Goal: Answer question/provide support

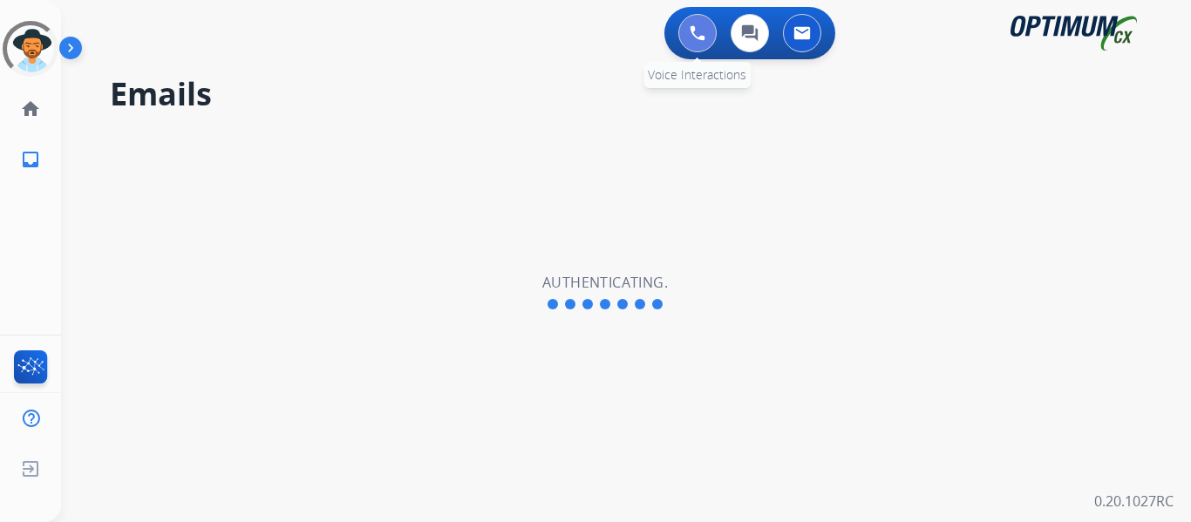
click at [696, 35] on img at bounding box center [697, 33] width 16 height 16
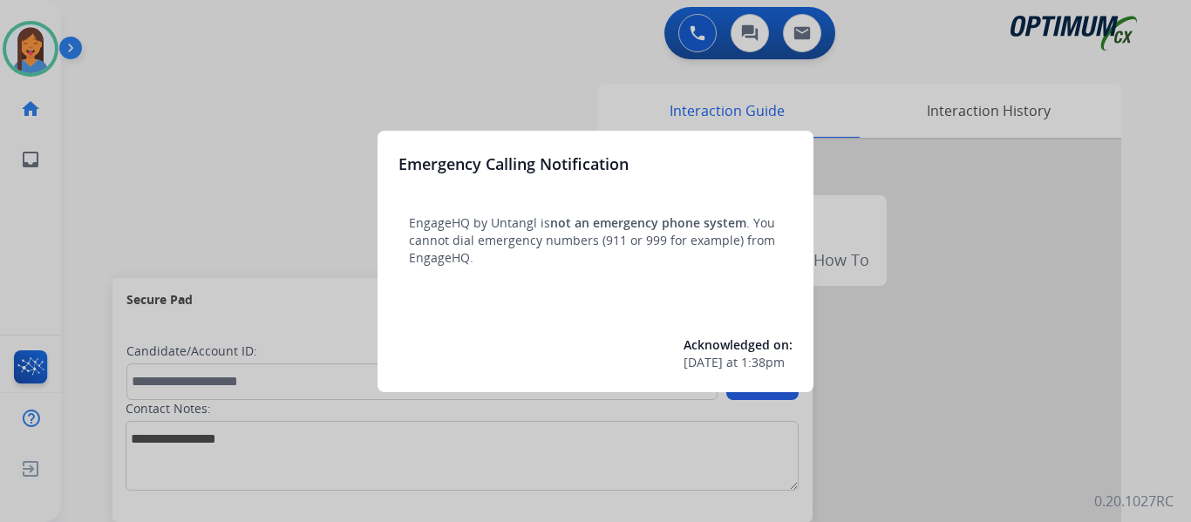
click at [83, 200] on div at bounding box center [595, 261] width 1191 height 522
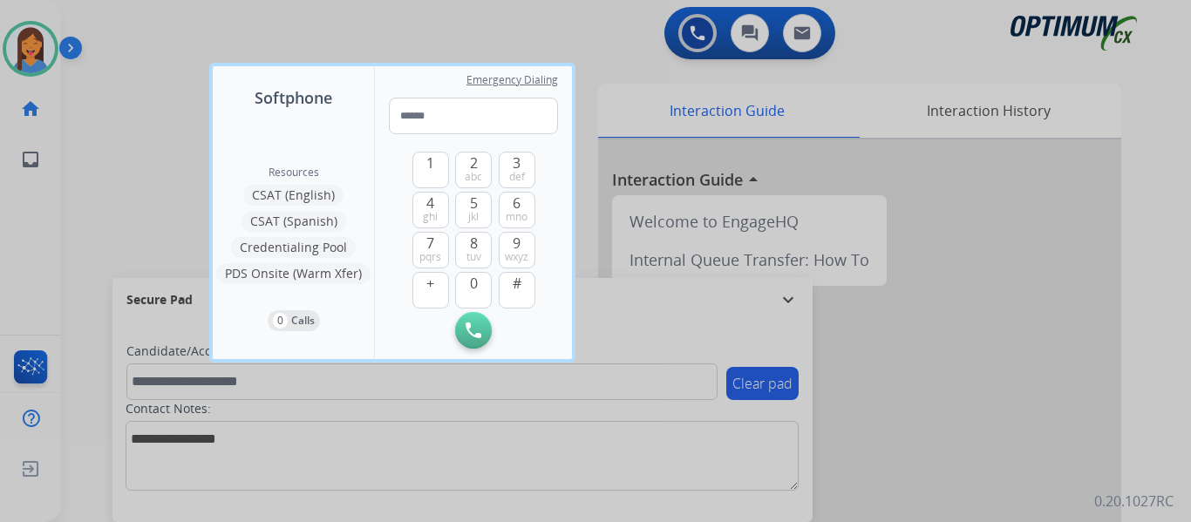
click at [83, 200] on div at bounding box center [595, 261] width 1191 height 522
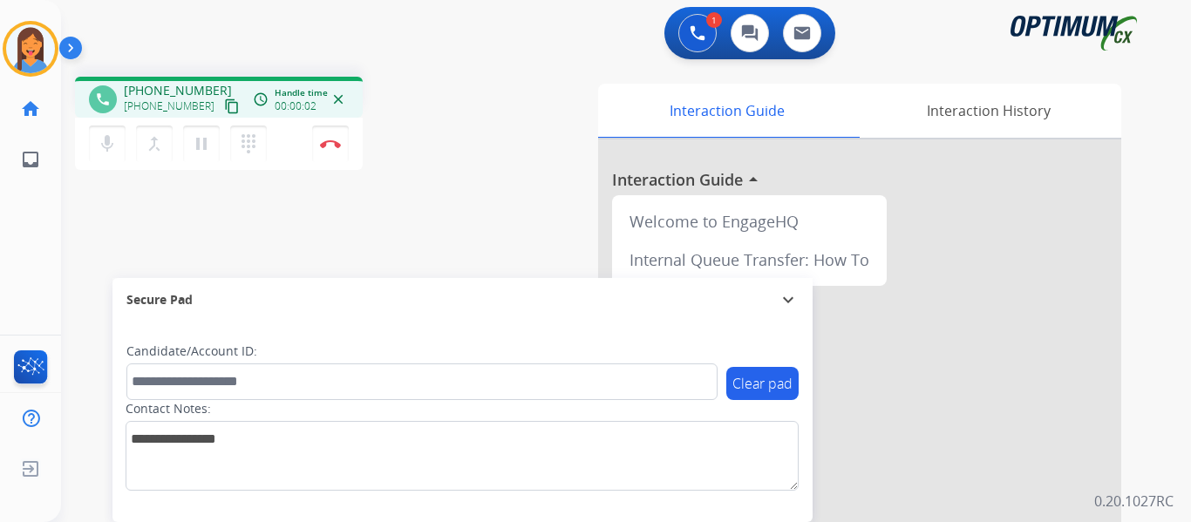
click at [224, 109] on mat-icon "content_copy" at bounding box center [232, 106] width 16 height 16
click at [416, 188] on div "phone [PHONE_NUMBER] [PHONE_NUMBER] content_copy access_time Call metrics Queue…" at bounding box center [605, 426] width 1088 height 727
click at [336, 142] on img at bounding box center [330, 143] width 21 height 9
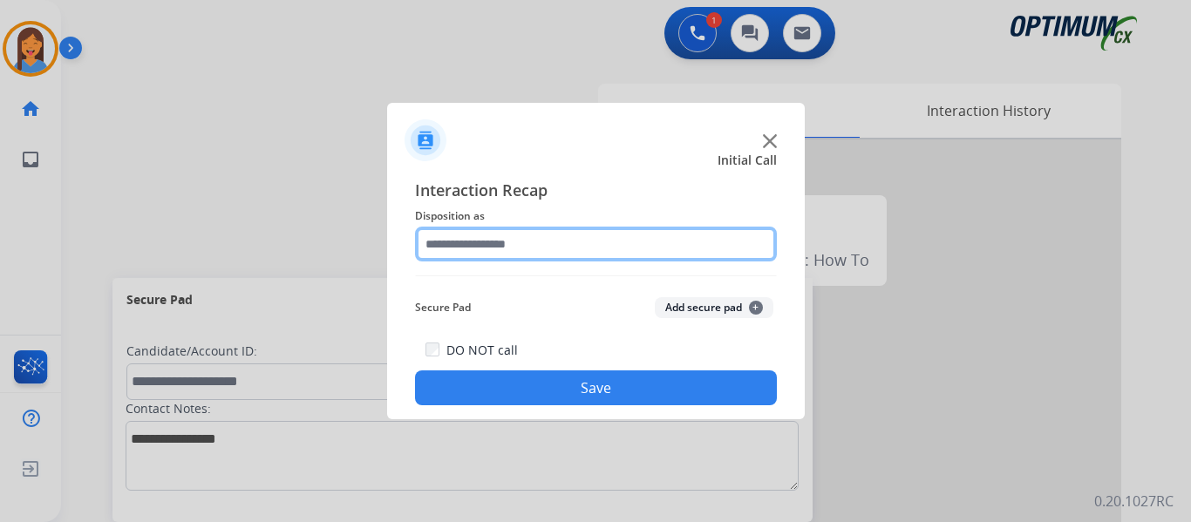
click at [495, 249] on input "text" at bounding box center [596, 244] width 362 height 35
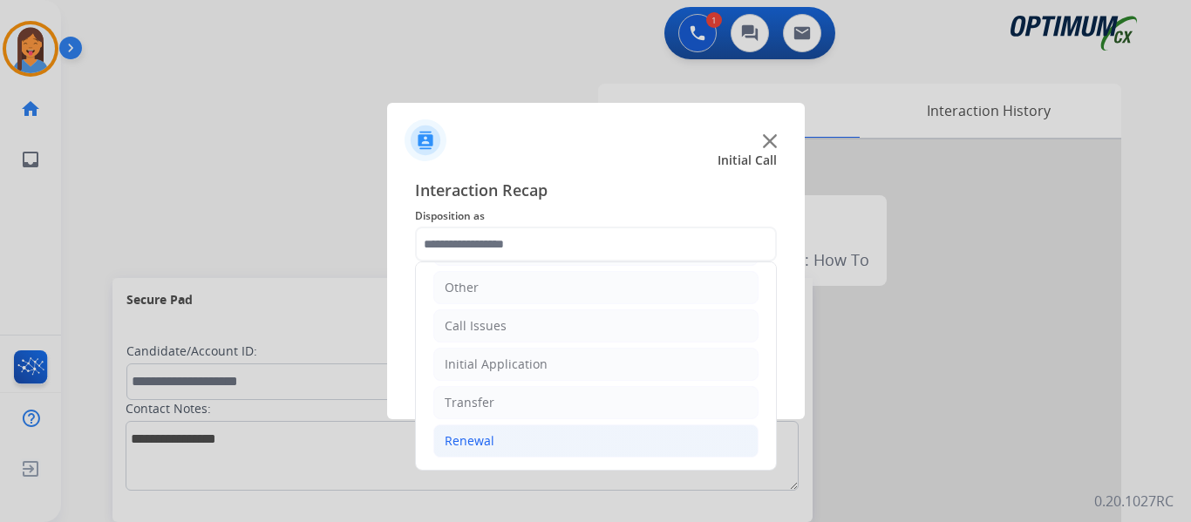
click at [490, 440] on div "Renewal" at bounding box center [470, 440] width 50 height 17
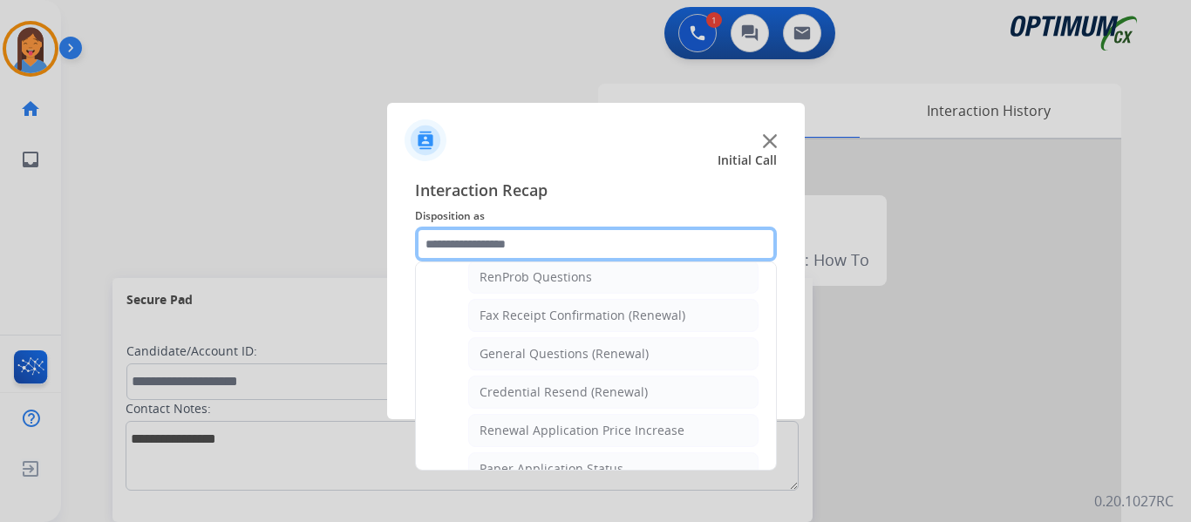
scroll to position [467, 0]
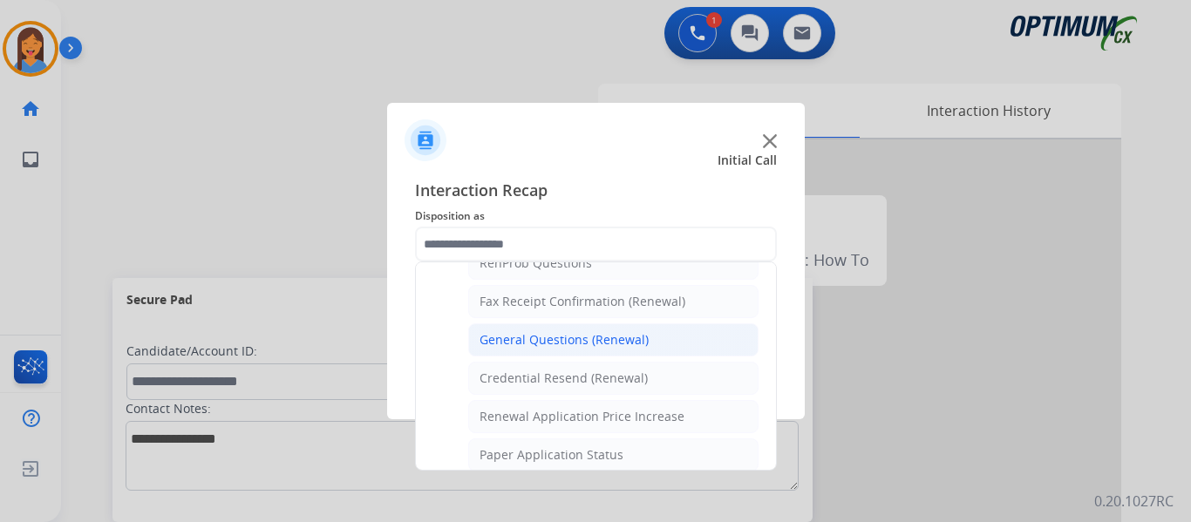
click at [512, 333] on div "General Questions (Renewal)" at bounding box center [563, 339] width 169 height 17
type input "**********"
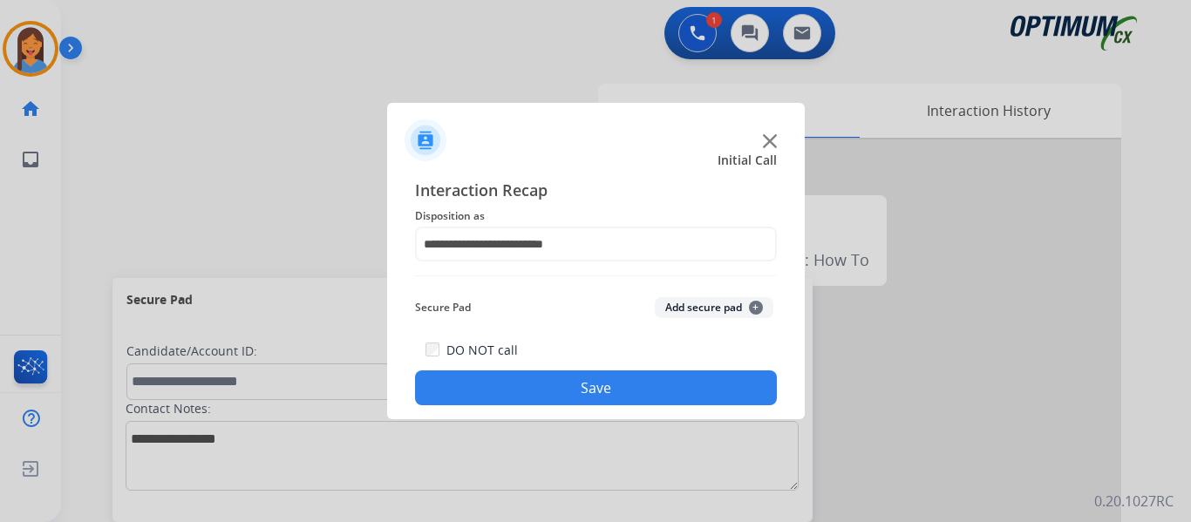
click at [547, 380] on button "Save" at bounding box center [596, 387] width 362 height 35
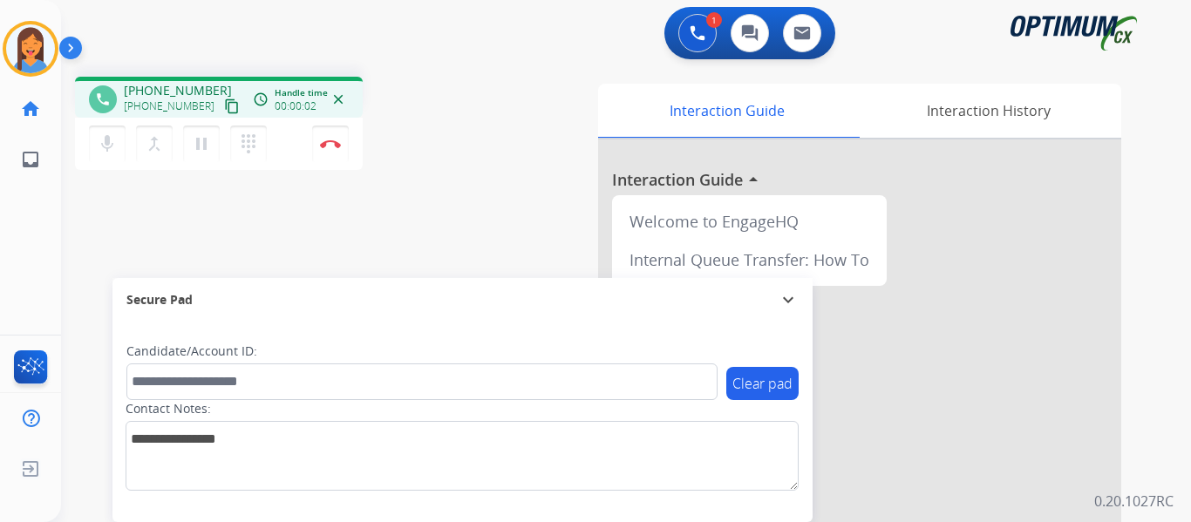
click at [224, 105] on mat-icon "content_copy" at bounding box center [232, 106] width 16 height 16
click at [224, 104] on mat-icon "content_copy" at bounding box center [232, 106] width 16 height 16
click at [331, 146] on img at bounding box center [330, 143] width 21 height 9
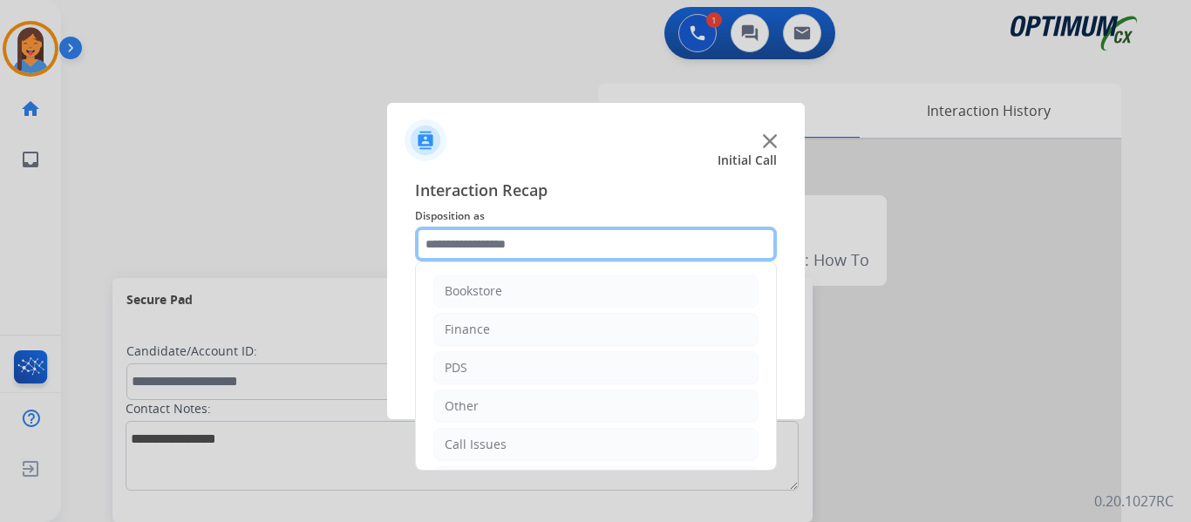
click at [536, 248] on input "text" at bounding box center [596, 244] width 362 height 35
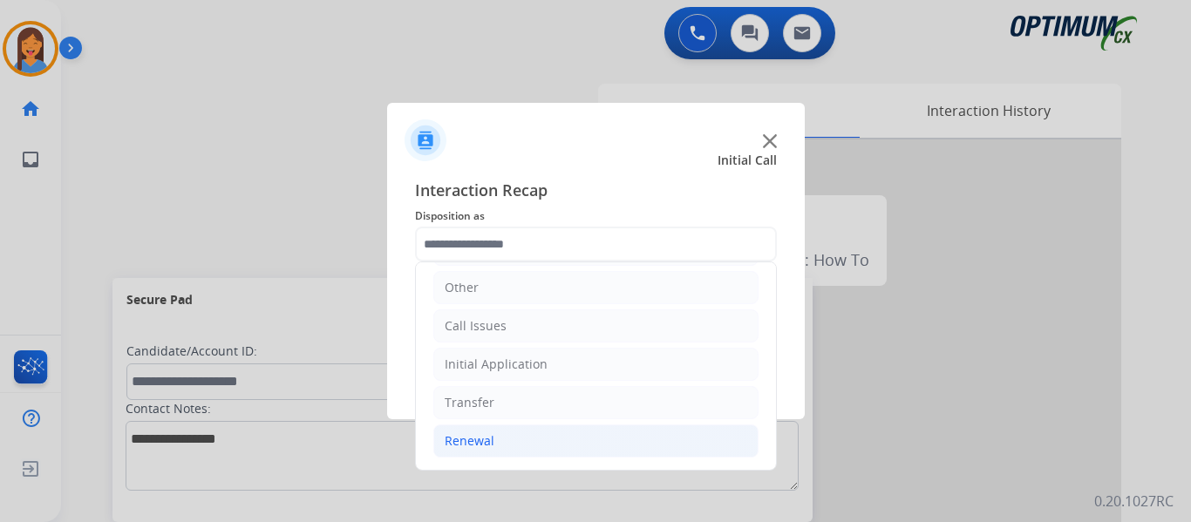
click at [519, 436] on li "Renewal" at bounding box center [595, 440] width 325 height 33
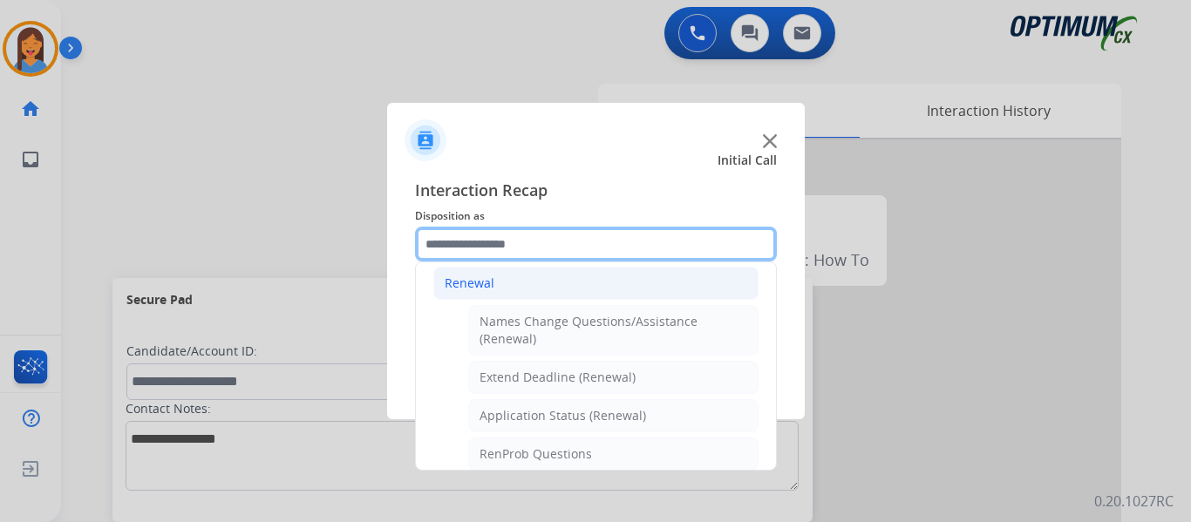
scroll to position [380, 0]
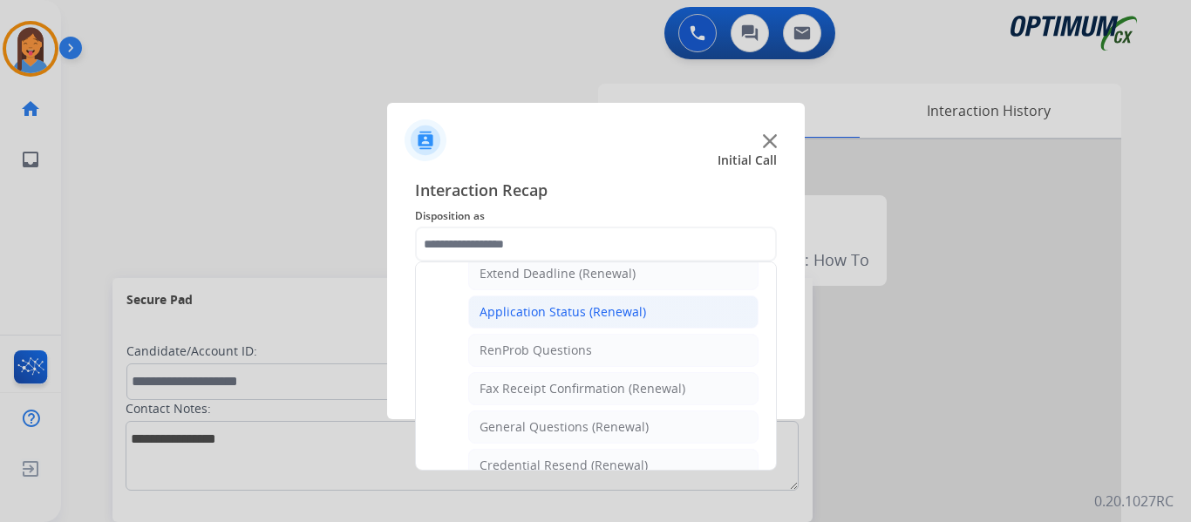
click at [555, 318] on div "Application Status (Renewal)" at bounding box center [562, 311] width 166 height 17
type input "**********"
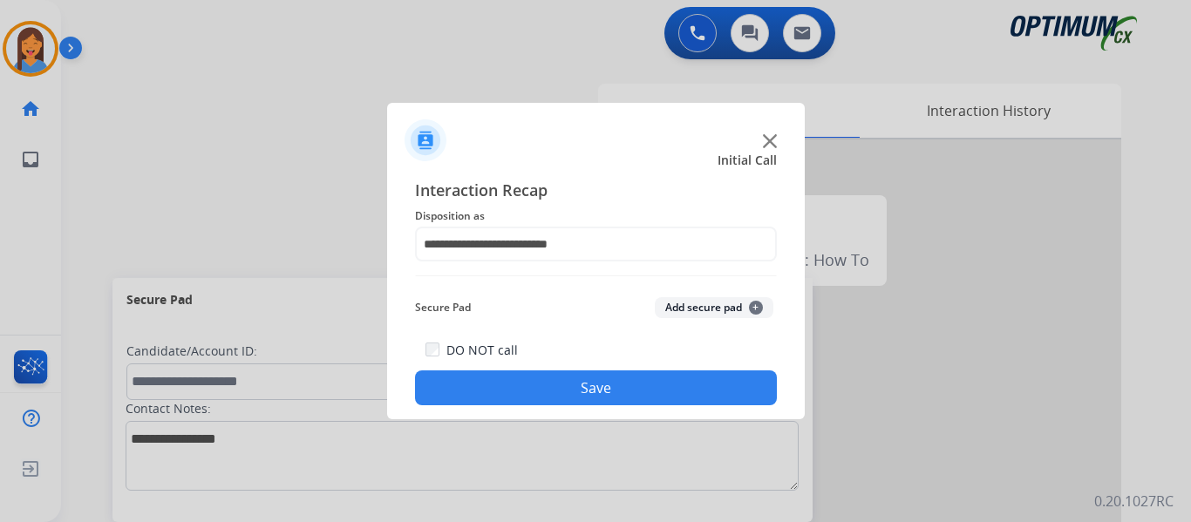
click at [589, 390] on button "Save" at bounding box center [596, 387] width 362 height 35
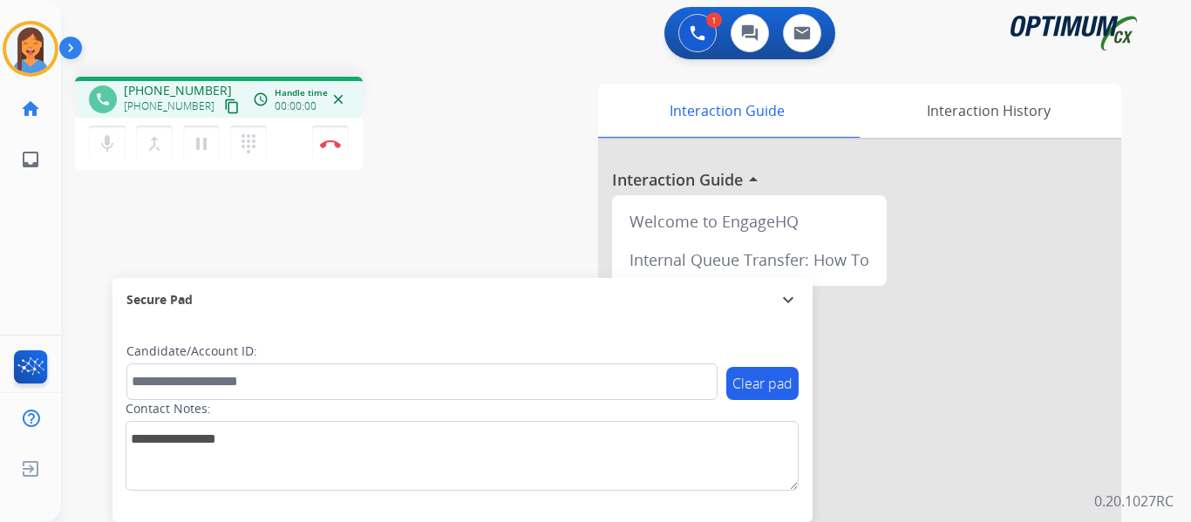
click at [224, 108] on mat-icon "content_copy" at bounding box center [232, 106] width 16 height 16
click at [319, 150] on button "Disconnect" at bounding box center [330, 144] width 37 height 37
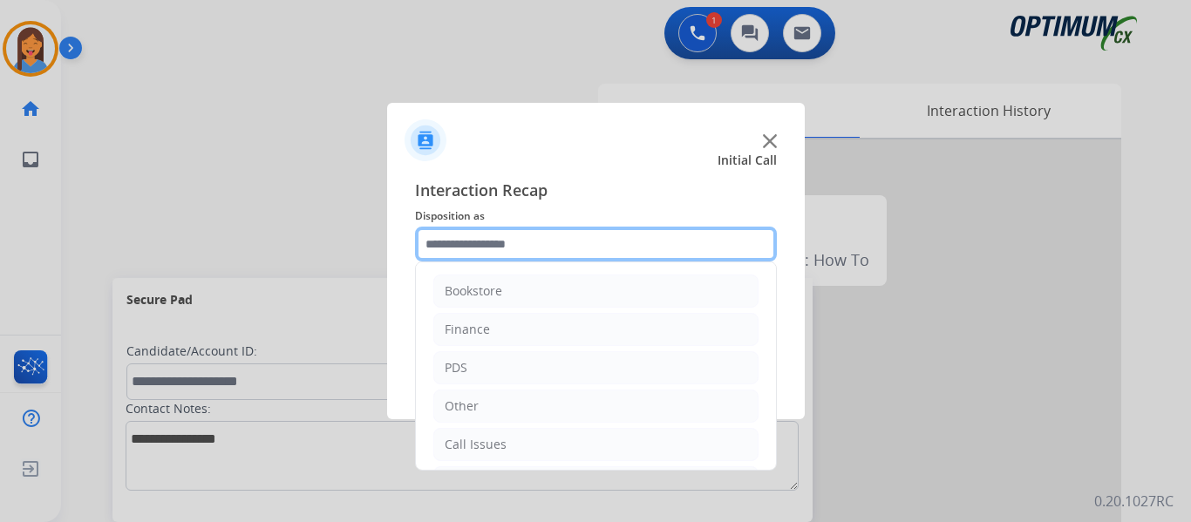
click at [529, 240] on input "text" at bounding box center [596, 244] width 362 height 35
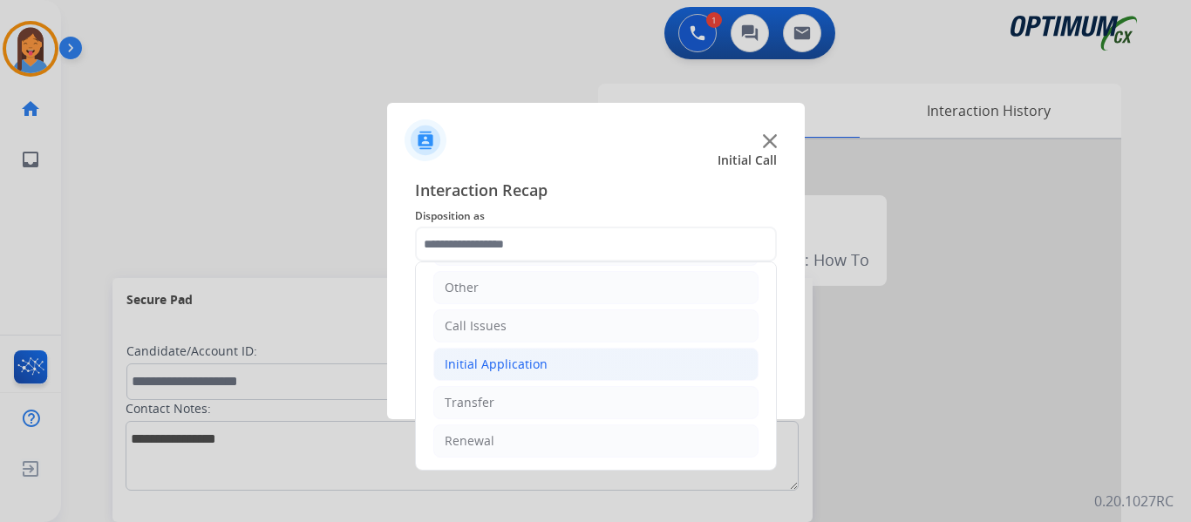
click at [510, 364] on div "Initial Application" at bounding box center [496, 364] width 103 height 17
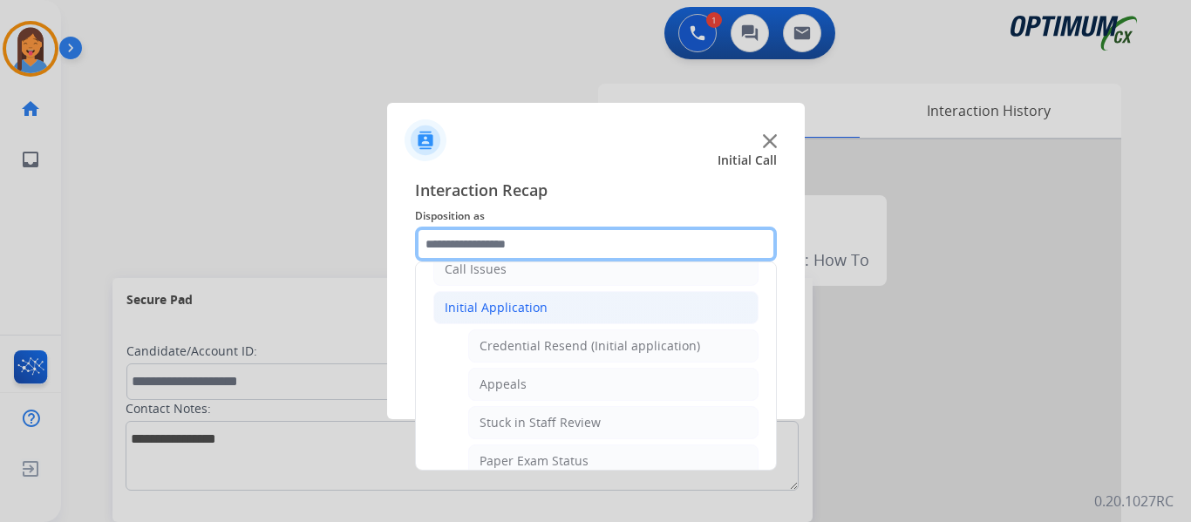
scroll to position [206, 0]
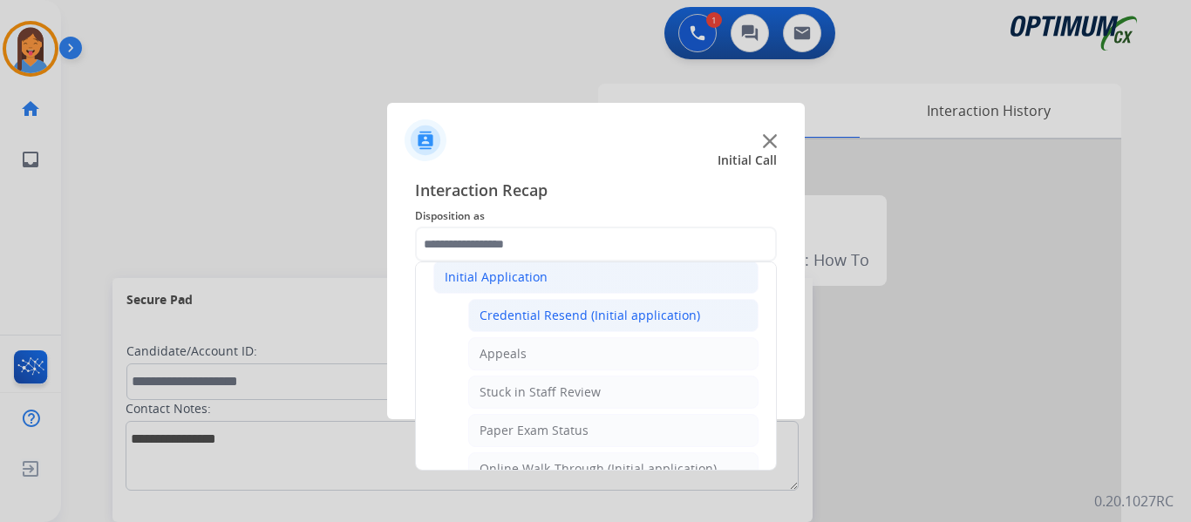
click at [536, 326] on li "Credential Resend (Initial application)" at bounding box center [613, 315] width 290 height 33
type input "**********"
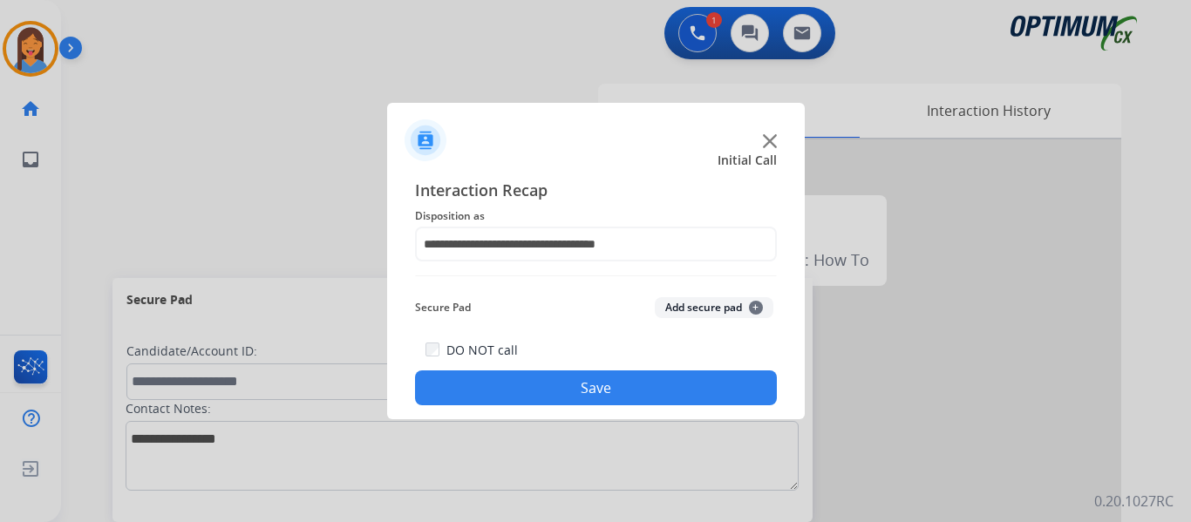
click at [567, 377] on button "Save" at bounding box center [596, 387] width 362 height 35
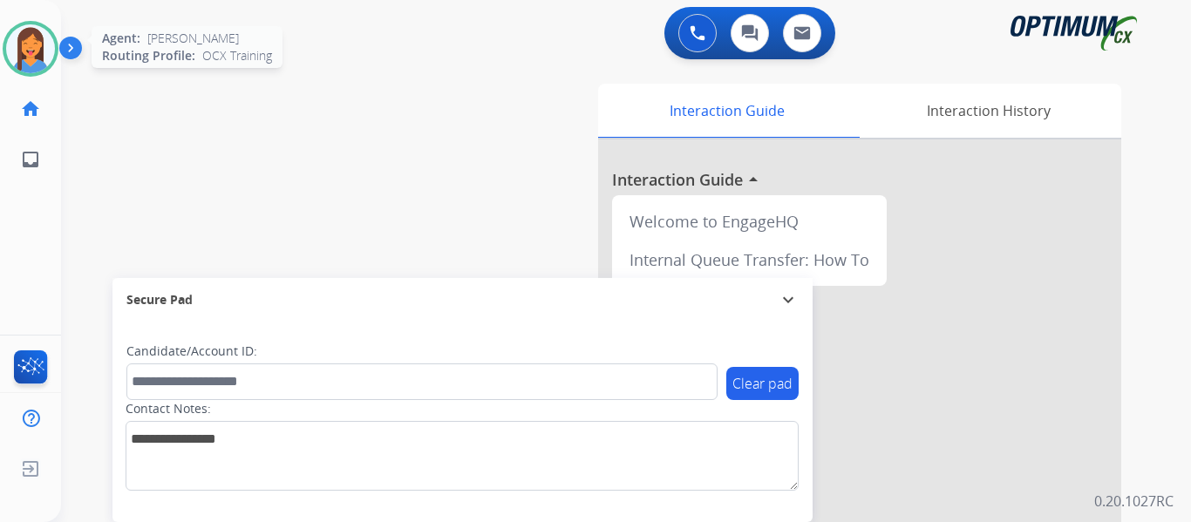
click at [39, 49] on img at bounding box center [30, 48] width 49 height 49
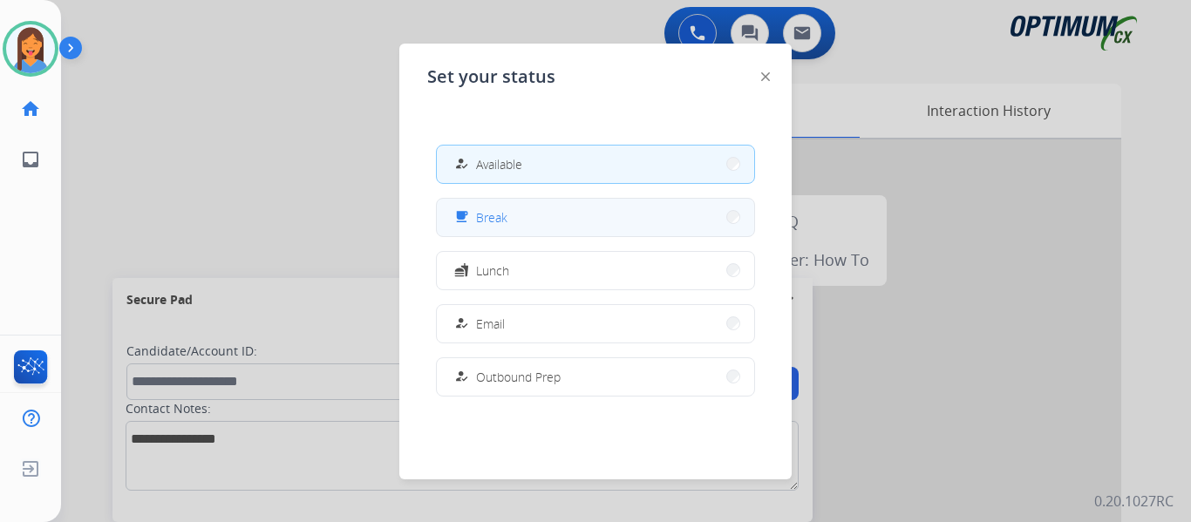
click at [499, 223] on span "Break" at bounding box center [491, 217] width 31 height 18
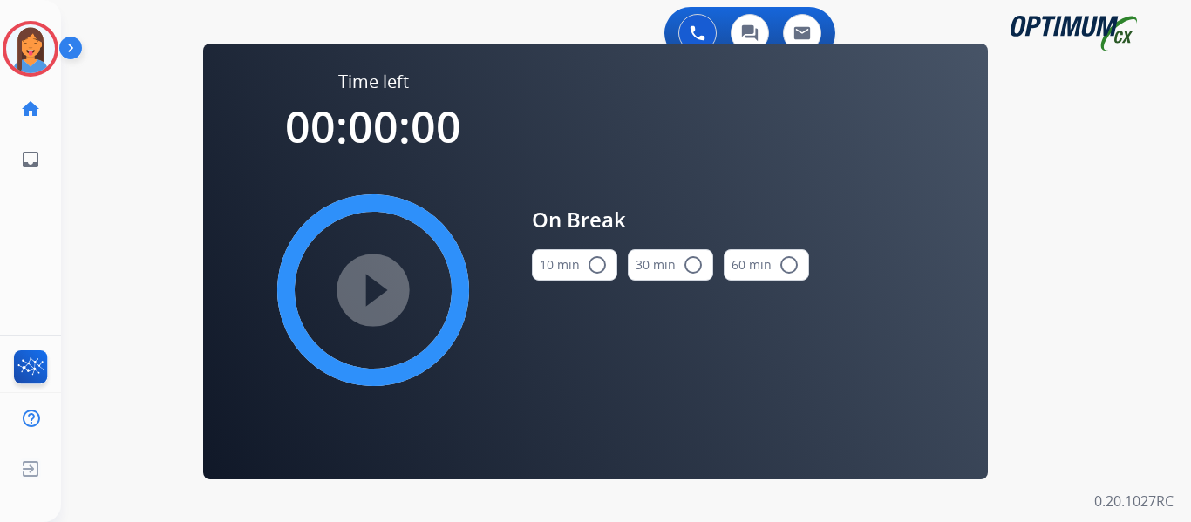
click at [560, 263] on button "10 min radio_button_unchecked" at bounding box center [574, 264] width 85 height 31
click at [372, 293] on mat-icon "play_circle_filled" at bounding box center [373, 290] width 21 height 21
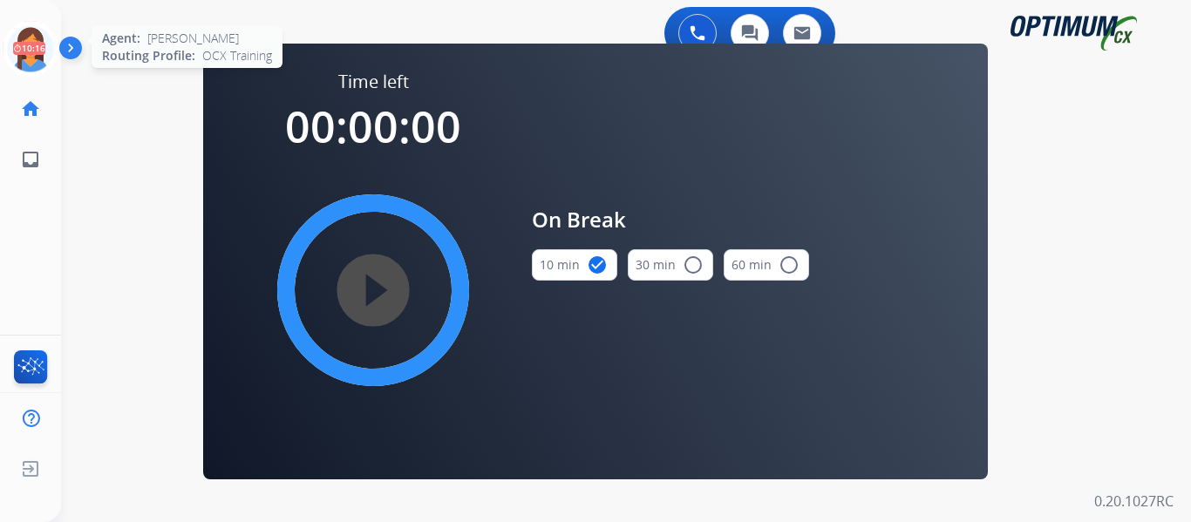
click at [19, 62] on icon at bounding box center [31, 49] width 57 height 57
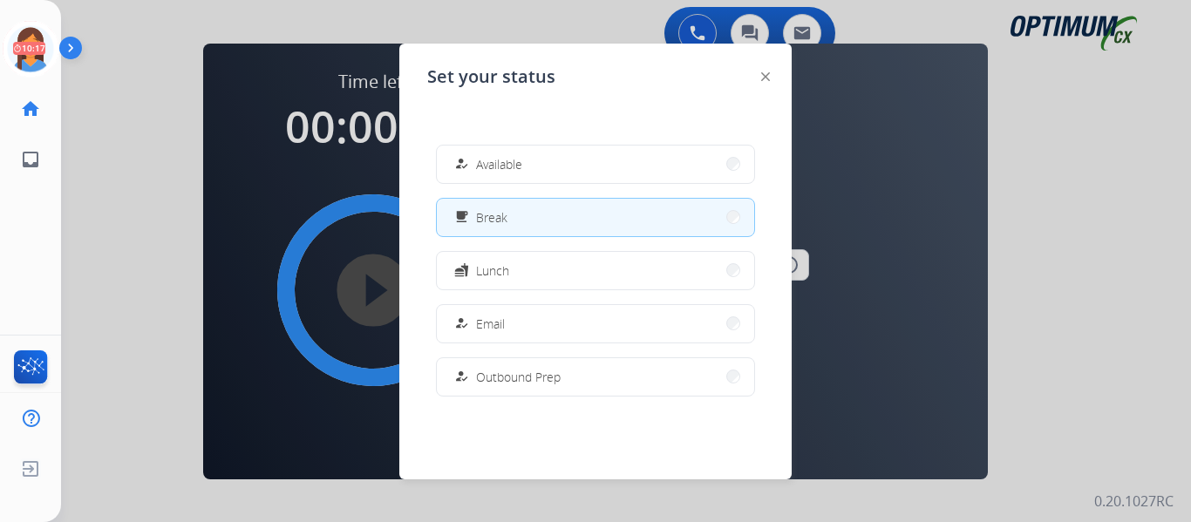
click at [519, 160] on span "Available" at bounding box center [499, 164] width 46 height 18
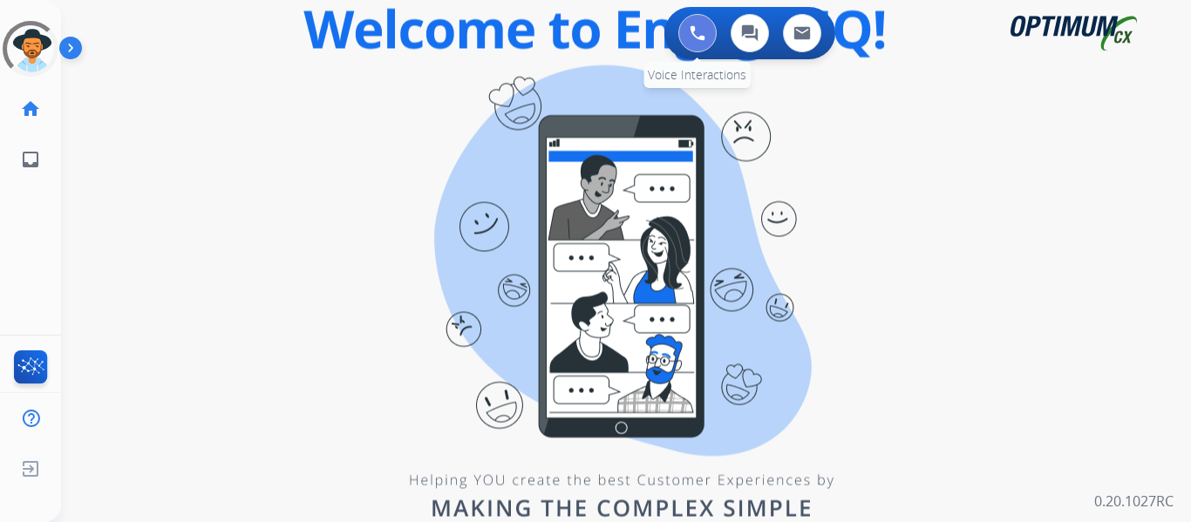
click at [694, 37] on img at bounding box center [697, 33] width 16 height 16
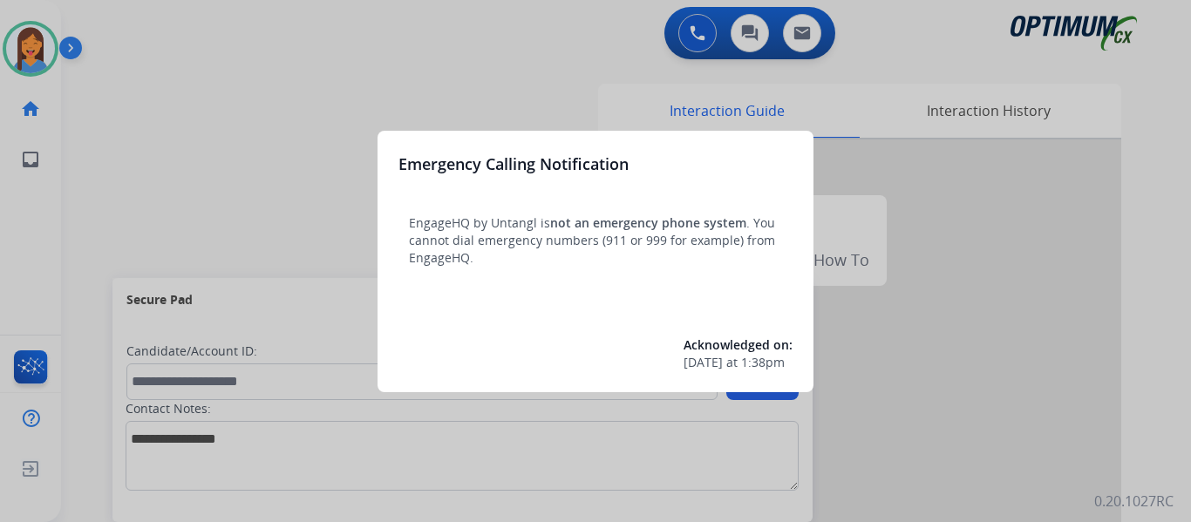
click at [108, 221] on div at bounding box center [595, 261] width 1191 height 522
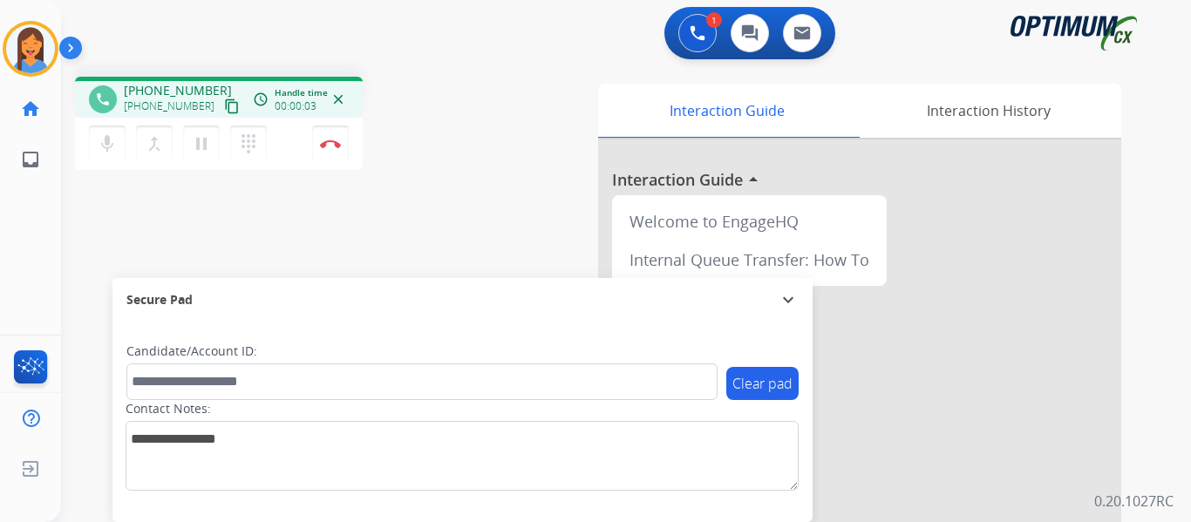
click at [224, 106] on mat-icon "content_copy" at bounding box center [232, 106] width 16 height 16
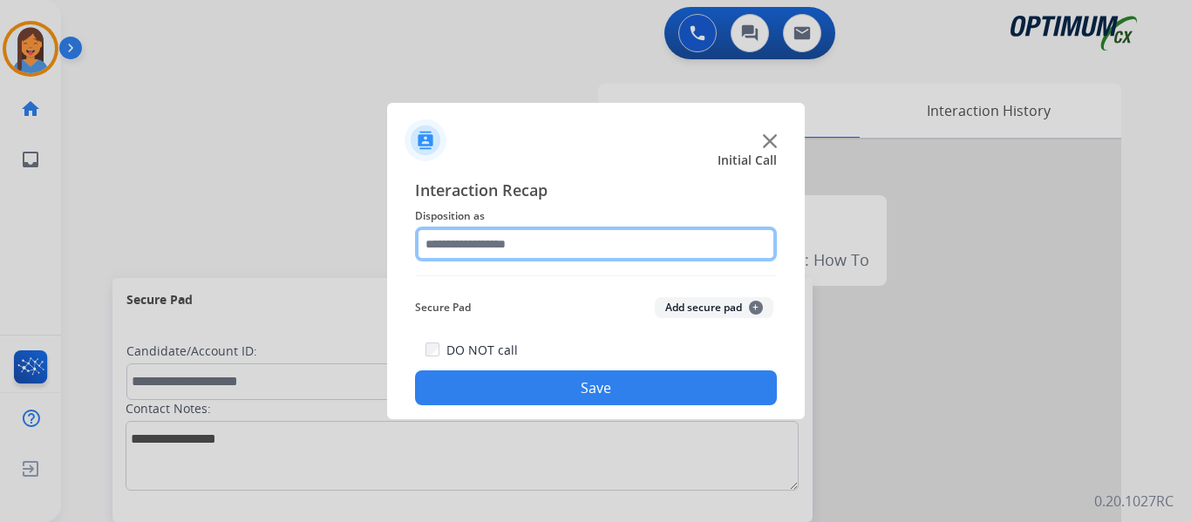
click at [513, 245] on input "text" at bounding box center [596, 244] width 362 height 35
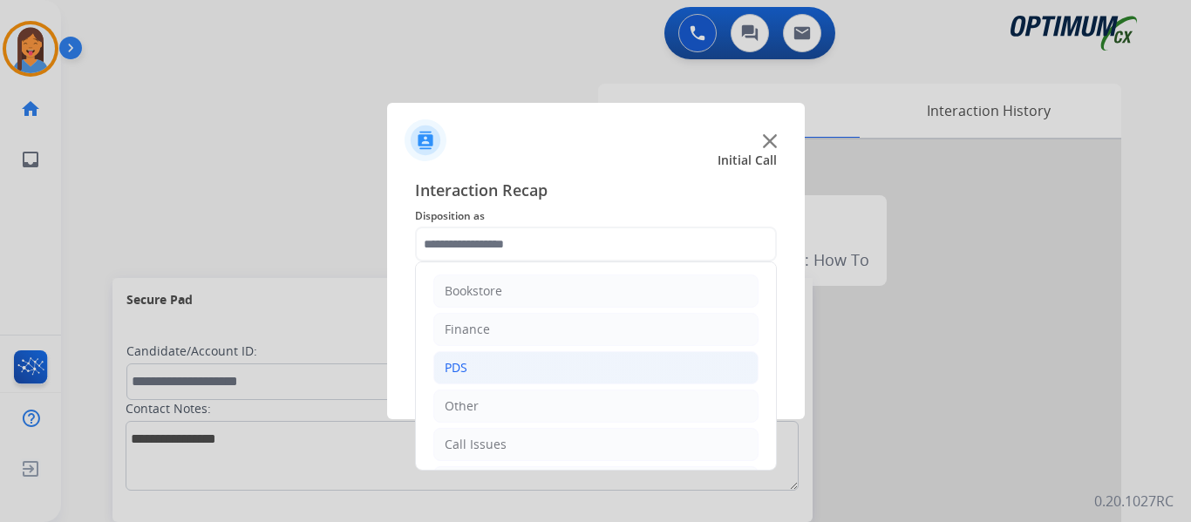
click at [506, 361] on li "PDS" at bounding box center [595, 367] width 325 height 33
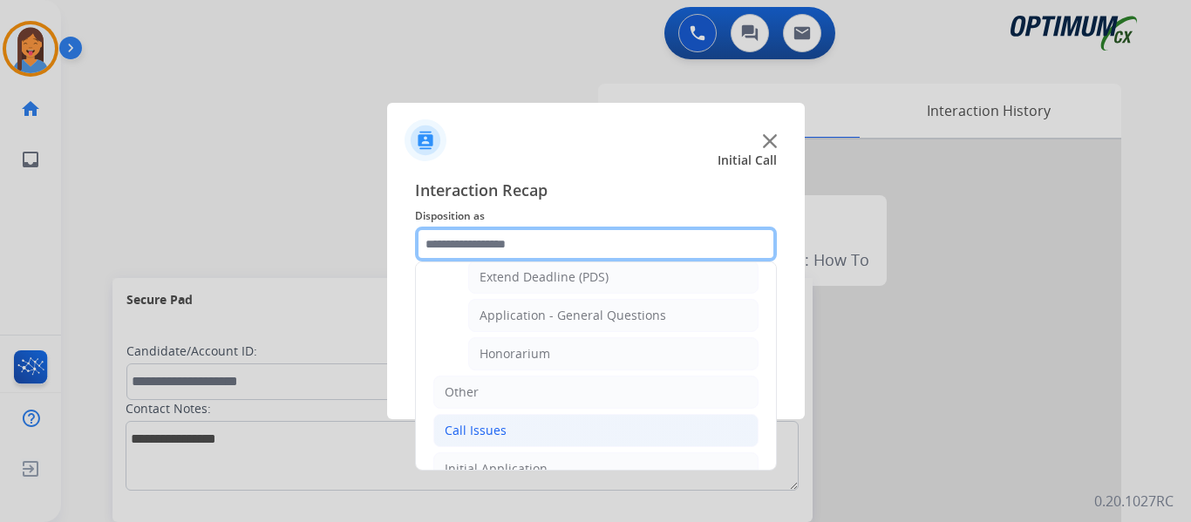
scroll to position [523, 0]
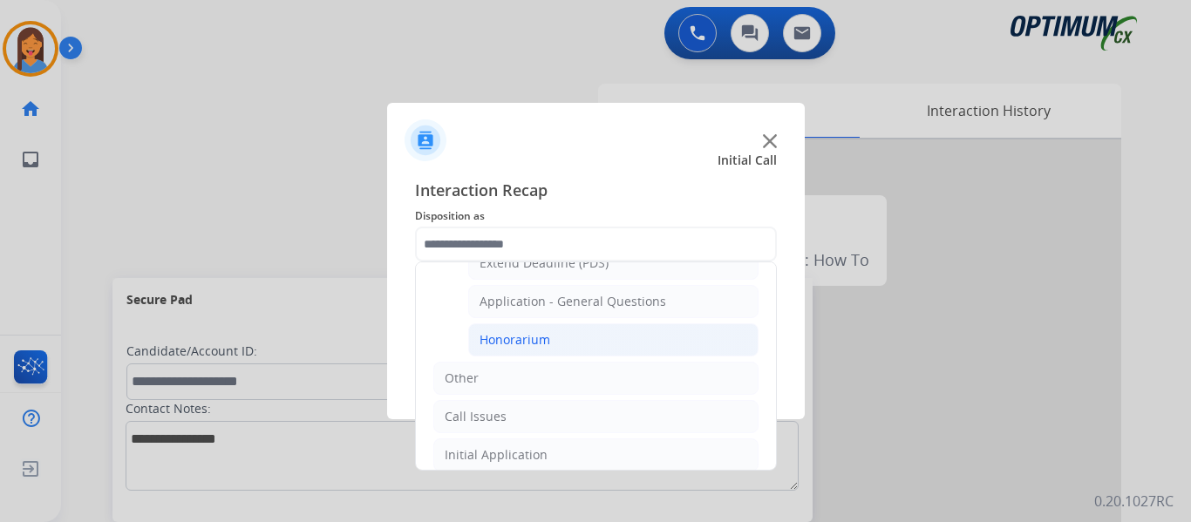
click at [513, 340] on div "Honorarium" at bounding box center [514, 339] width 71 height 17
type input "**********"
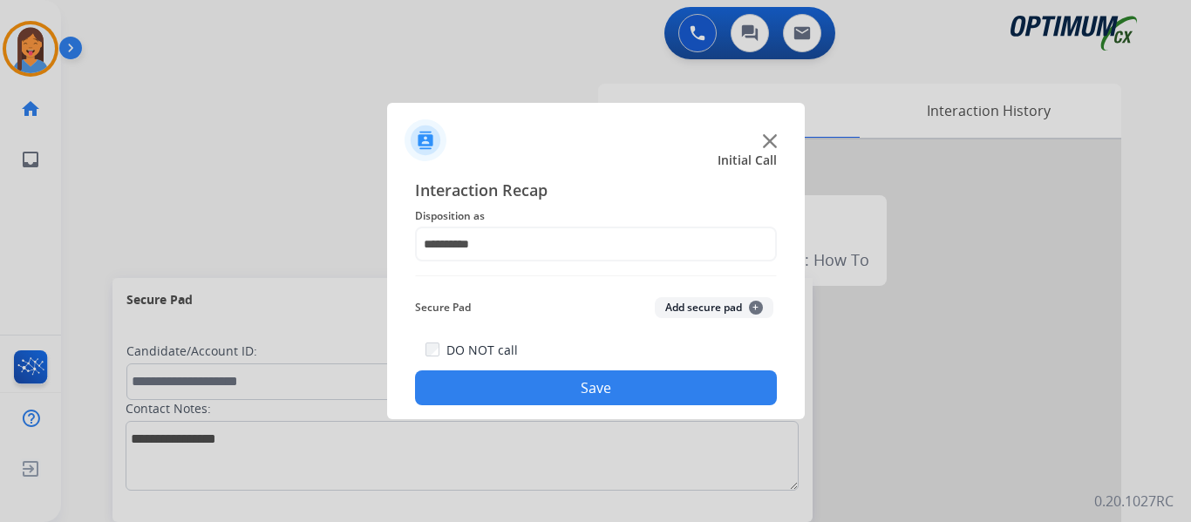
click at [562, 385] on button "Save" at bounding box center [596, 387] width 362 height 35
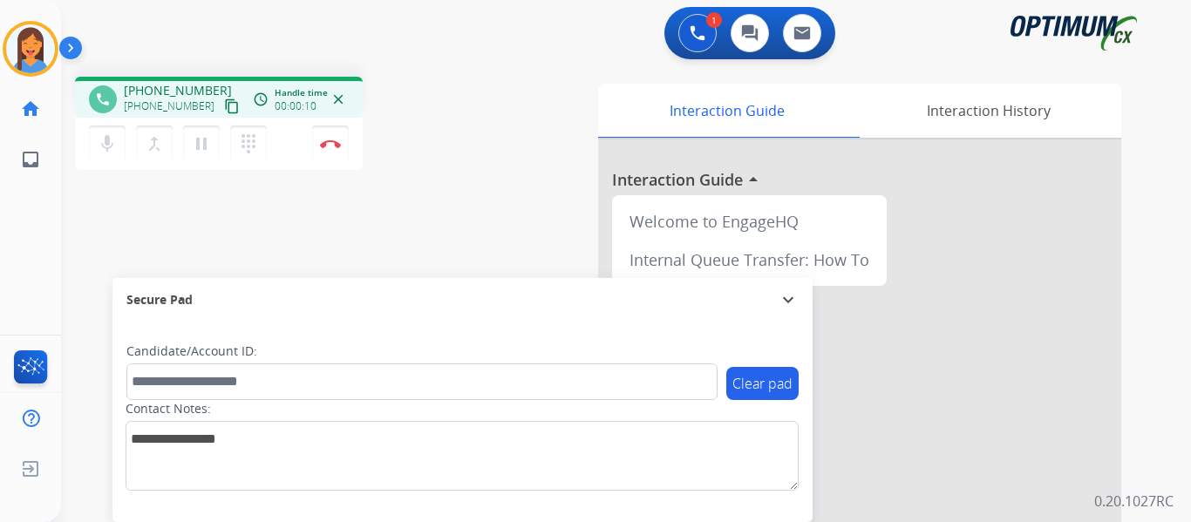
click at [224, 108] on mat-icon "content_copy" at bounding box center [232, 106] width 16 height 16
click at [224, 105] on mat-icon "content_copy" at bounding box center [232, 106] width 16 height 16
click at [331, 140] on img at bounding box center [330, 143] width 21 height 9
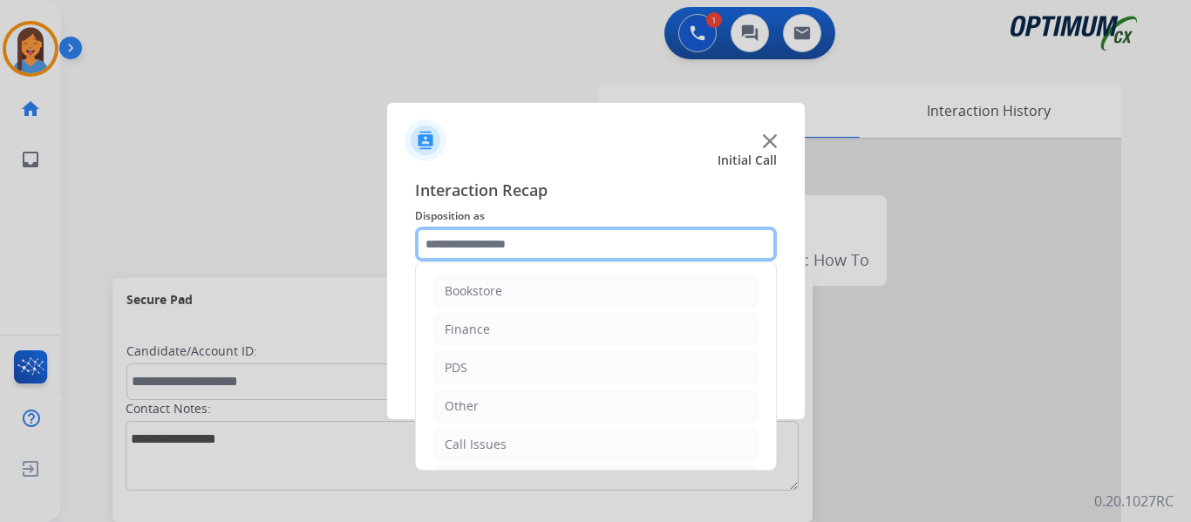
click at [512, 248] on input "text" at bounding box center [596, 244] width 362 height 35
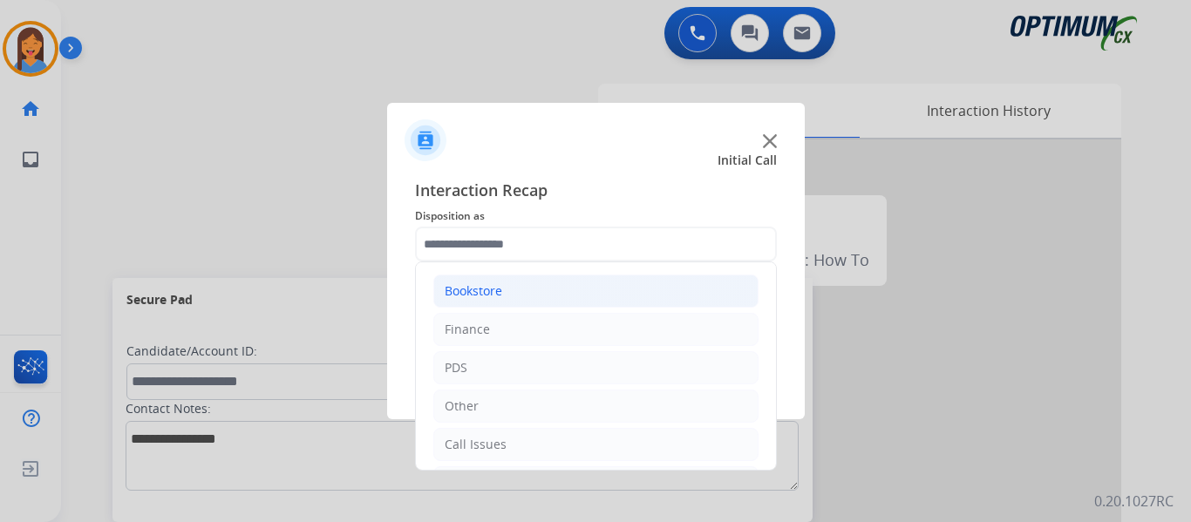
click at [499, 301] on li "Bookstore" at bounding box center [595, 291] width 325 height 33
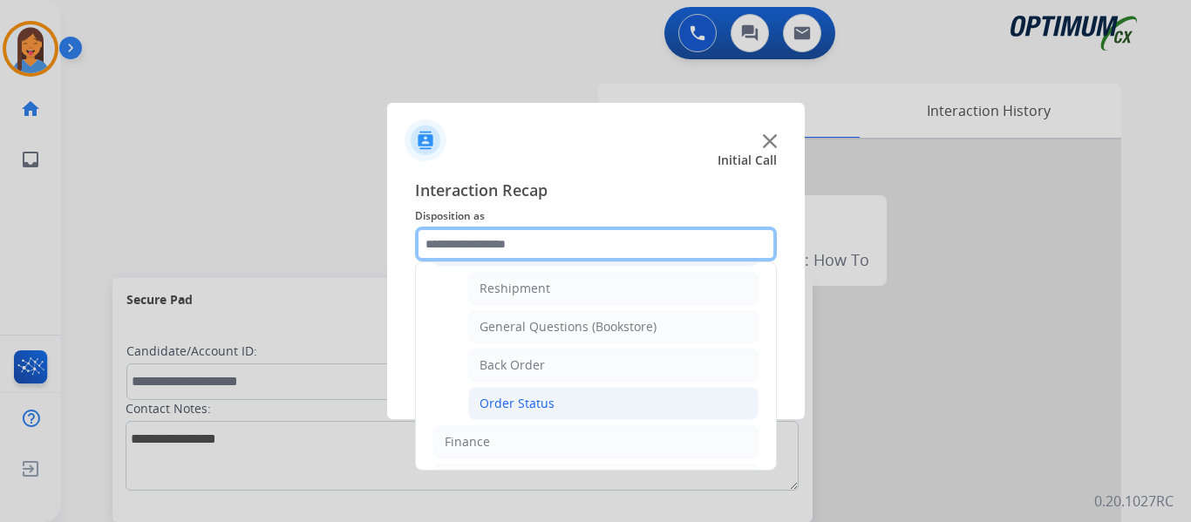
scroll to position [0, 0]
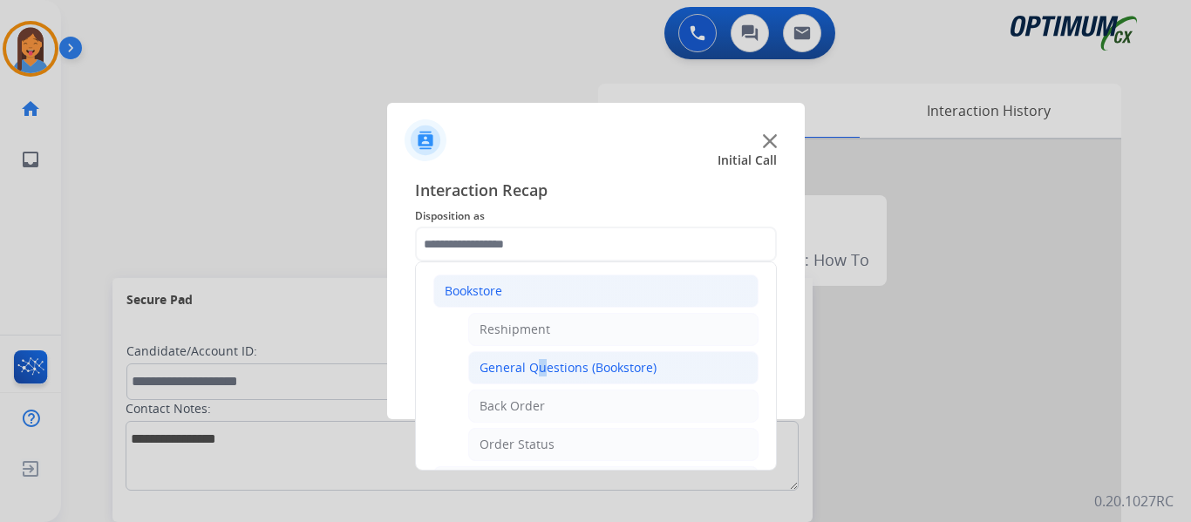
click at [533, 365] on div "General Questions (Bookstore)" at bounding box center [567, 367] width 177 height 17
type input "**********"
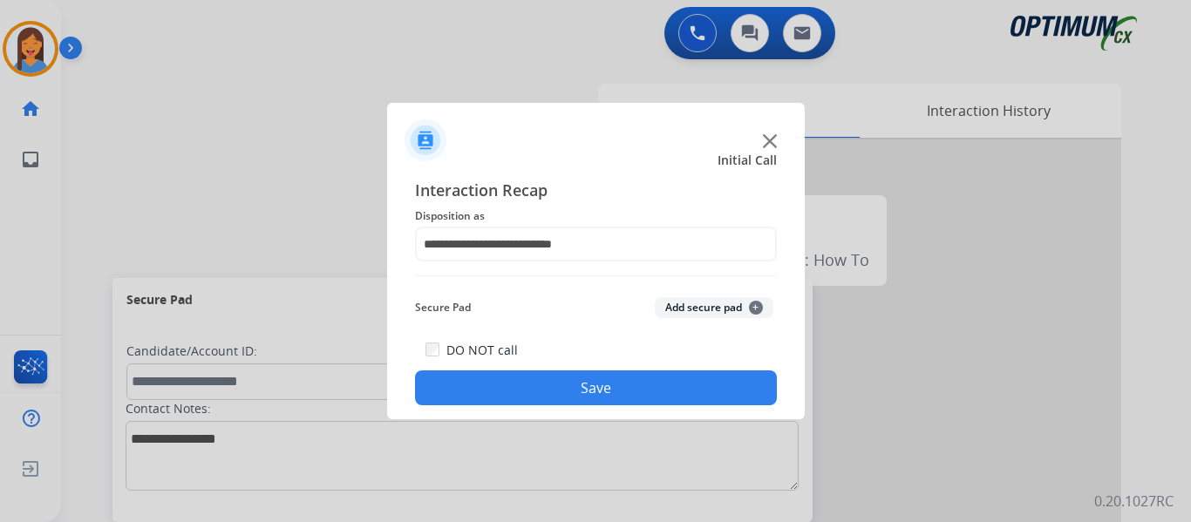
click at [556, 392] on button "Save" at bounding box center [596, 387] width 362 height 35
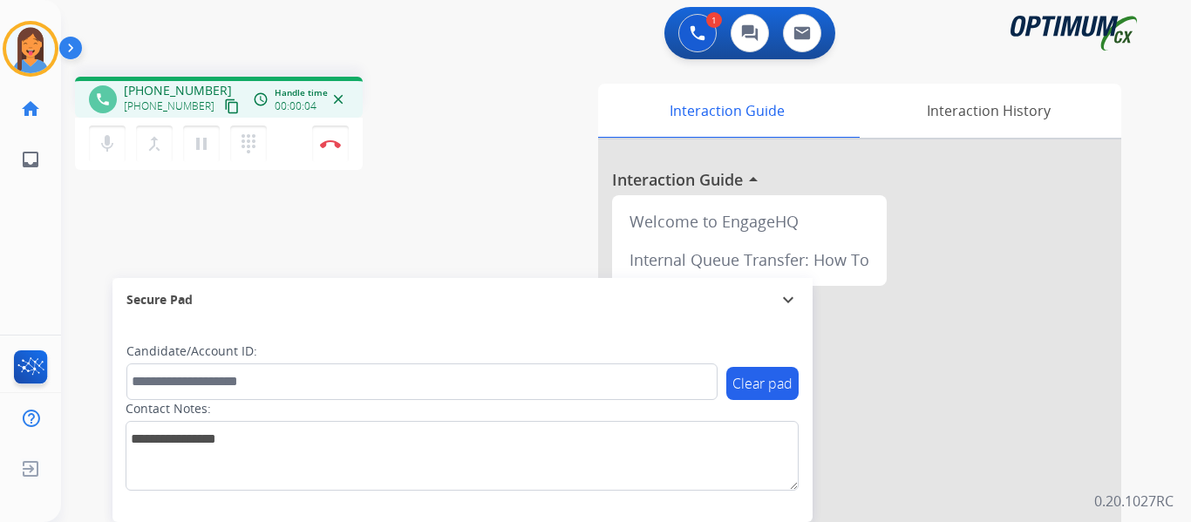
click at [224, 111] on mat-icon "content_copy" at bounding box center [232, 106] width 16 height 16
click at [333, 143] on img at bounding box center [330, 143] width 21 height 9
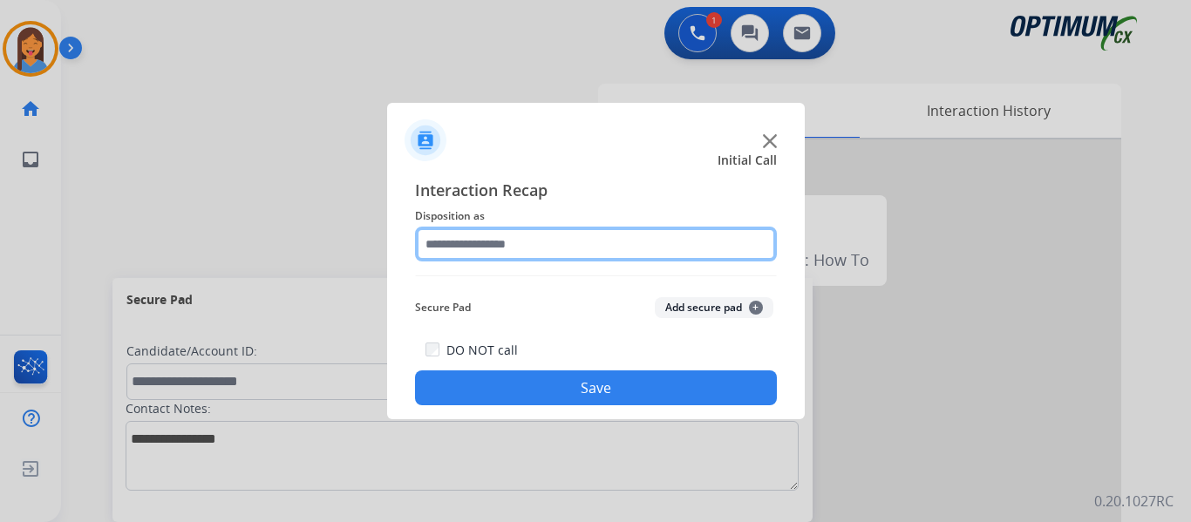
click at [533, 246] on input "text" at bounding box center [596, 244] width 362 height 35
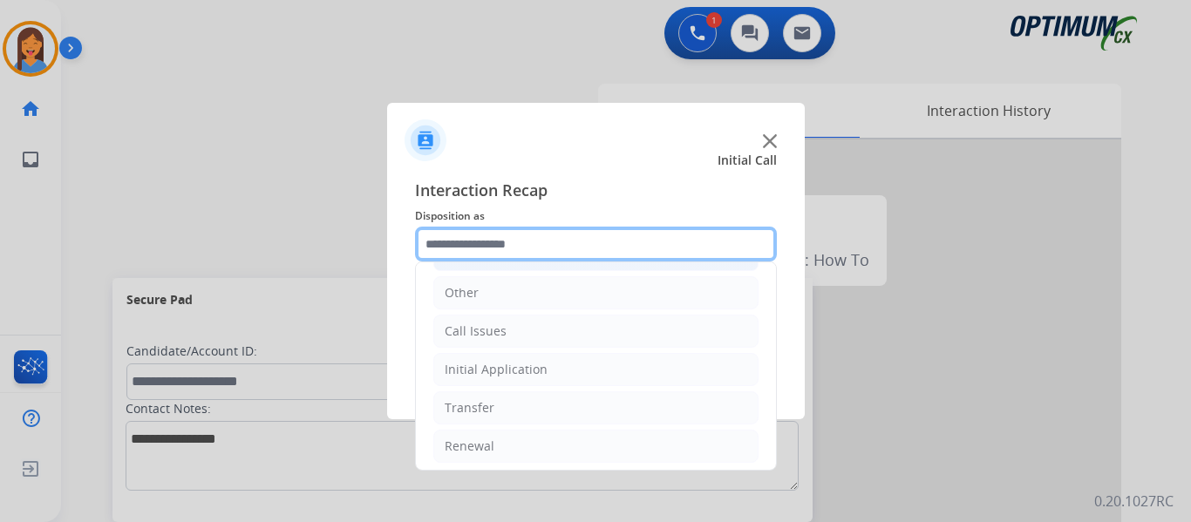
scroll to position [119, 0]
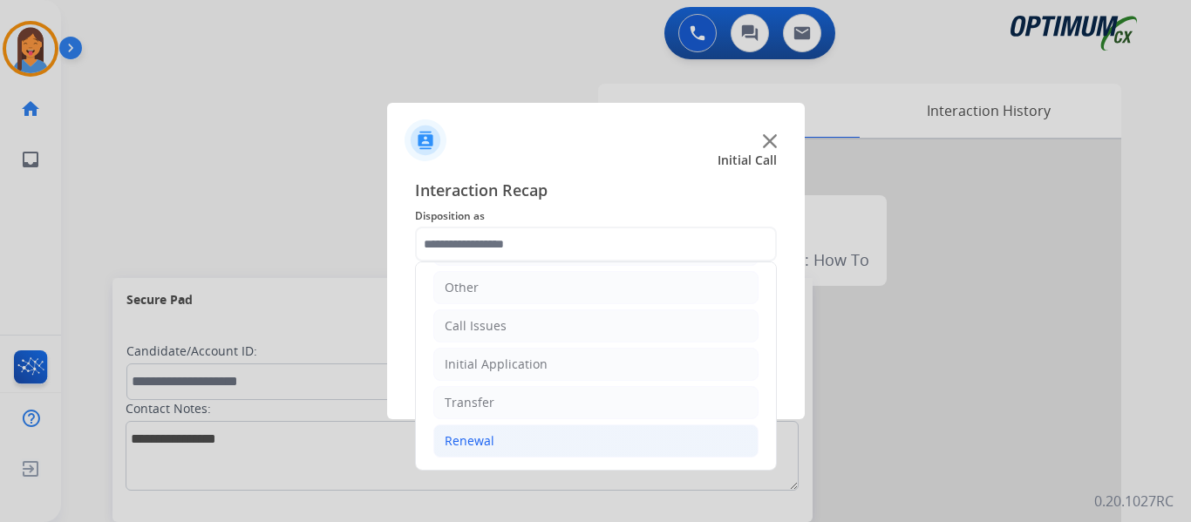
click at [475, 446] on div "Renewal" at bounding box center [470, 440] width 50 height 17
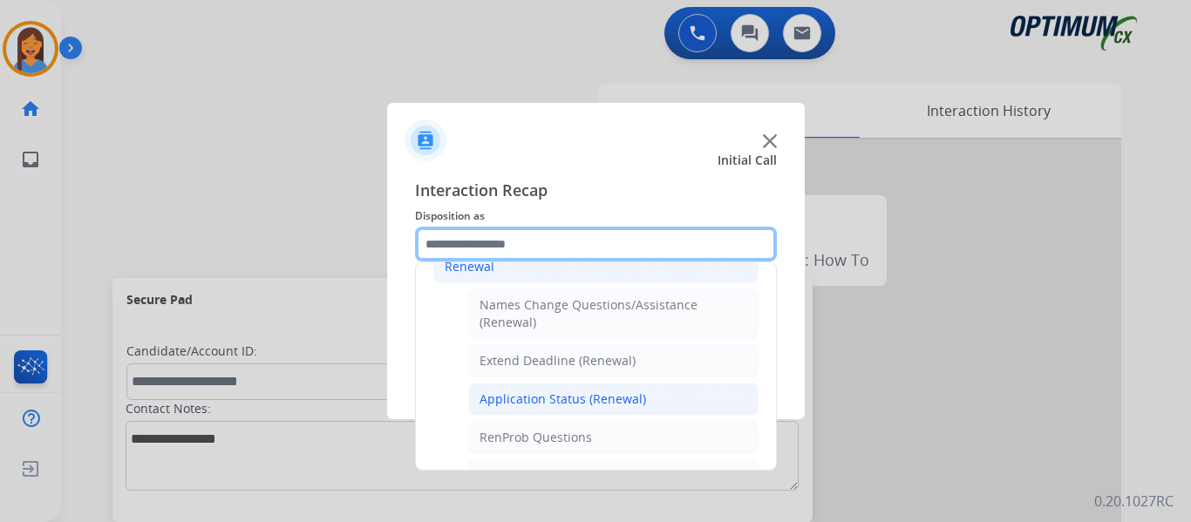
scroll to position [380, 0]
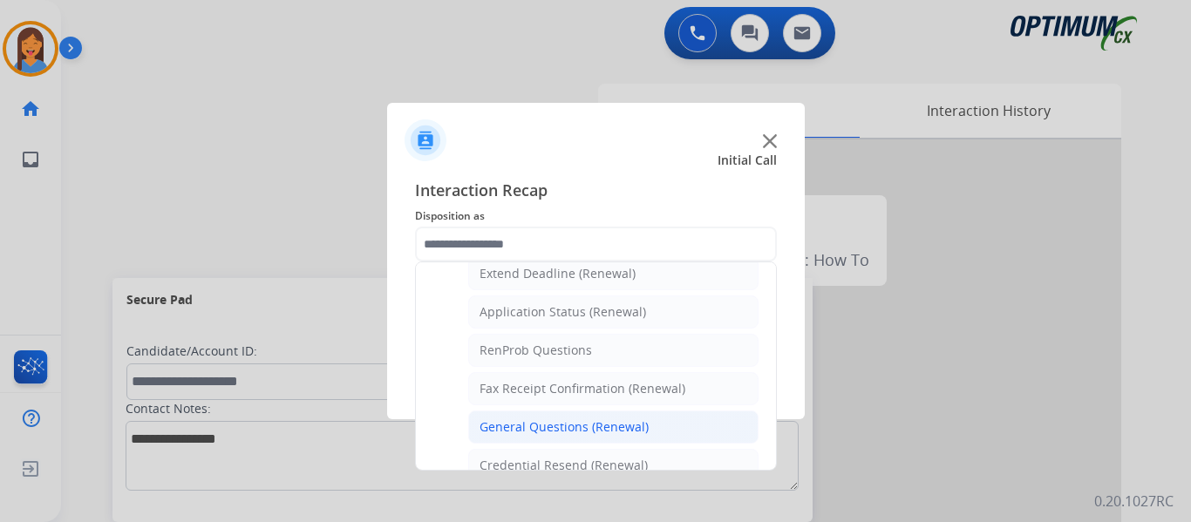
click at [533, 423] on div "General Questions (Renewal)" at bounding box center [563, 426] width 169 height 17
type input "**********"
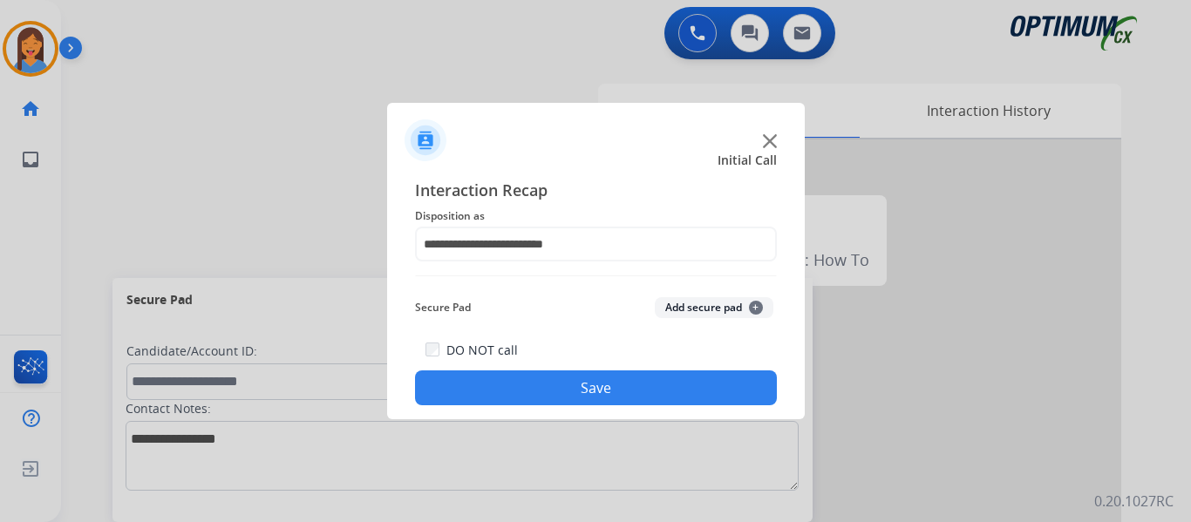
click at [548, 387] on button "Save" at bounding box center [596, 387] width 362 height 35
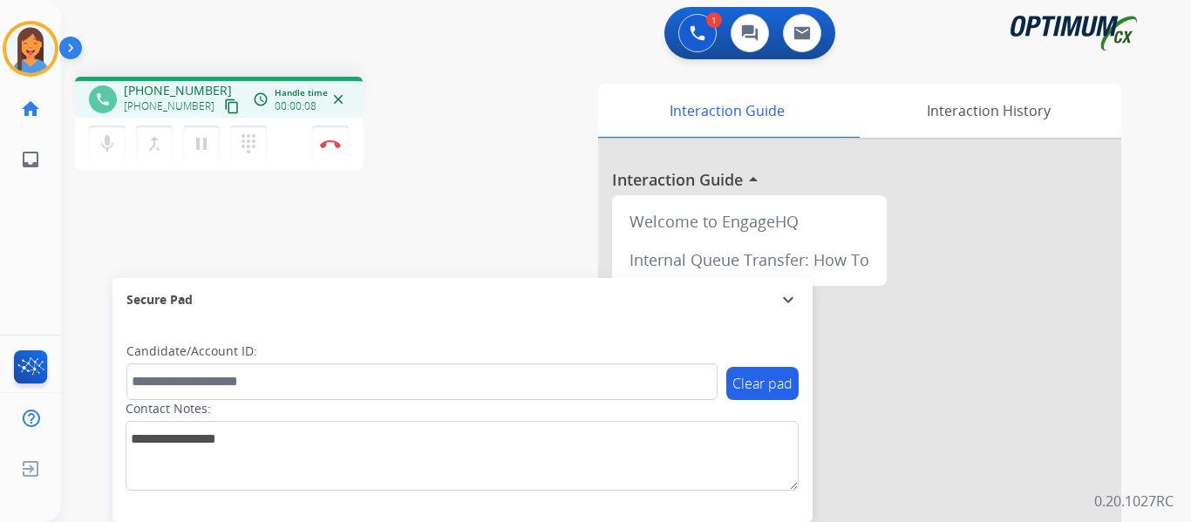
click at [224, 101] on mat-icon "content_copy" at bounding box center [232, 106] width 16 height 16
click at [332, 146] on img at bounding box center [330, 143] width 21 height 9
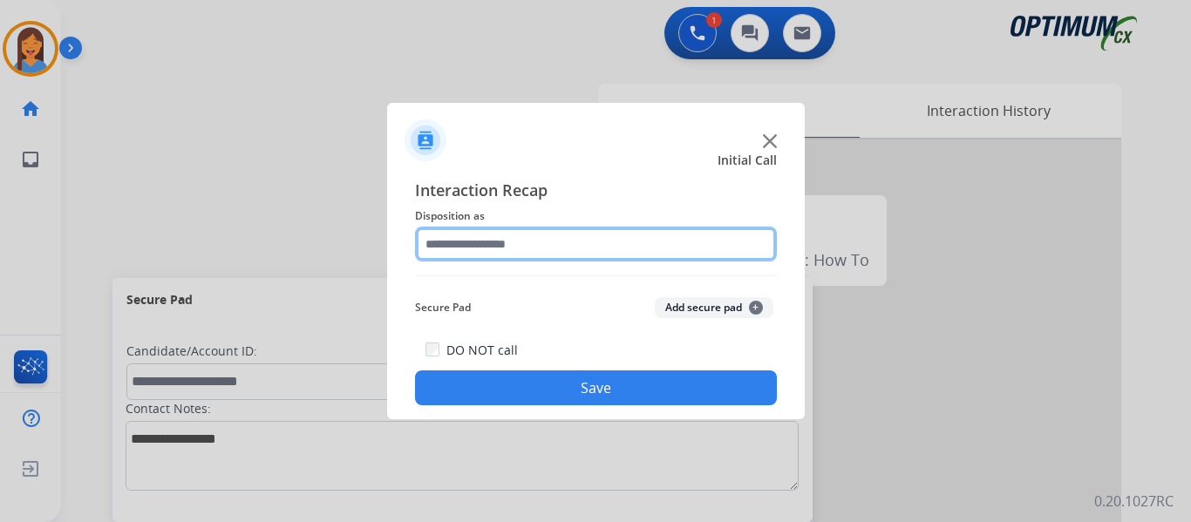
click at [505, 238] on input "text" at bounding box center [596, 244] width 362 height 35
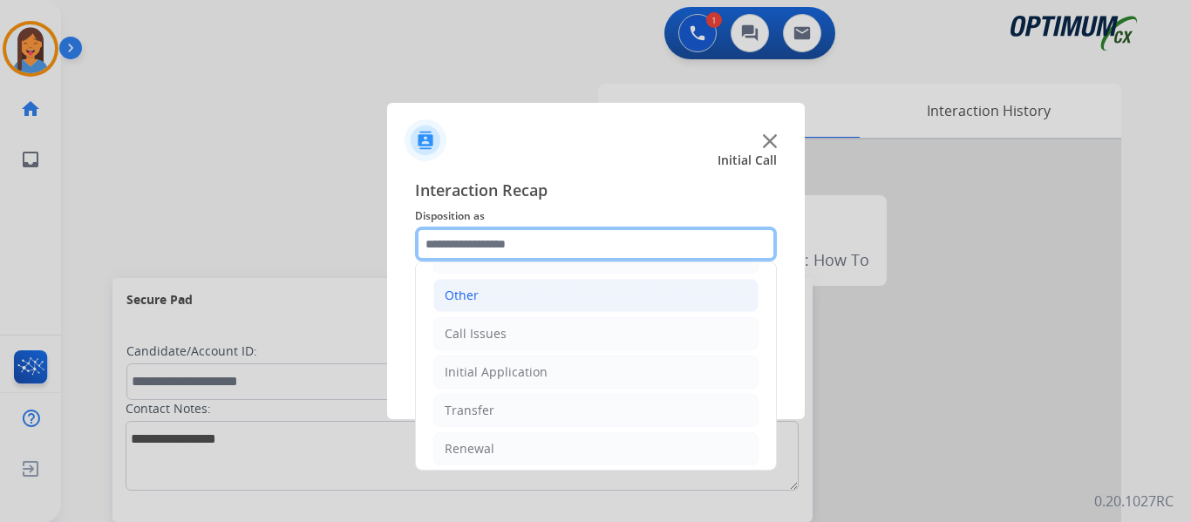
scroll to position [119, 0]
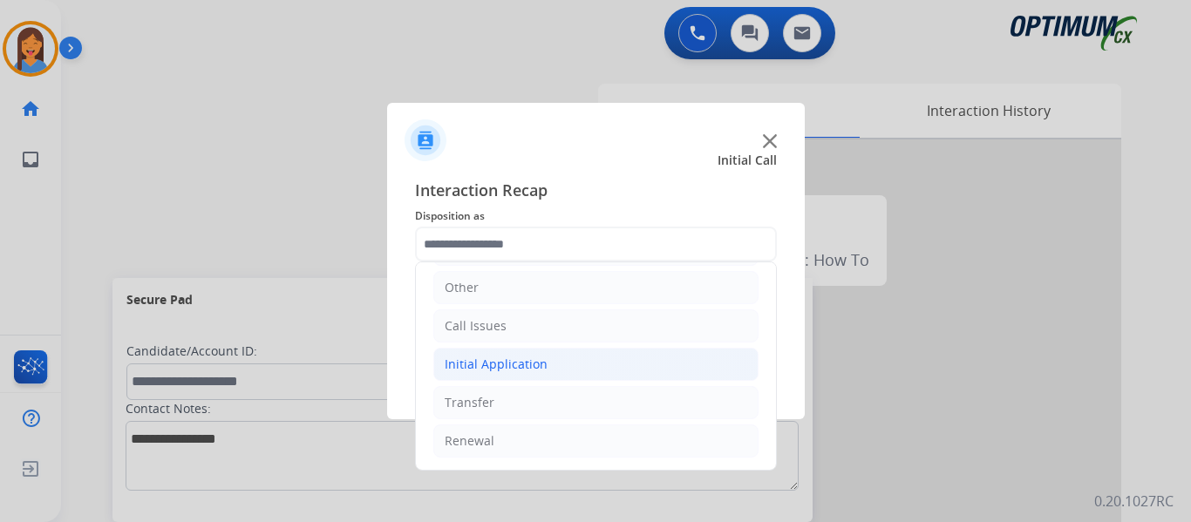
click at [486, 361] on div "Initial Application" at bounding box center [496, 364] width 103 height 17
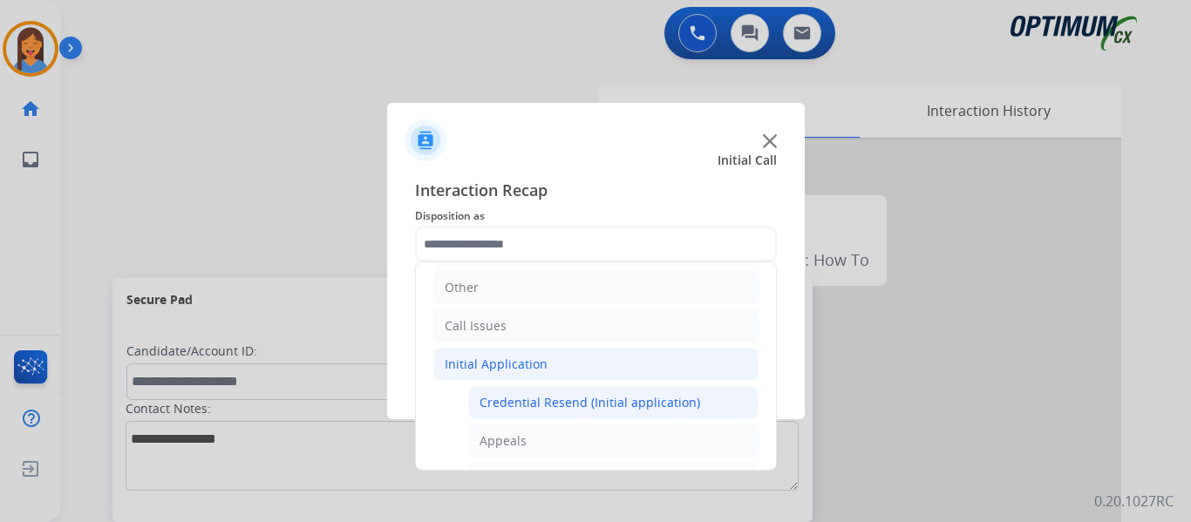
click at [501, 403] on div "Credential Resend (Initial application)" at bounding box center [589, 402] width 221 height 17
type input "**********"
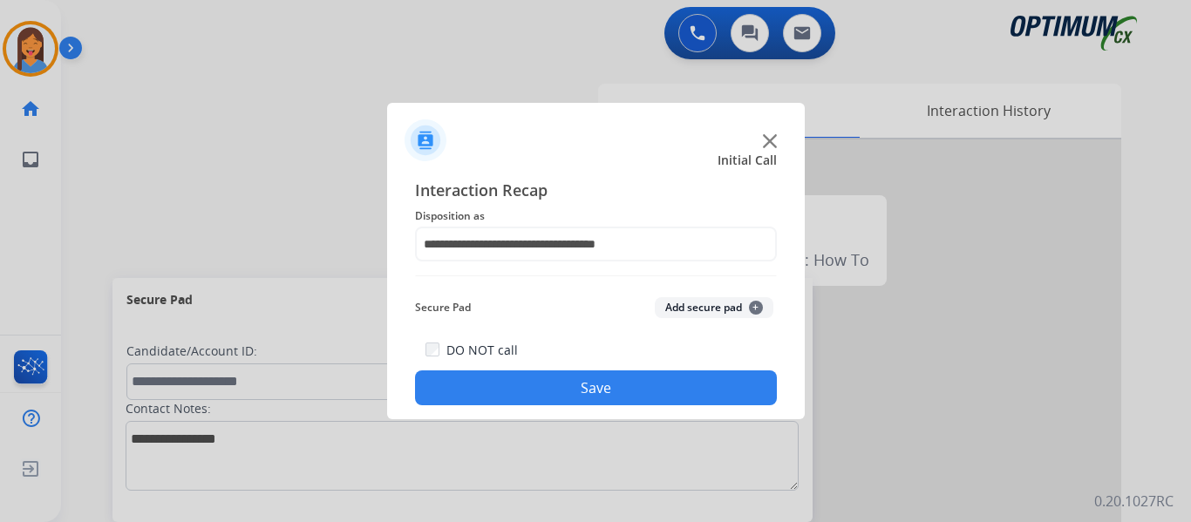
click at [704, 400] on button "Save" at bounding box center [596, 387] width 362 height 35
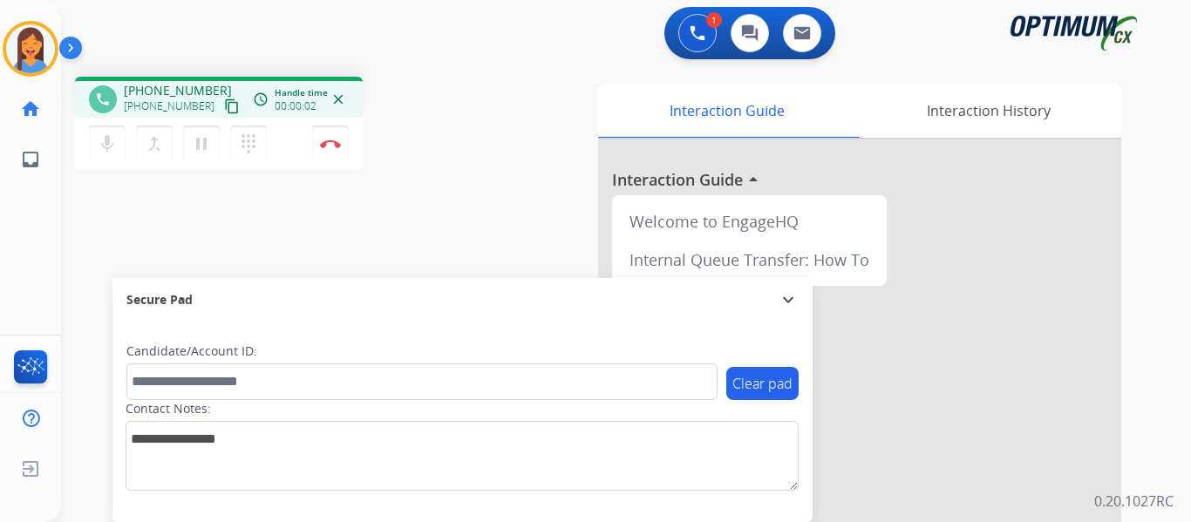
click at [224, 112] on mat-icon "content_copy" at bounding box center [232, 106] width 16 height 16
click at [336, 148] on button "Disconnect" at bounding box center [330, 144] width 37 height 37
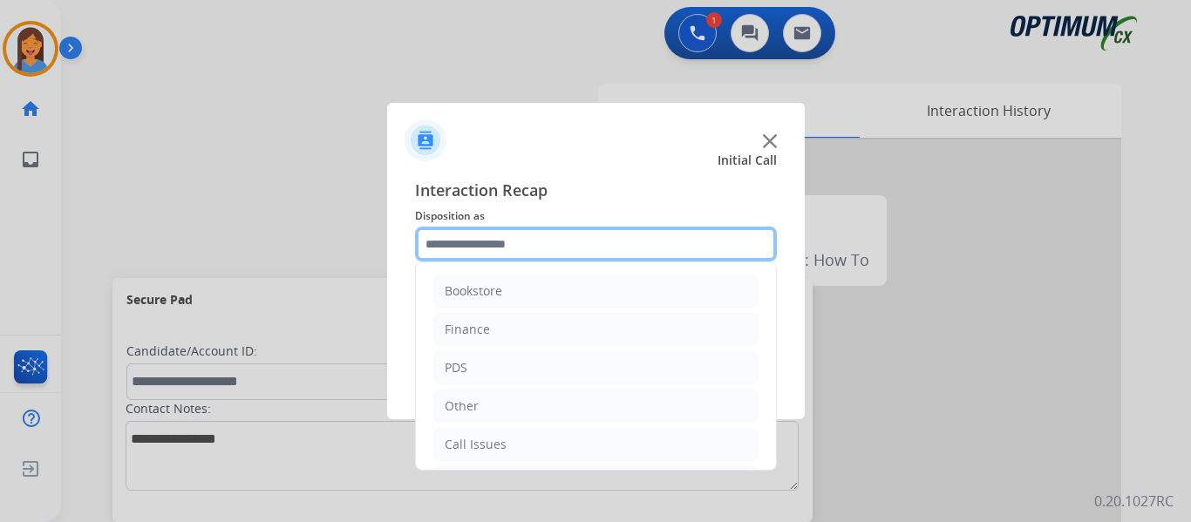
click at [560, 244] on input "text" at bounding box center [596, 244] width 362 height 35
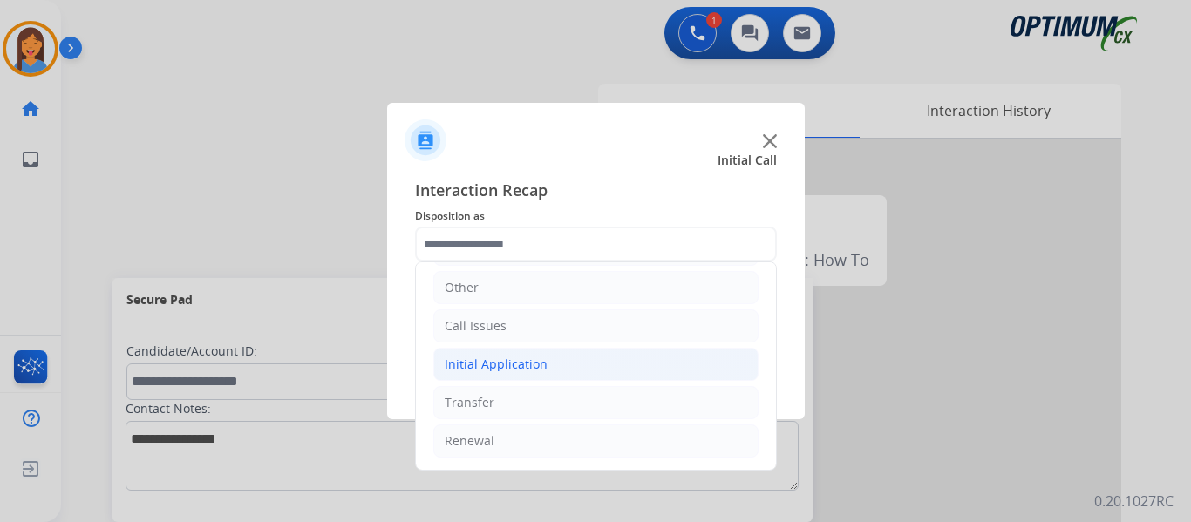
click at [505, 374] on li "Initial Application" at bounding box center [595, 364] width 325 height 33
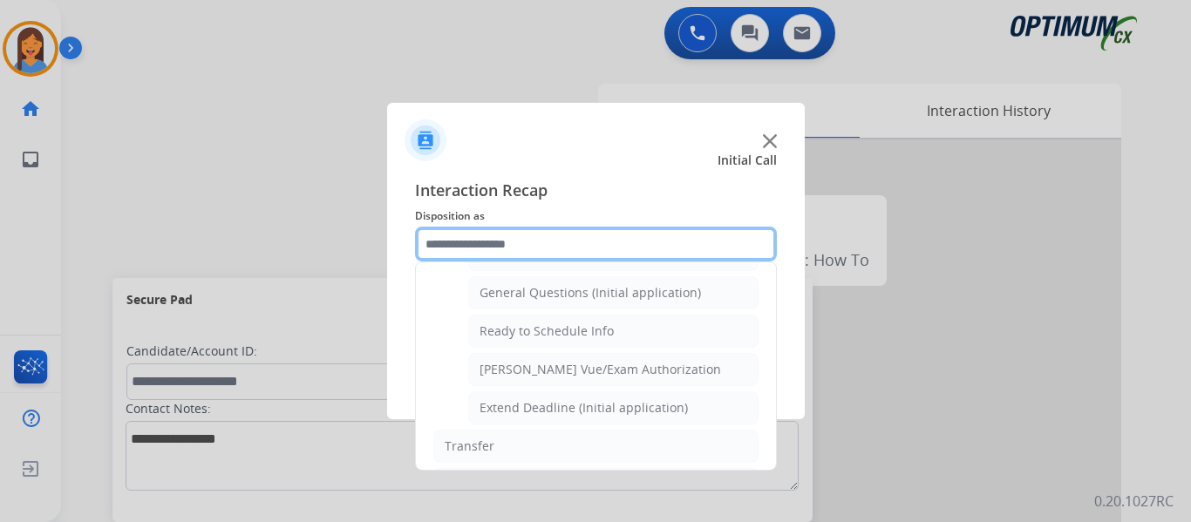
scroll to position [1056, 0]
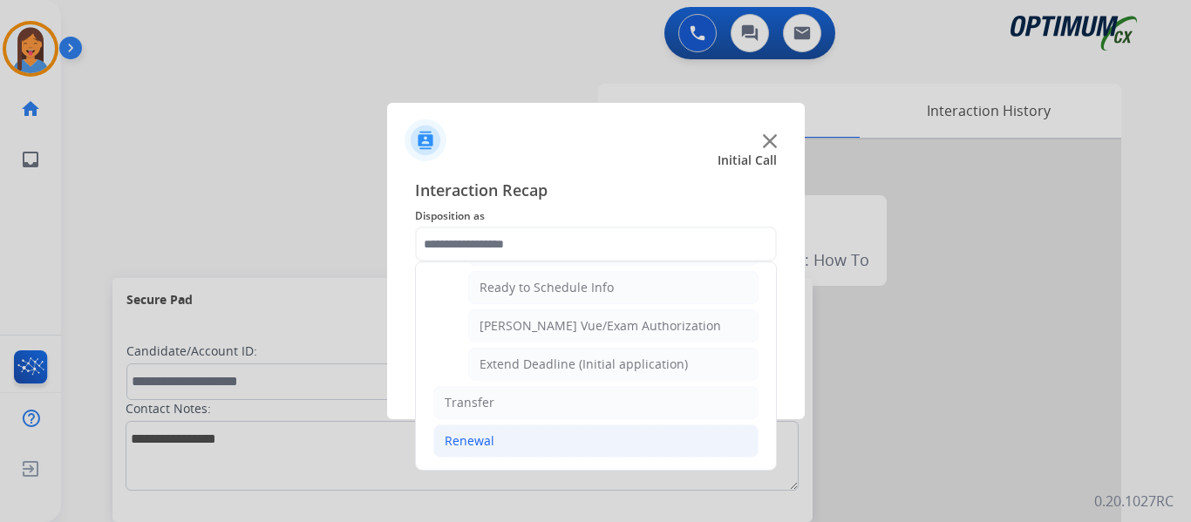
click at [468, 440] on div "Renewal" at bounding box center [470, 440] width 50 height 17
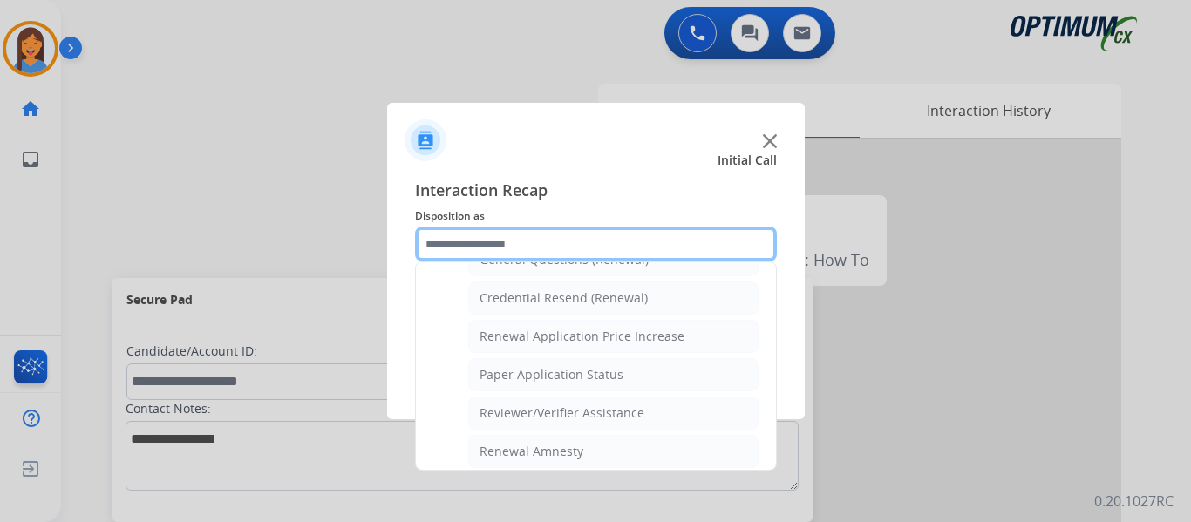
scroll to position [499, 0]
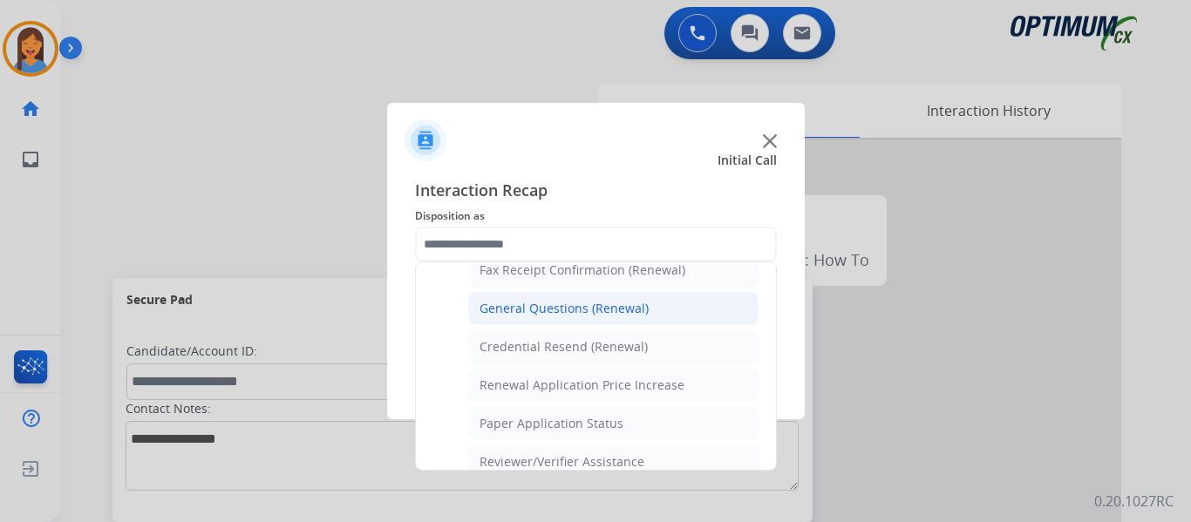
click at [520, 307] on div "General Questions (Renewal)" at bounding box center [563, 308] width 169 height 17
type input "**********"
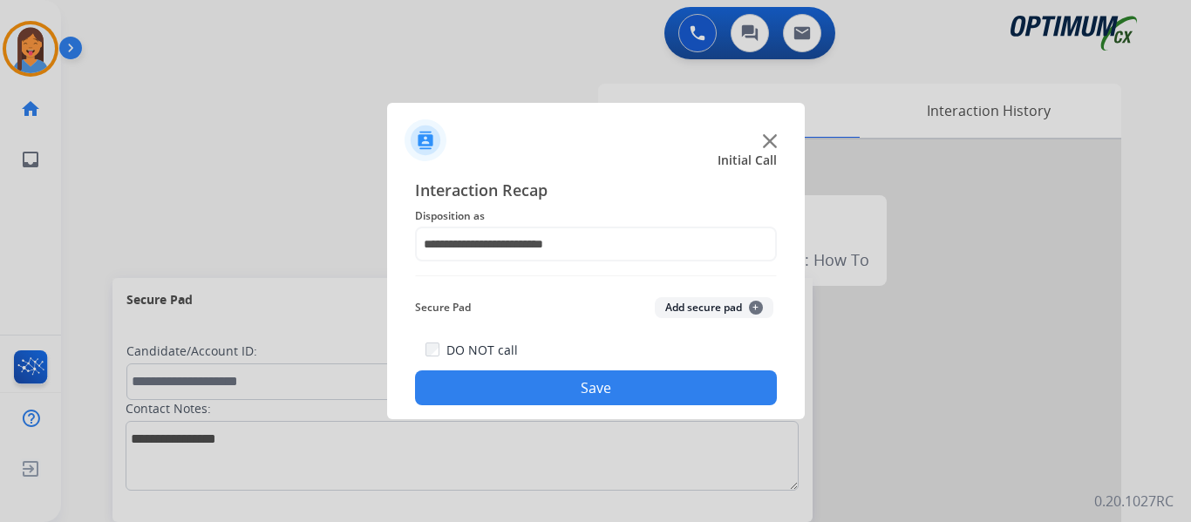
click at [572, 383] on button "Save" at bounding box center [596, 387] width 362 height 35
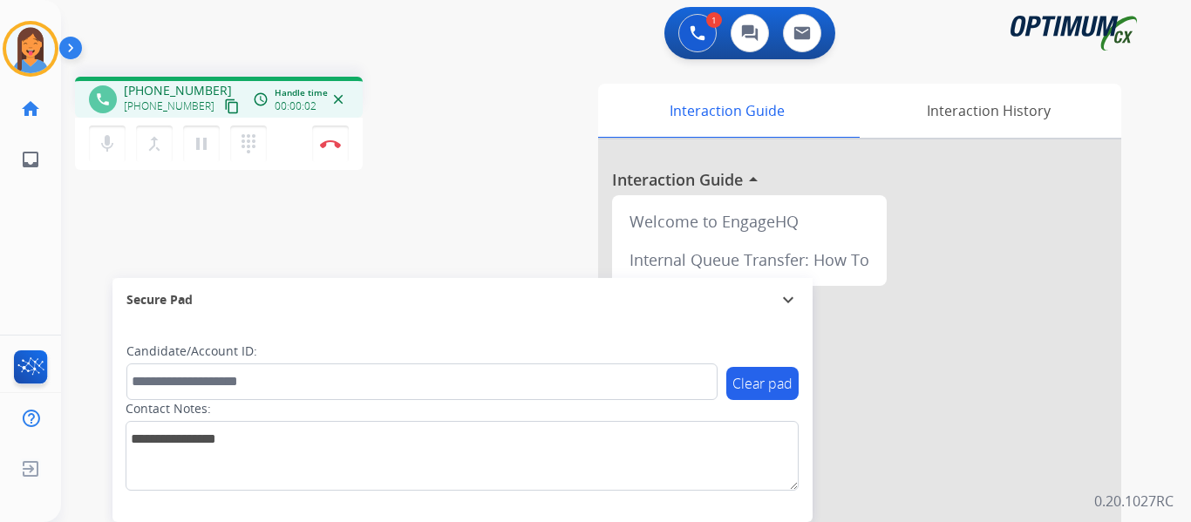
click at [224, 101] on mat-icon "content_copy" at bounding box center [232, 106] width 16 height 16
click at [329, 140] on img at bounding box center [330, 143] width 21 height 9
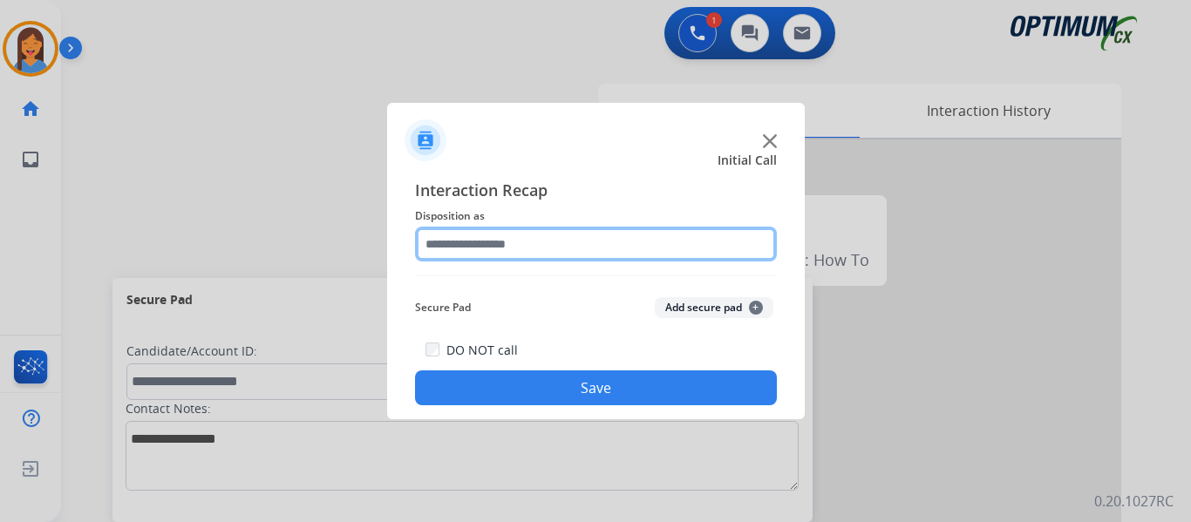
click at [482, 246] on input "text" at bounding box center [596, 244] width 362 height 35
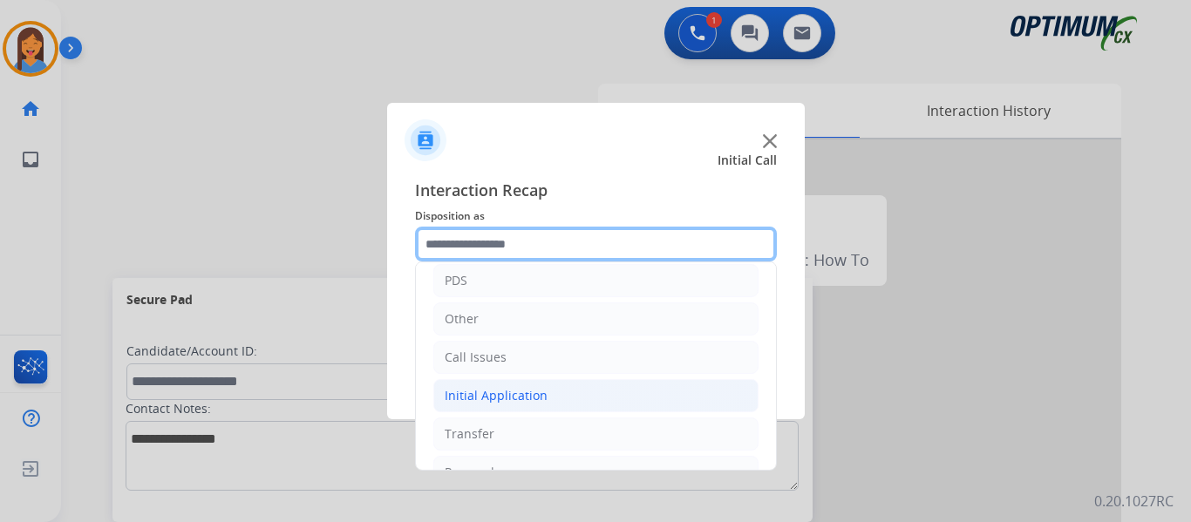
scroll to position [119, 0]
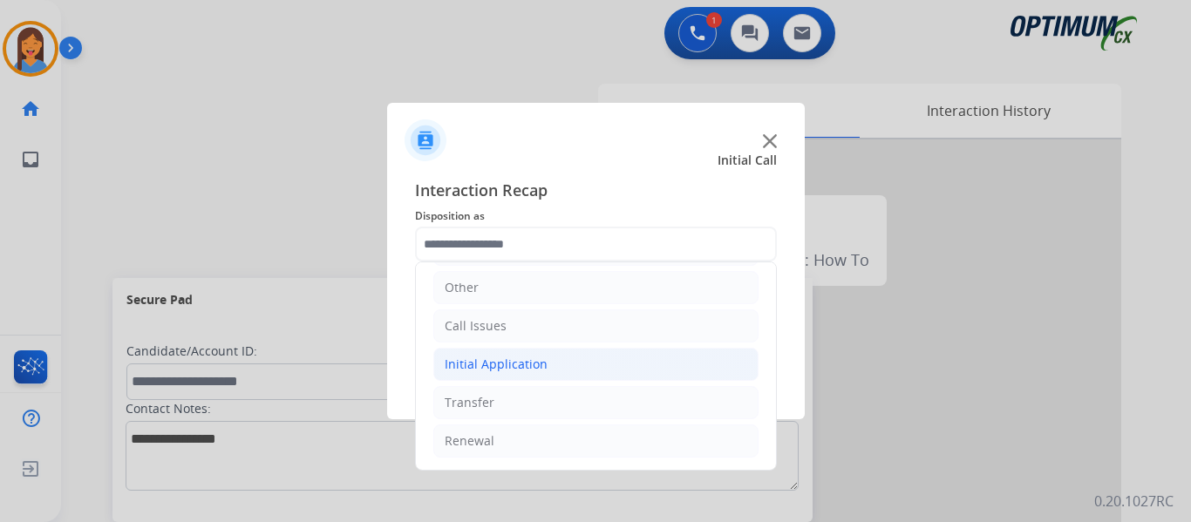
click at [495, 357] on div "Initial Application" at bounding box center [496, 364] width 103 height 17
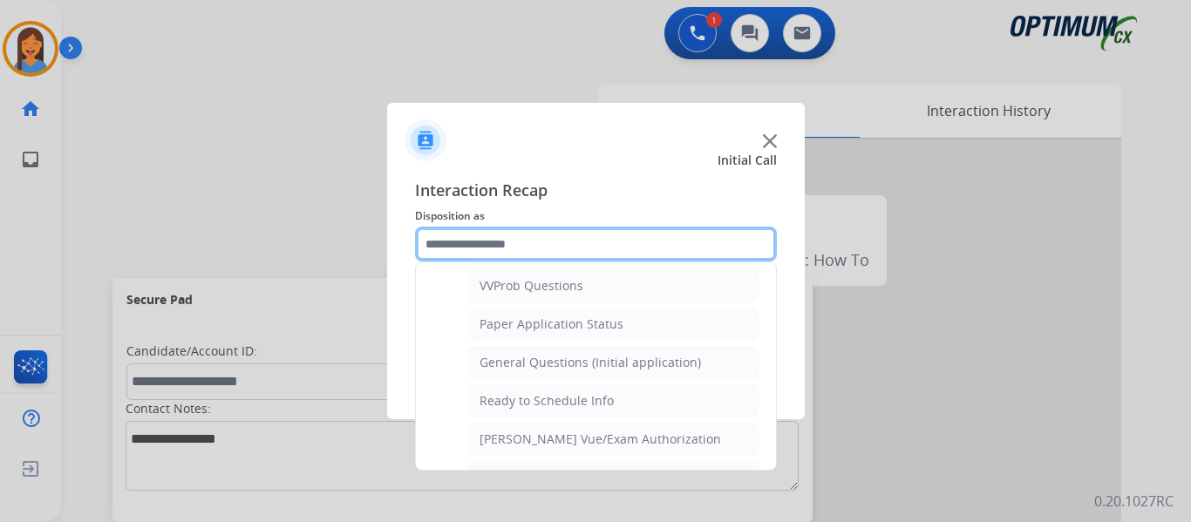
scroll to position [990, 0]
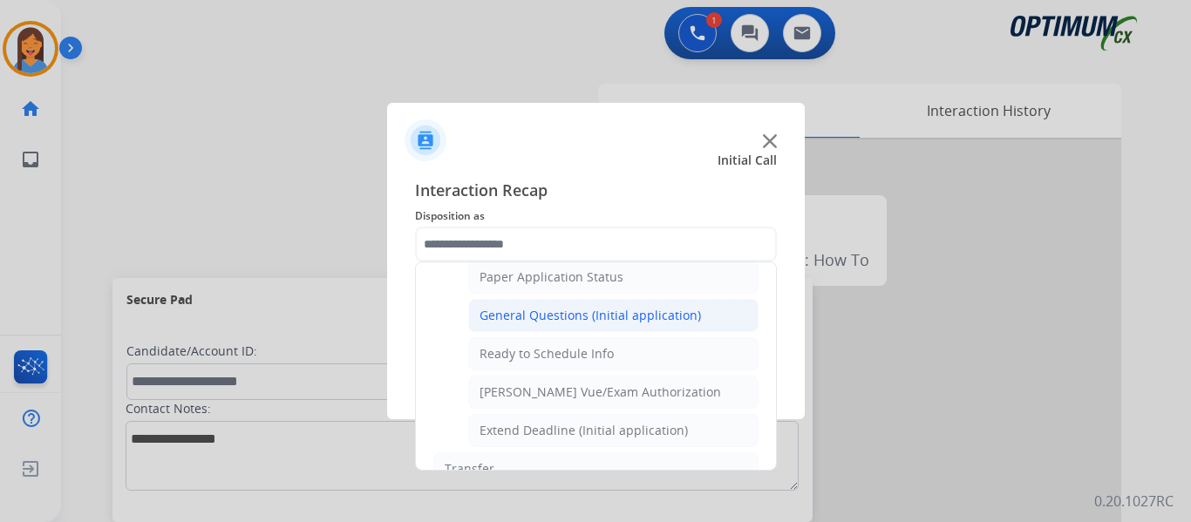
click at [559, 317] on div "General Questions (Initial application)" at bounding box center [589, 315] width 221 height 17
type input "**********"
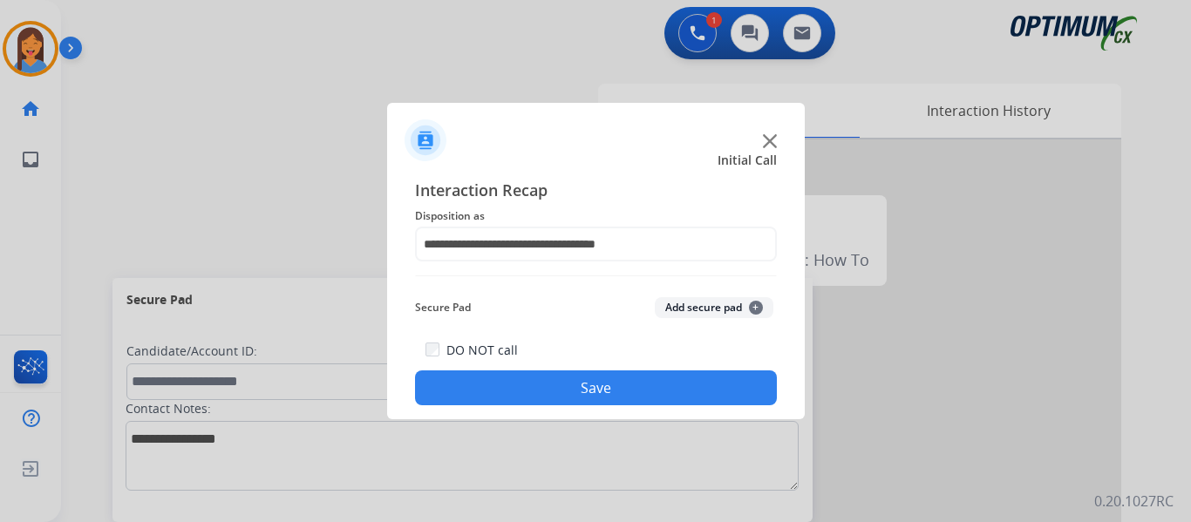
click at [621, 384] on button "Save" at bounding box center [596, 387] width 362 height 35
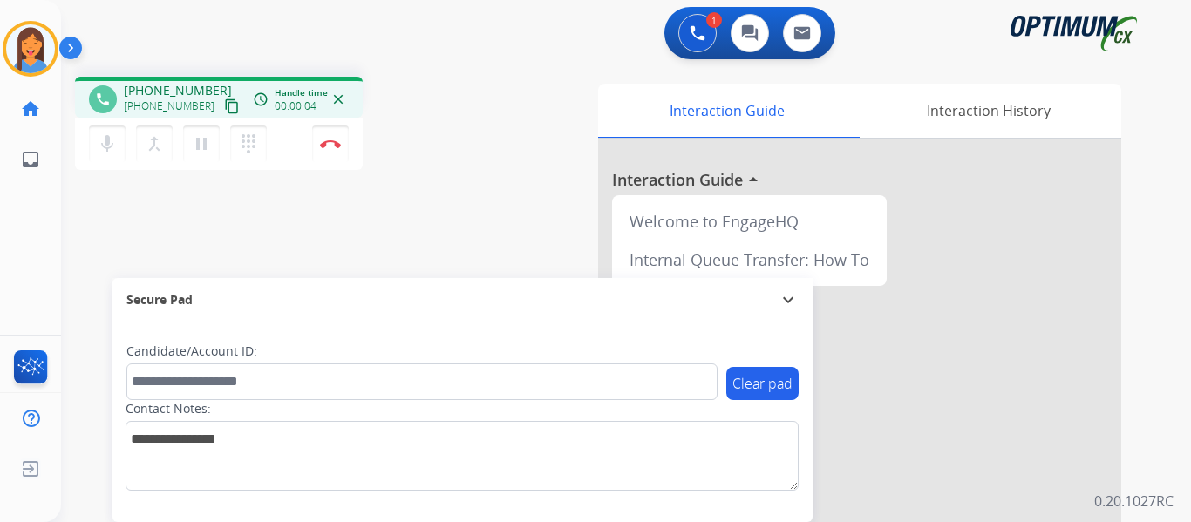
click at [224, 108] on mat-icon "content_copy" at bounding box center [232, 106] width 16 height 16
click at [203, 146] on mat-icon "pause" at bounding box center [201, 143] width 21 height 21
click at [255, 145] on mat-icon "dialpad" at bounding box center [248, 143] width 21 height 21
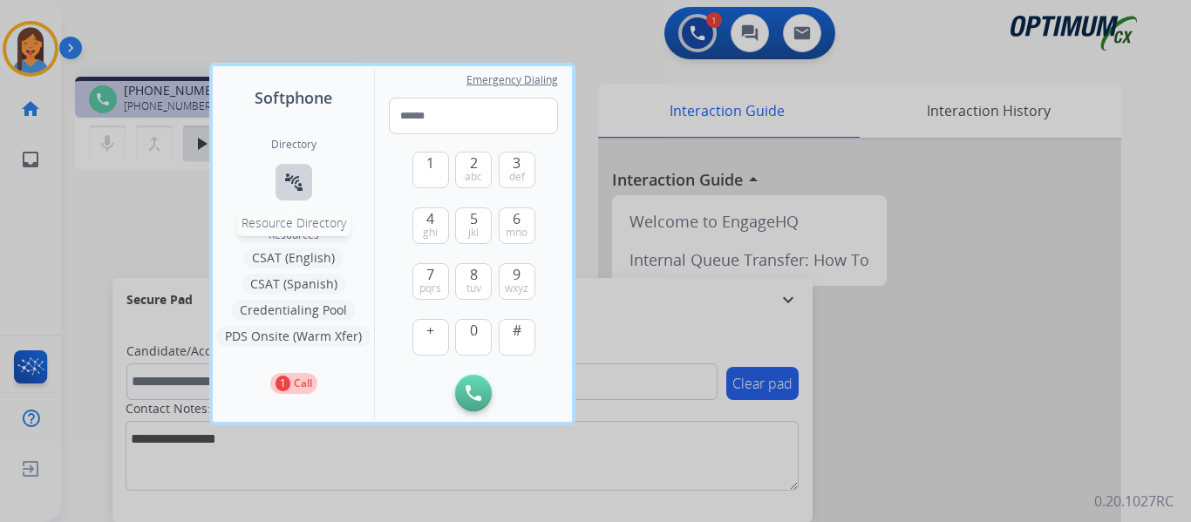
click at [295, 178] on mat-icon "connect_without_contact" at bounding box center [293, 182] width 21 height 21
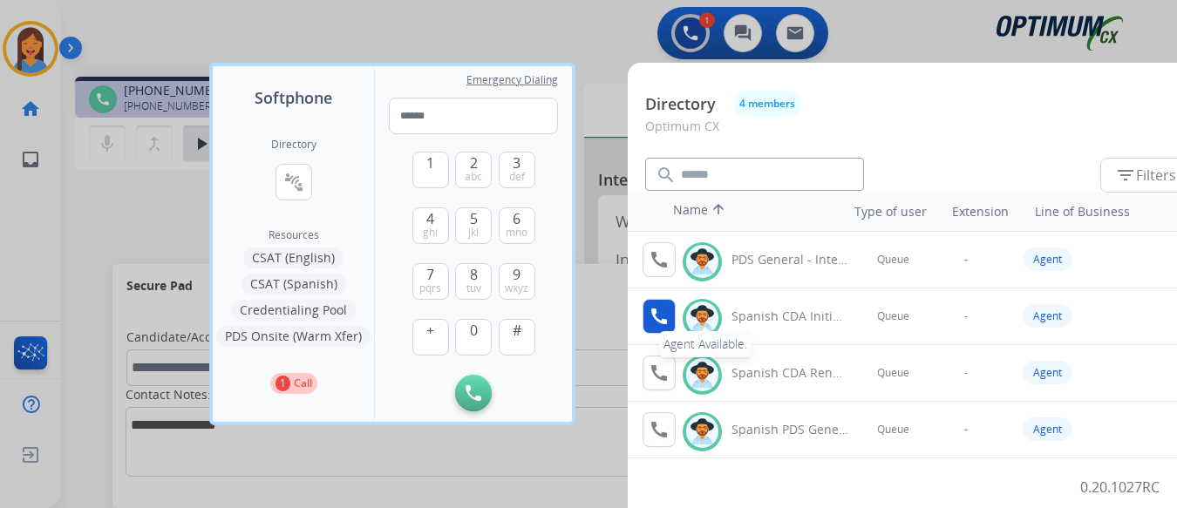
click at [655, 313] on mat-icon "call" at bounding box center [658, 316] width 21 height 21
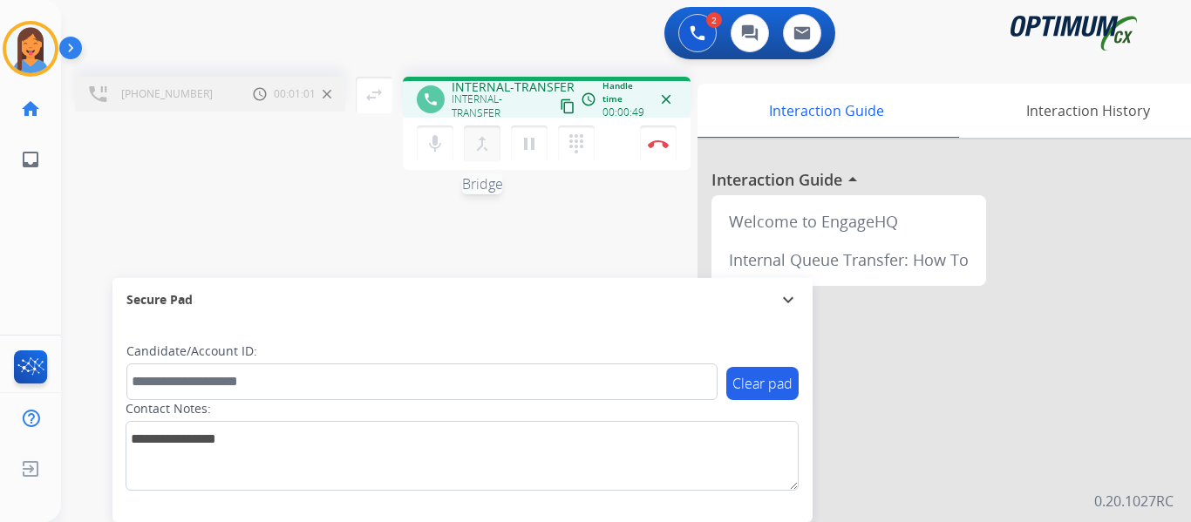
click at [479, 146] on mat-icon "merge_type" at bounding box center [482, 143] width 21 height 21
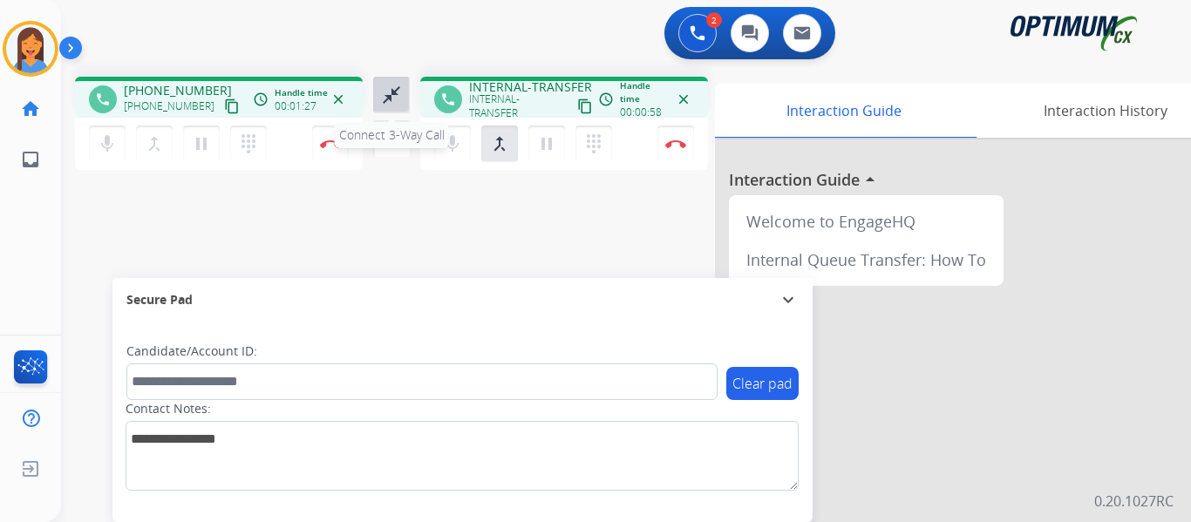
click at [387, 93] on mat-icon "close_fullscreen" at bounding box center [391, 95] width 21 height 21
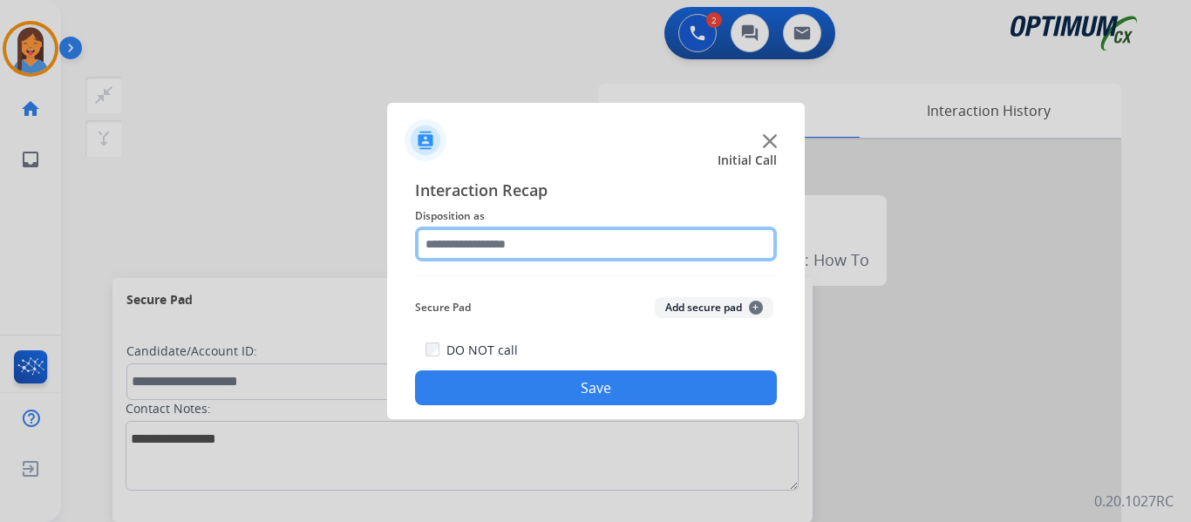
click at [566, 248] on input "text" at bounding box center [596, 244] width 362 height 35
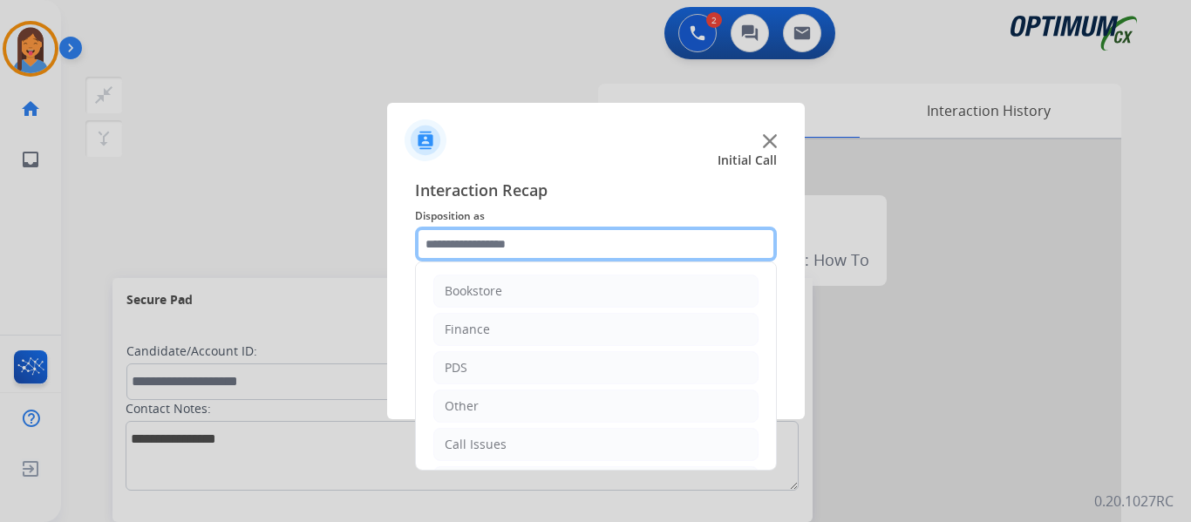
scroll to position [87, 0]
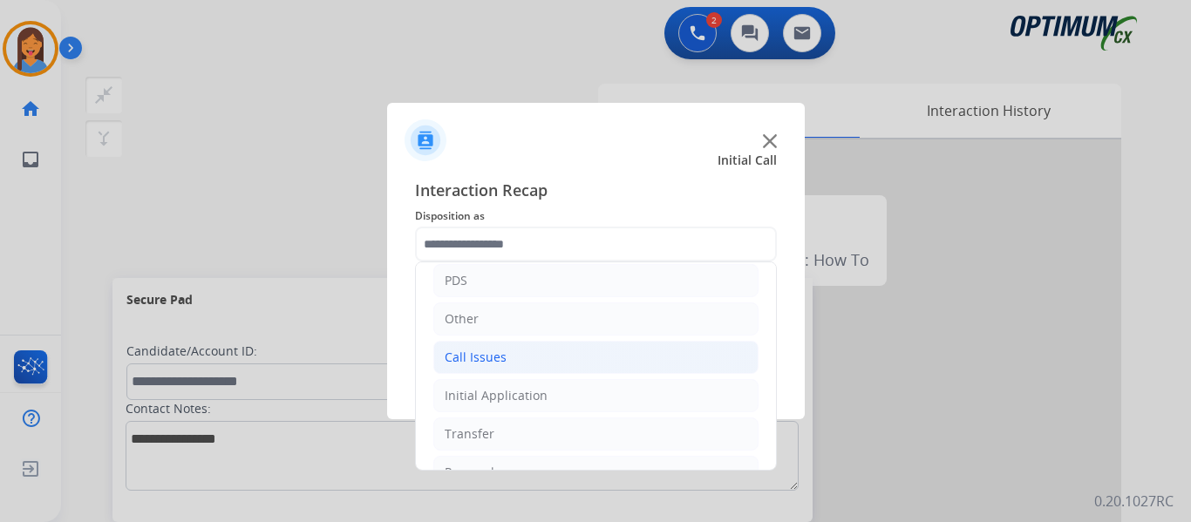
click at [518, 359] on li "Call Issues" at bounding box center [595, 357] width 325 height 33
click at [553, 431] on div "Wrong Number/Wrong Department" at bounding box center [582, 433] width 207 height 17
type input "**********"
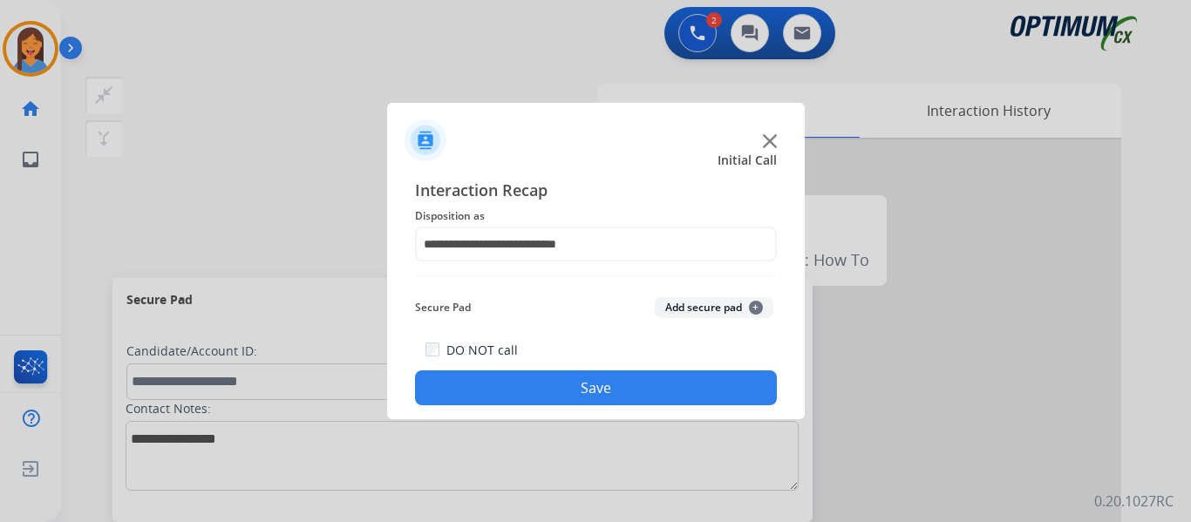
click at [563, 394] on button "Save" at bounding box center [596, 387] width 362 height 35
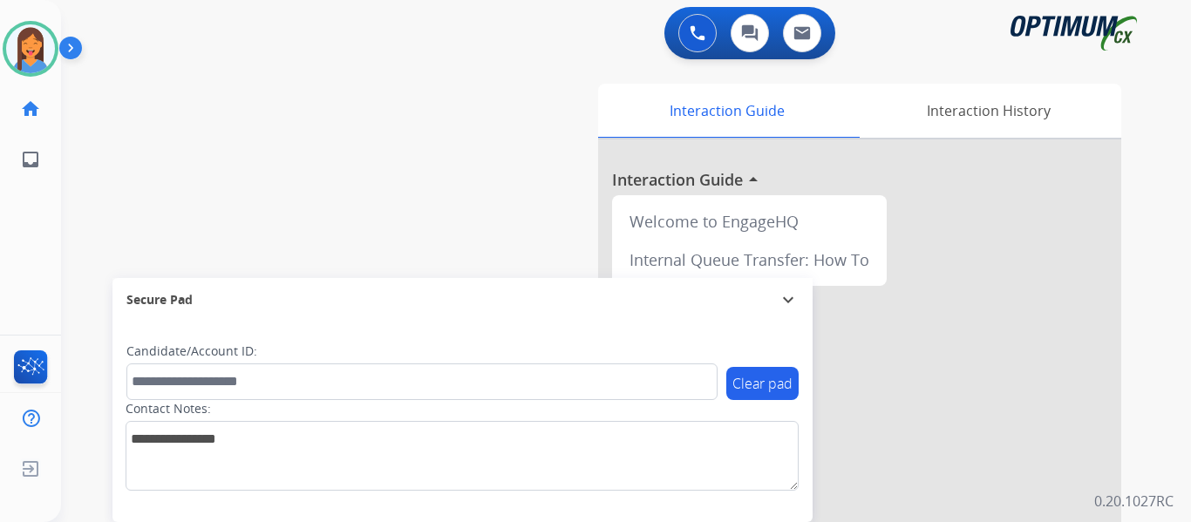
click at [32, 227] on div "[PERSON_NAME] Available Edit Avatar Agent: [PERSON_NAME] Profile: OCX Training …" at bounding box center [30, 261] width 61 height 522
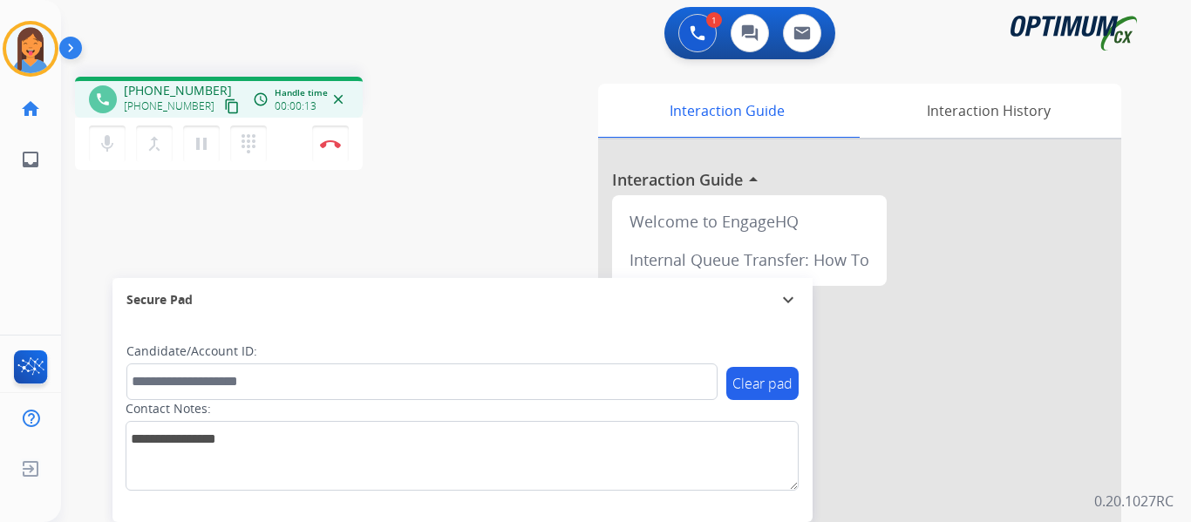
click at [224, 104] on mat-icon "content_copy" at bounding box center [232, 106] width 16 height 16
click at [326, 144] on img at bounding box center [330, 143] width 21 height 9
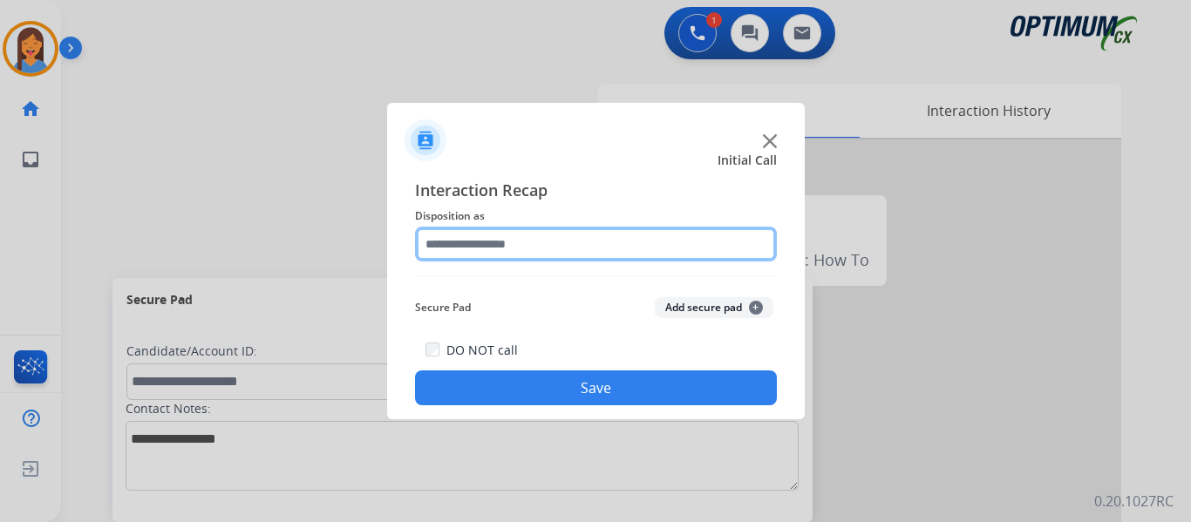
click at [529, 241] on input "text" at bounding box center [596, 244] width 362 height 35
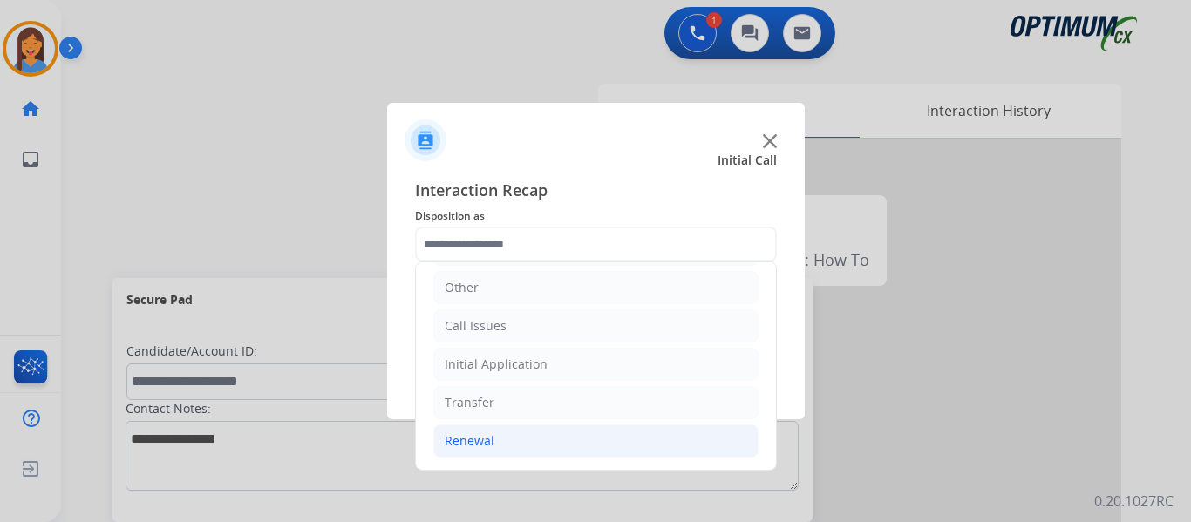
click at [475, 447] on div "Renewal" at bounding box center [470, 440] width 50 height 17
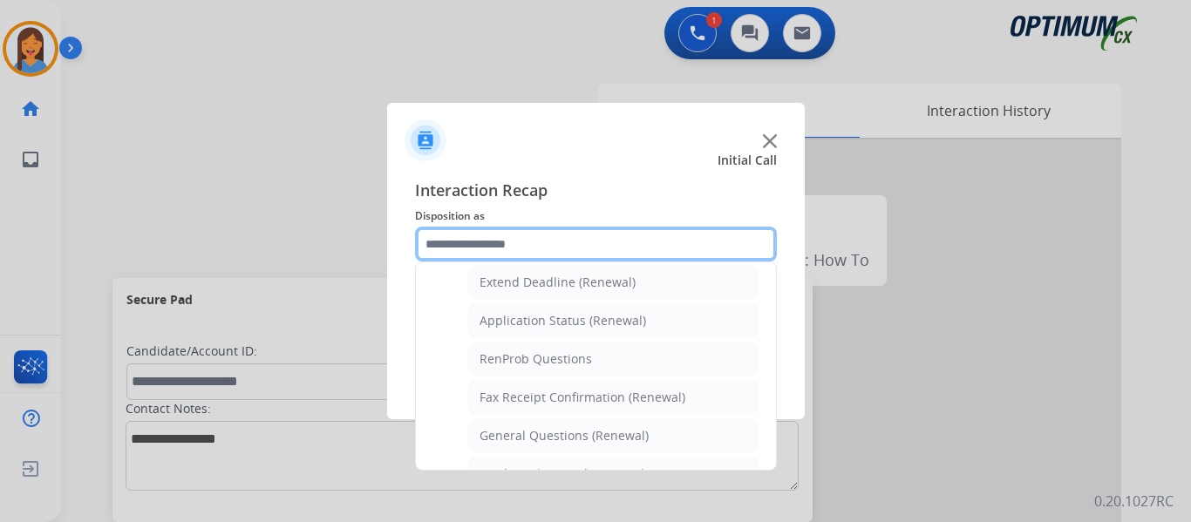
scroll to position [467, 0]
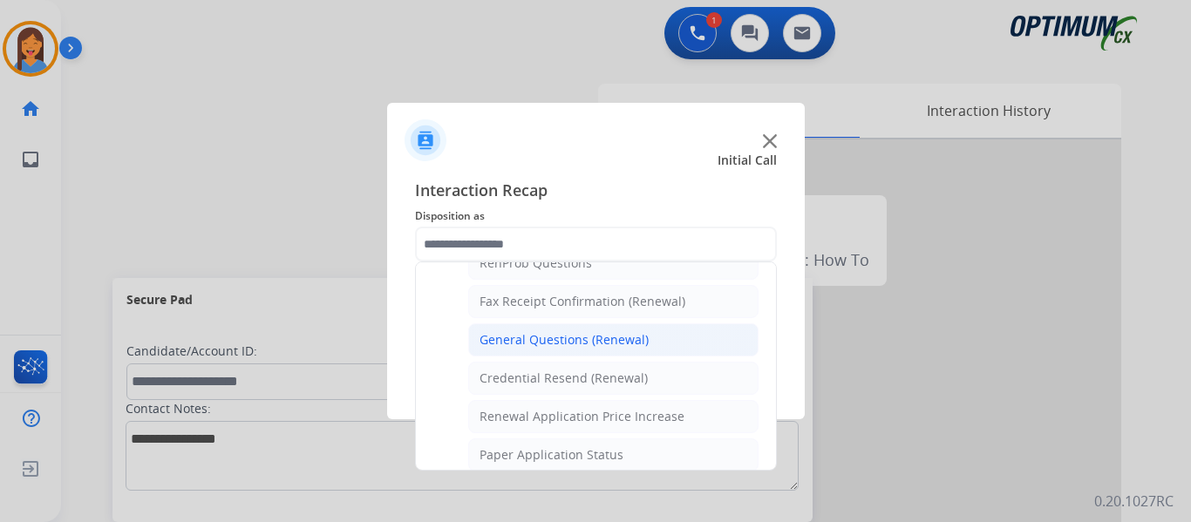
click at [555, 343] on div "General Questions (Renewal)" at bounding box center [563, 339] width 169 height 17
type input "**********"
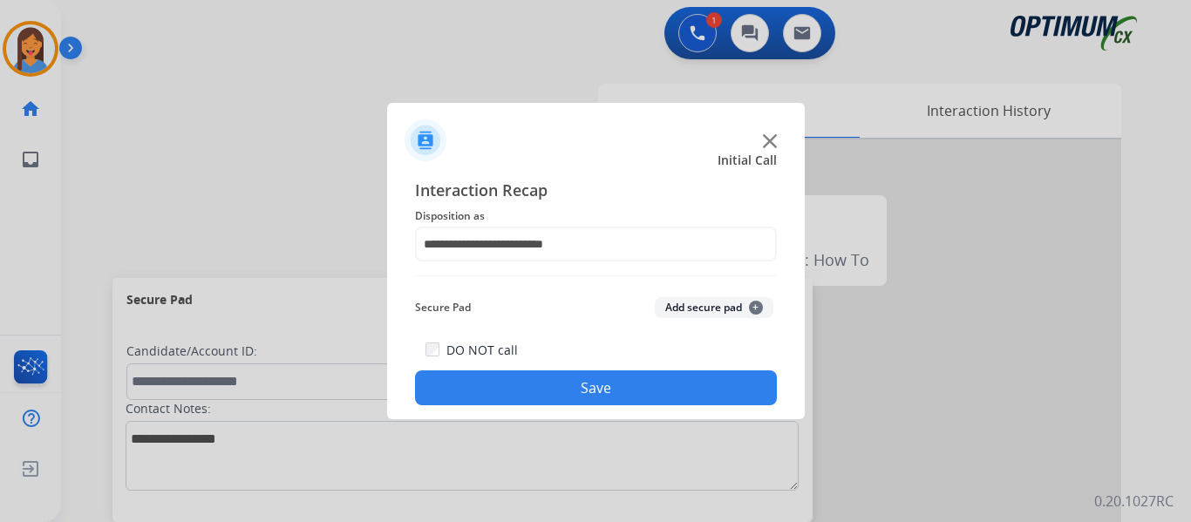
click at [574, 388] on button "Save" at bounding box center [596, 387] width 362 height 35
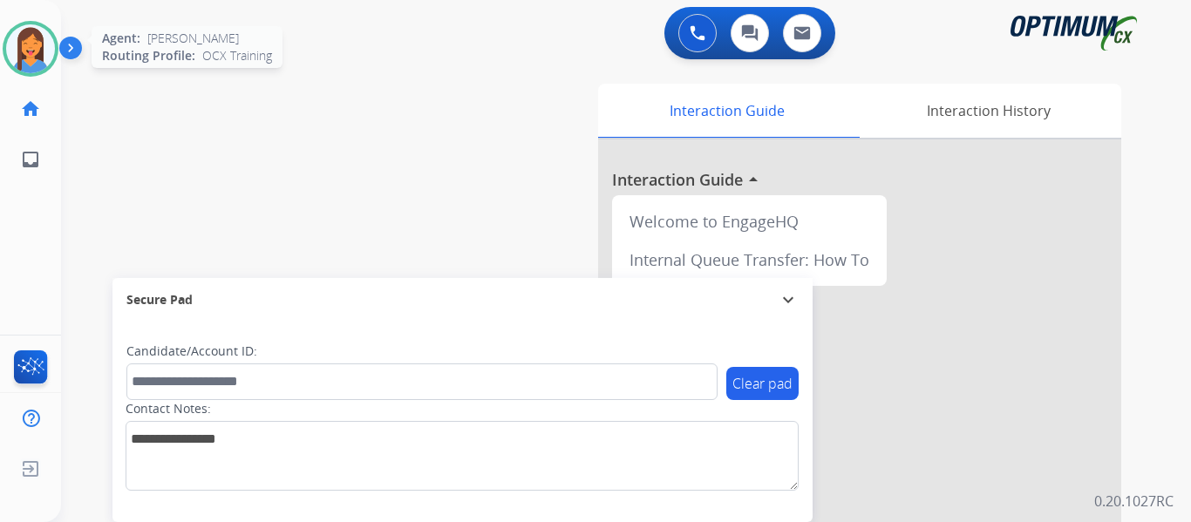
click at [25, 49] on img at bounding box center [30, 48] width 49 height 49
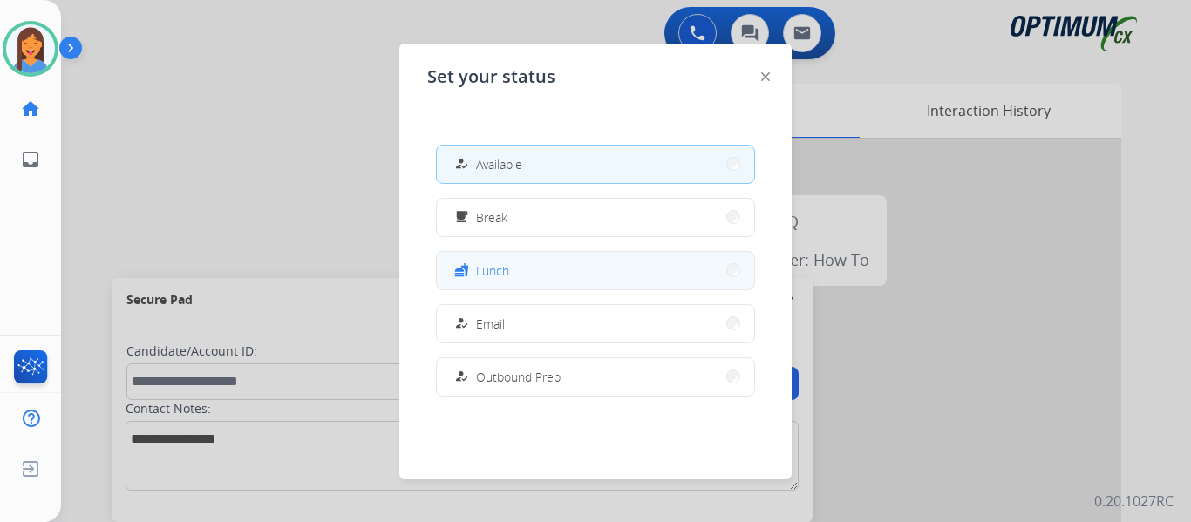
click at [529, 273] on button "fastfood Lunch" at bounding box center [595, 270] width 317 height 37
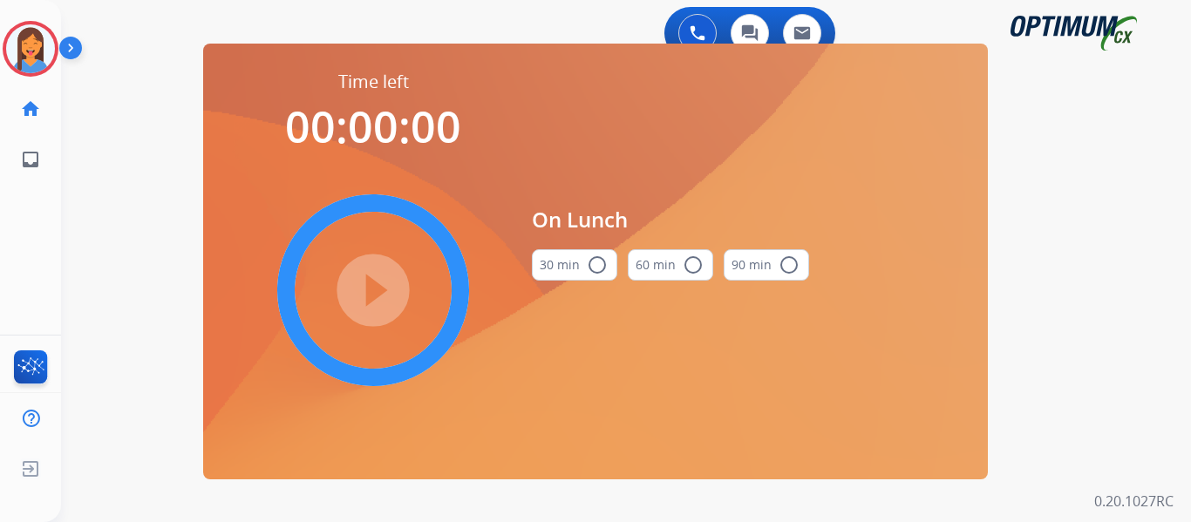
click at [563, 261] on button "30 min radio_button_unchecked" at bounding box center [574, 264] width 85 height 31
click at [363, 280] on mat-icon "play_circle_filled" at bounding box center [373, 290] width 21 height 21
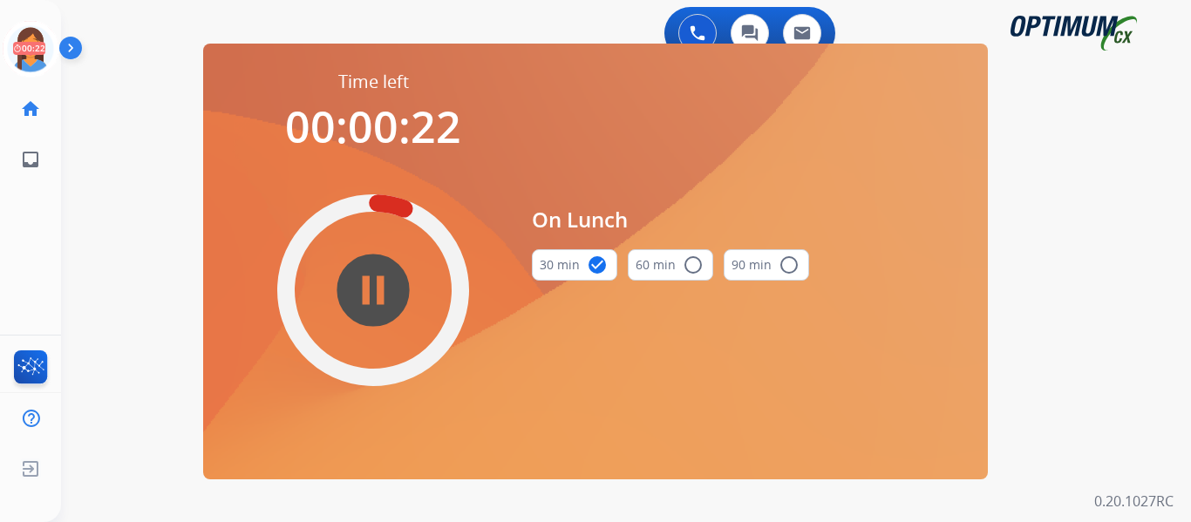
drag, startPoint x: 40, startPoint y: 43, endPoint x: 72, endPoint y: 49, distance: 32.8
click at [40, 43] on icon at bounding box center [31, 49] width 57 height 57
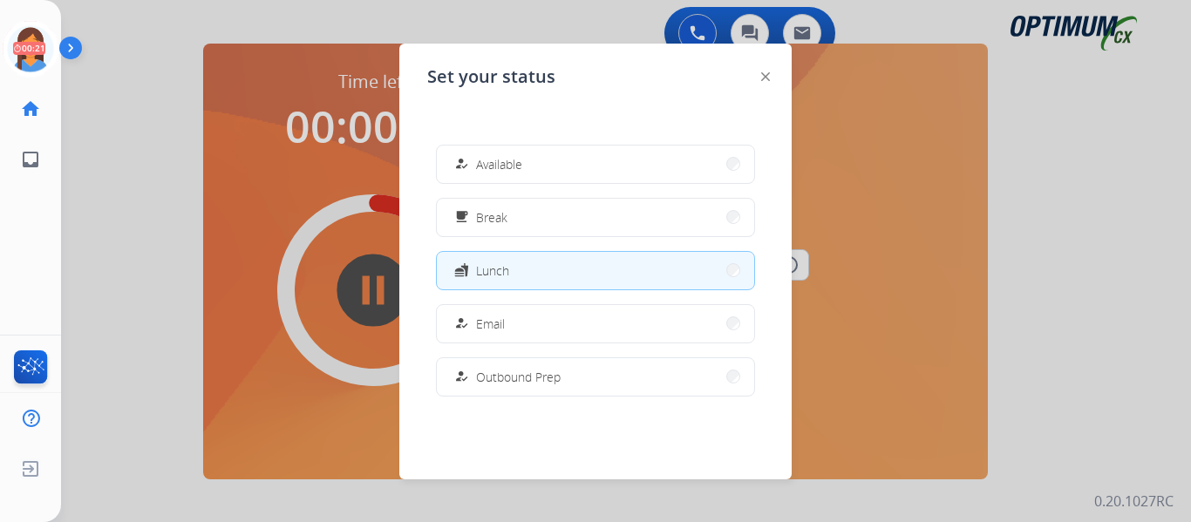
click at [485, 162] on span "Available" at bounding box center [499, 164] width 46 height 18
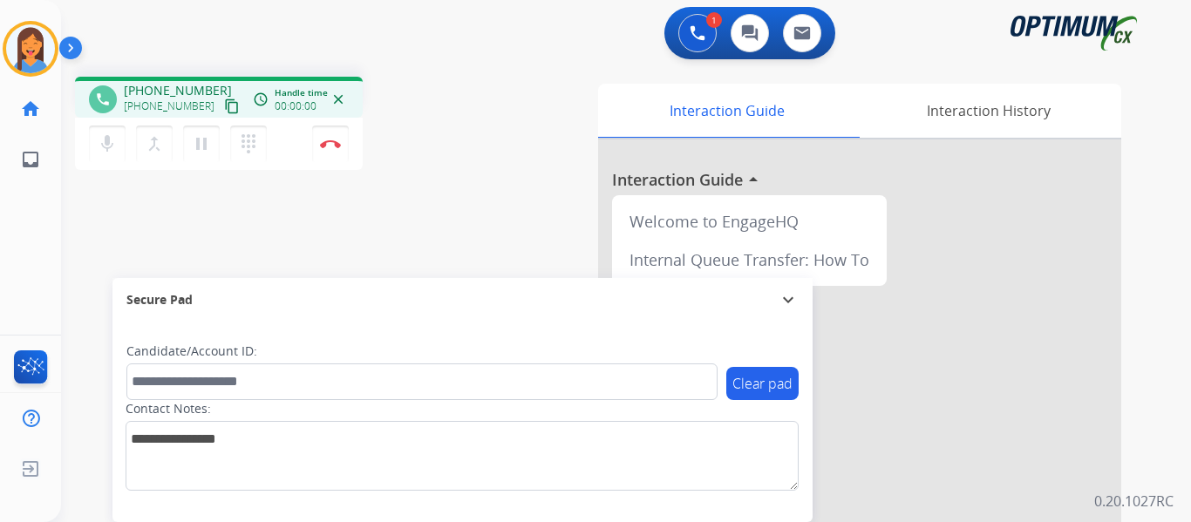
click at [221, 103] on button "content_copy" at bounding box center [231, 106] width 21 height 21
click at [336, 142] on img at bounding box center [330, 143] width 21 height 9
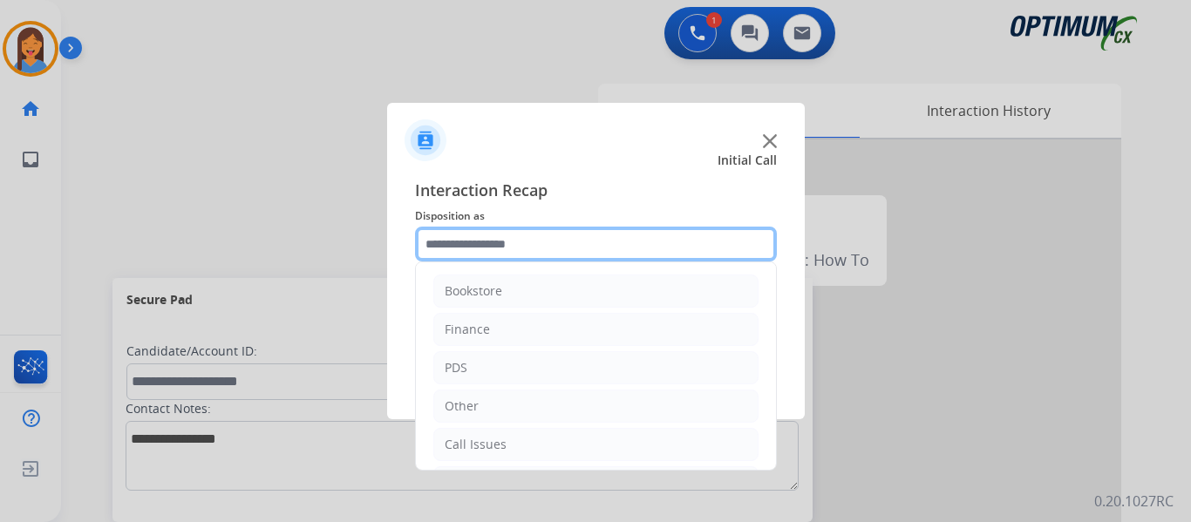
click at [507, 244] on input "text" at bounding box center [596, 244] width 362 height 35
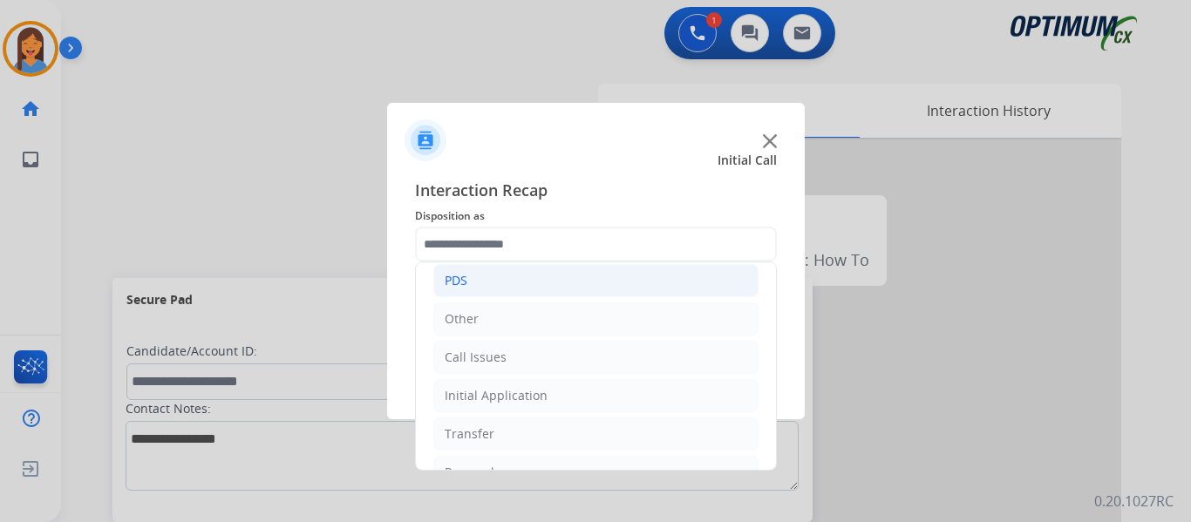
click at [474, 291] on li "PDS" at bounding box center [595, 280] width 325 height 33
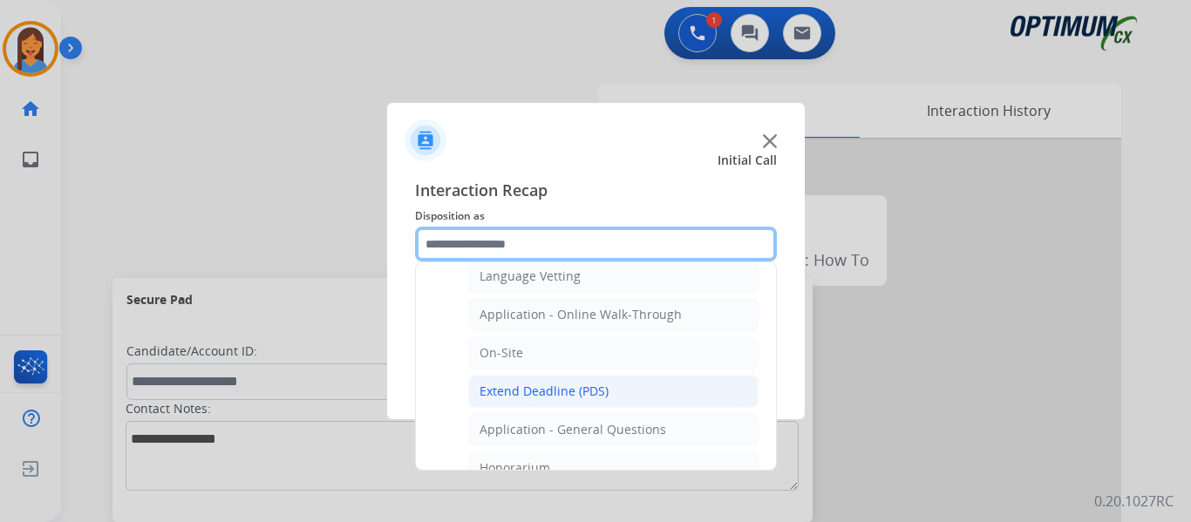
scroll to position [436, 0]
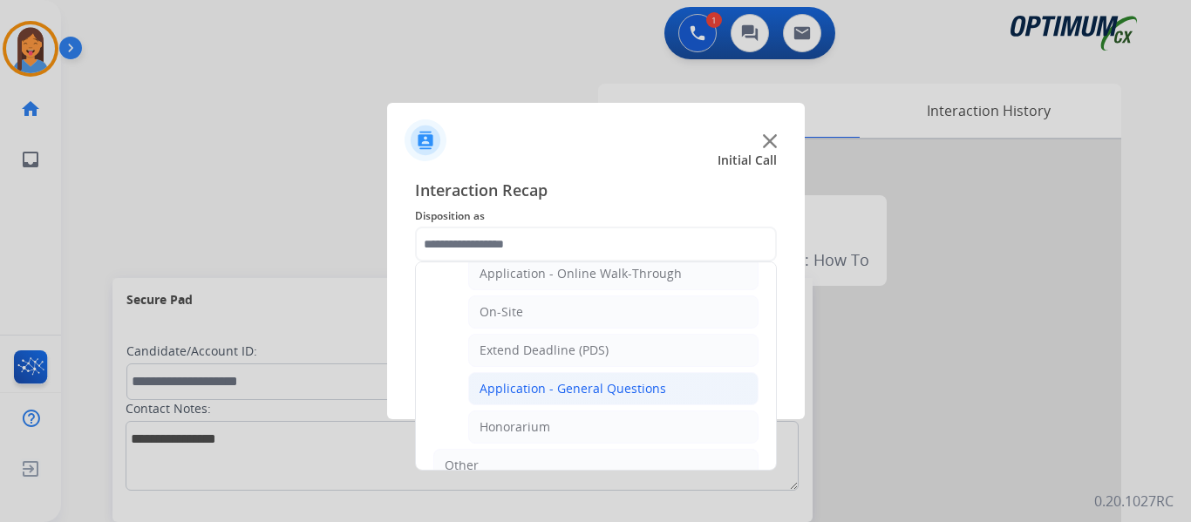
click at [560, 390] on div "Application - General Questions" at bounding box center [572, 388] width 187 height 17
type input "**********"
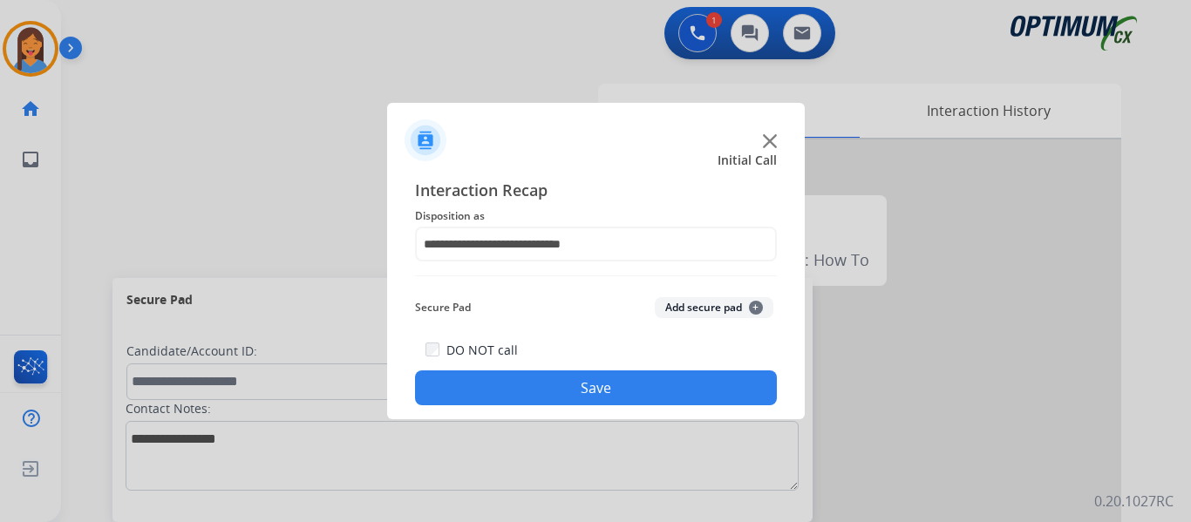
click at [574, 405] on div "**********" at bounding box center [596, 291] width 418 height 255
click at [655, 377] on button "Save" at bounding box center [596, 387] width 362 height 35
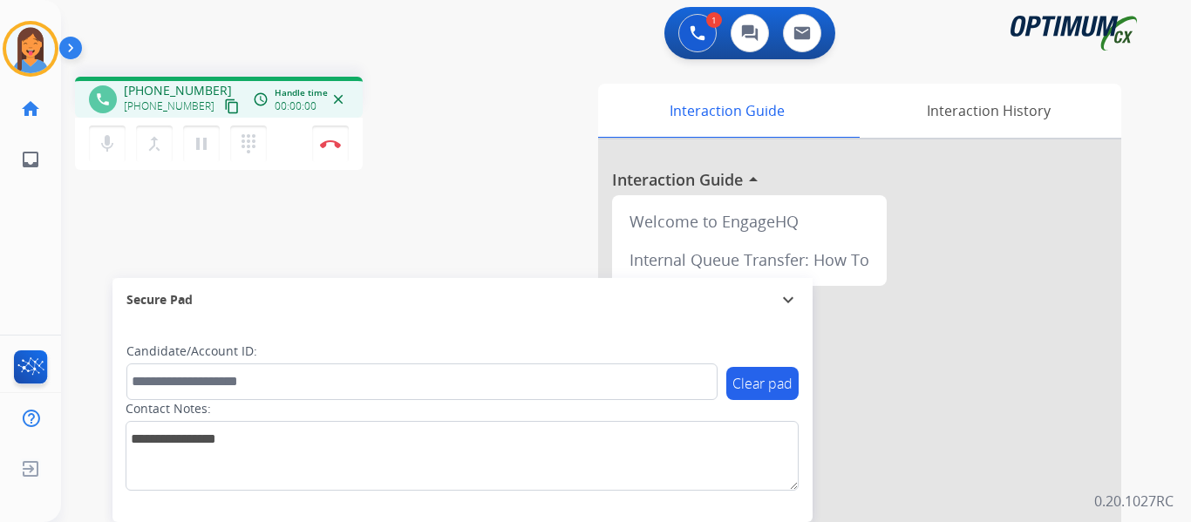
click at [224, 111] on mat-icon "content_copy" at bounding box center [232, 106] width 16 height 16
click at [325, 147] on img at bounding box center [330, 143] width 21 height 9
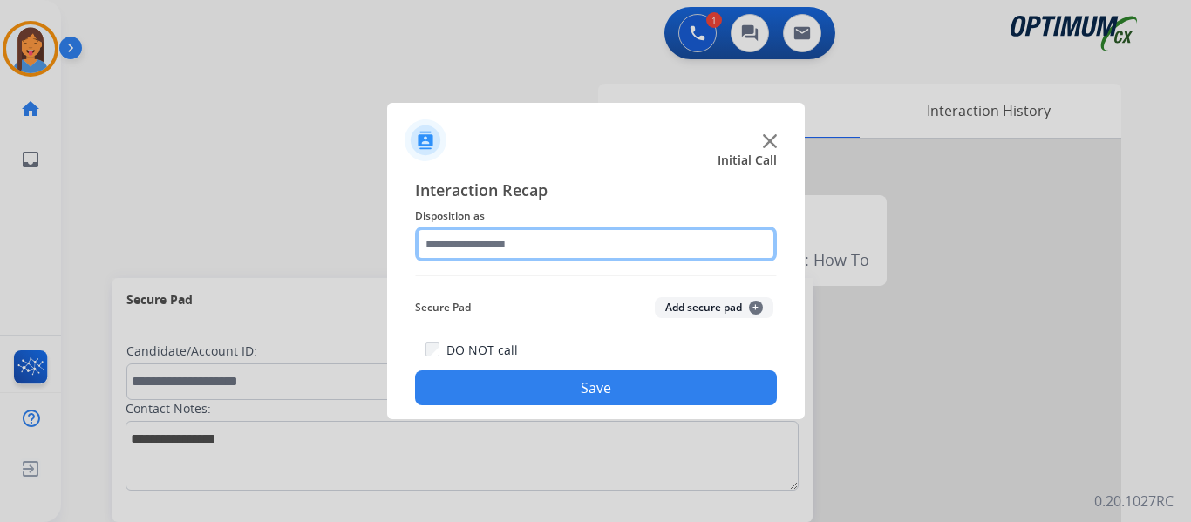
click at [505, 242] on input "text" at bounding box center [596, 244] width 362 height 35
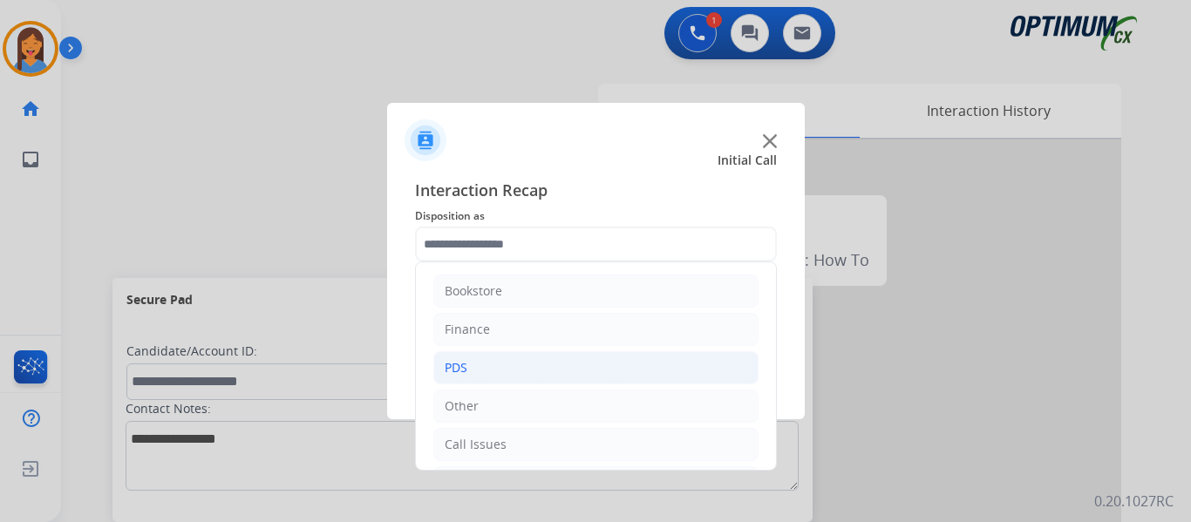
click at [482, 361] on li "PDS" at bounding box center [595, 367] width 325 height 33
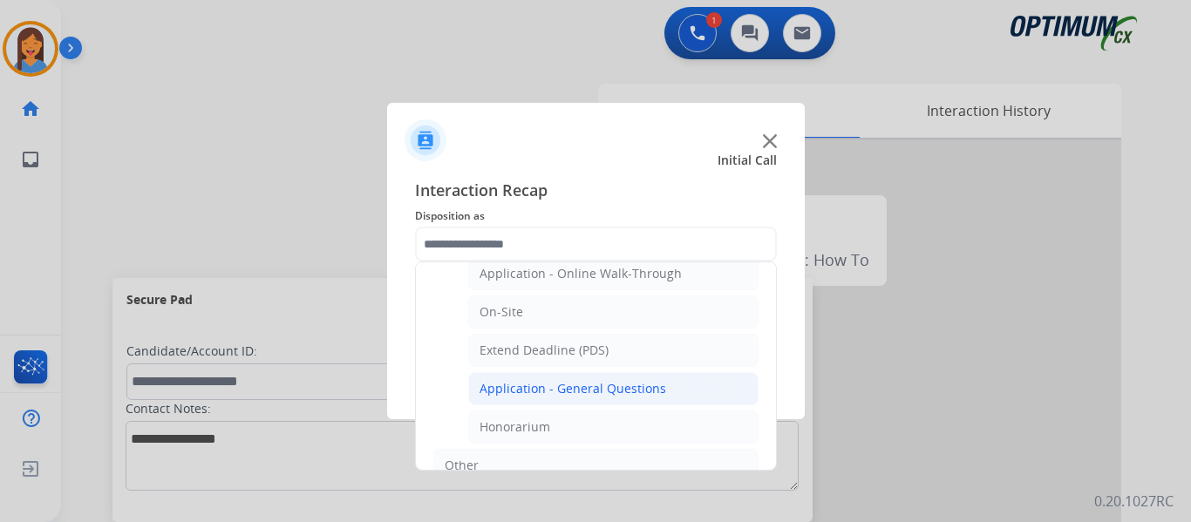
click at [575, 385] on div "Application - General Questions" at bounding box center [572, 388] width 187 height 17
type input "**********"
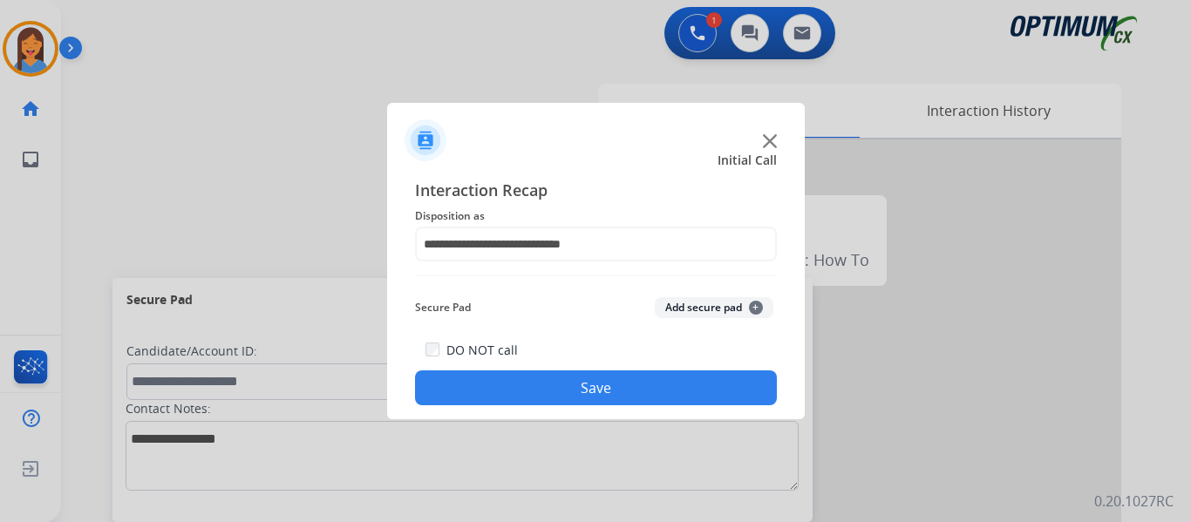
click at [575, 386] on button "Save" at bounding box center [596, 387] width 362 height 35
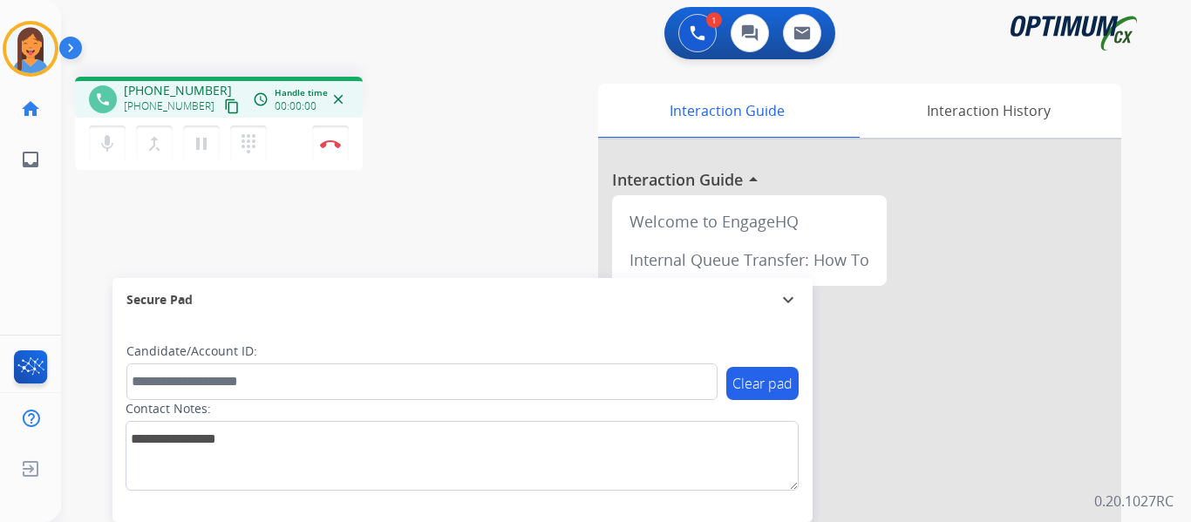
drag, startPoint x: 214, startPoint y: 105, endPoint x: 350, endPoint y: 114, distance: 135.4
click at [224, 105] on mat-icon "content_copy" at bounding box center [232, 106] width 16 height 16
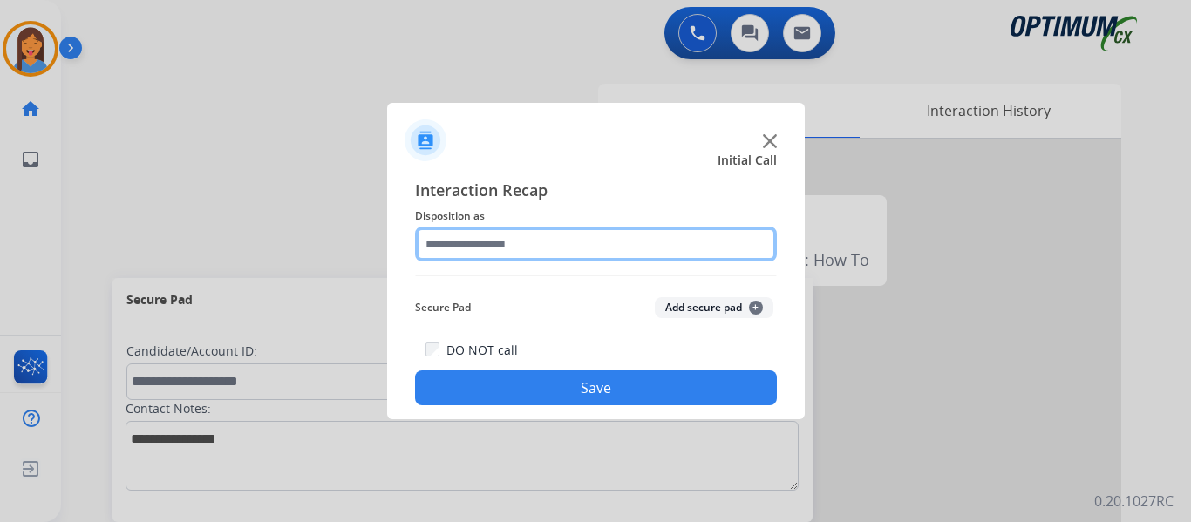
click at [554, 244] on input "text" at bounding box center [596, 244] width 362 height 35
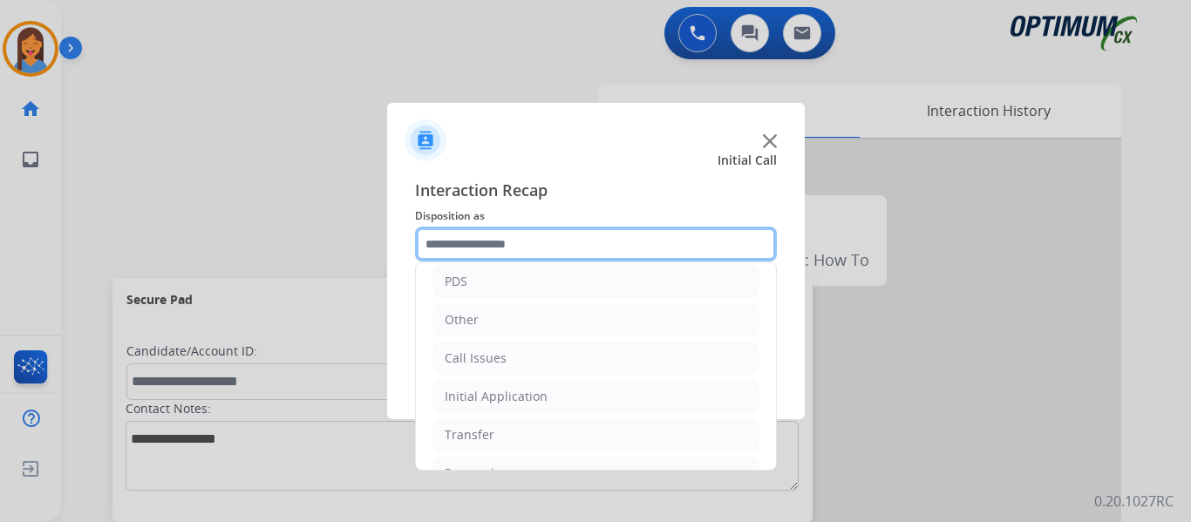
scroll to position [87, 0]
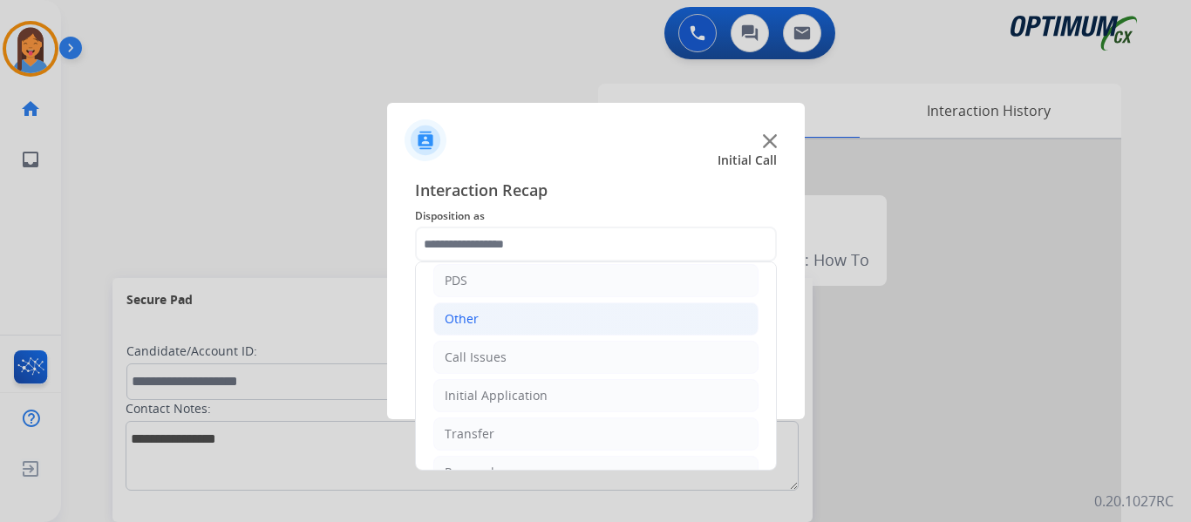
click at [468, 326] on div "Other" at bounding box center [462, 318] width 34 height 17
click at [481, 332] on div "Call Issues" at bounding box center [476, 325] width 62 height 17
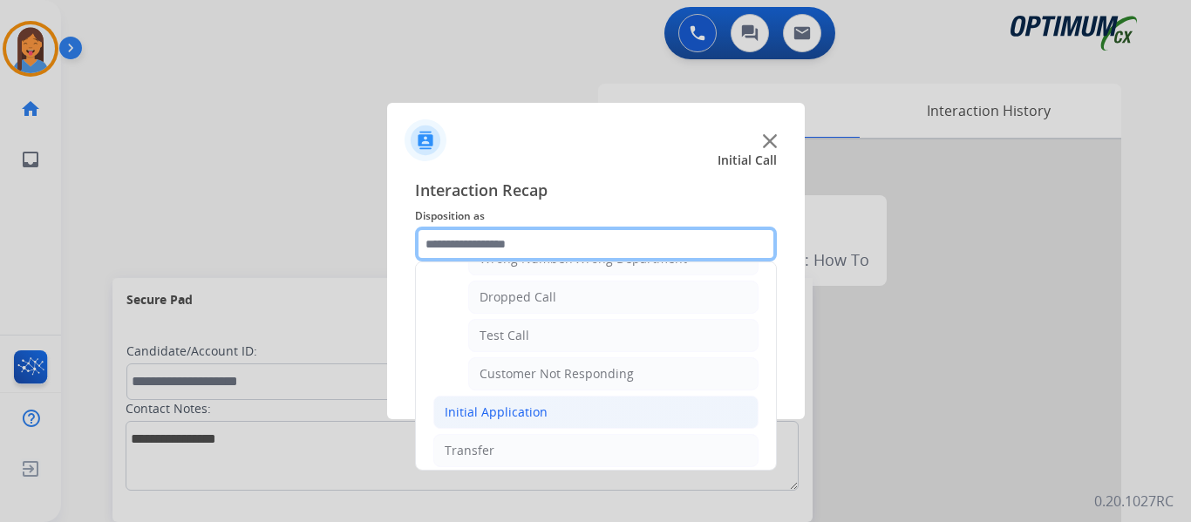
scroll to position [223, 0]
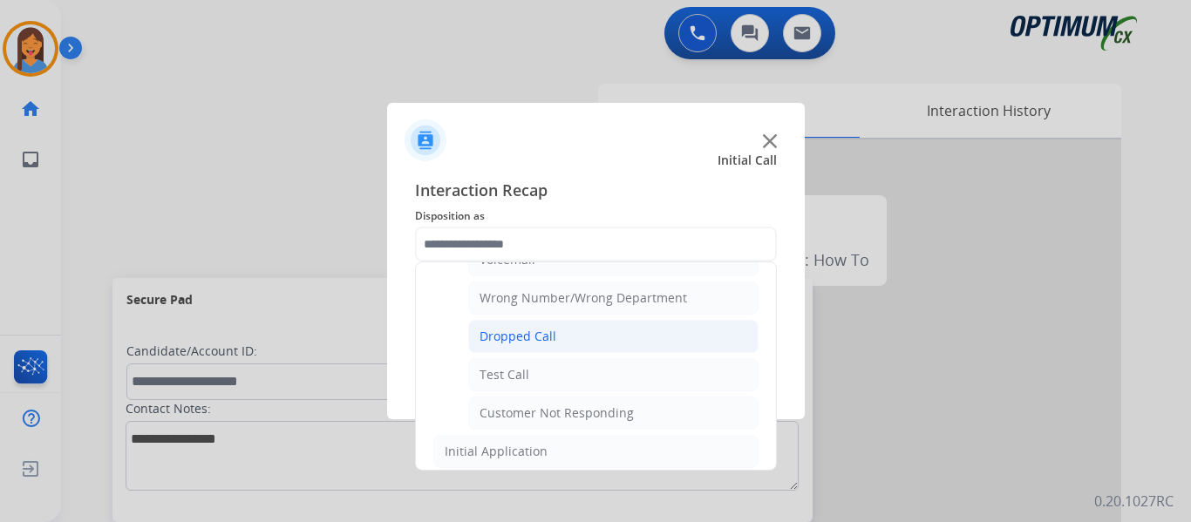
click at [507, 341] on div "Dropped Call" at bounding box center [517, 336] width 77 height 17
type input "**********"
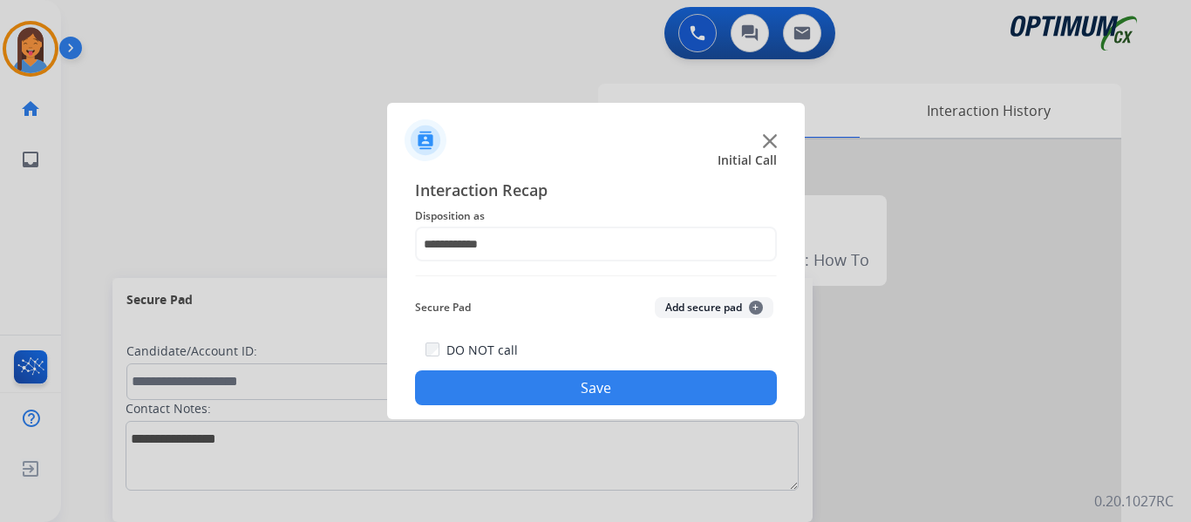
click at [522, 377] on button "Save" at bounding box center [596, 387] width 362 height 35
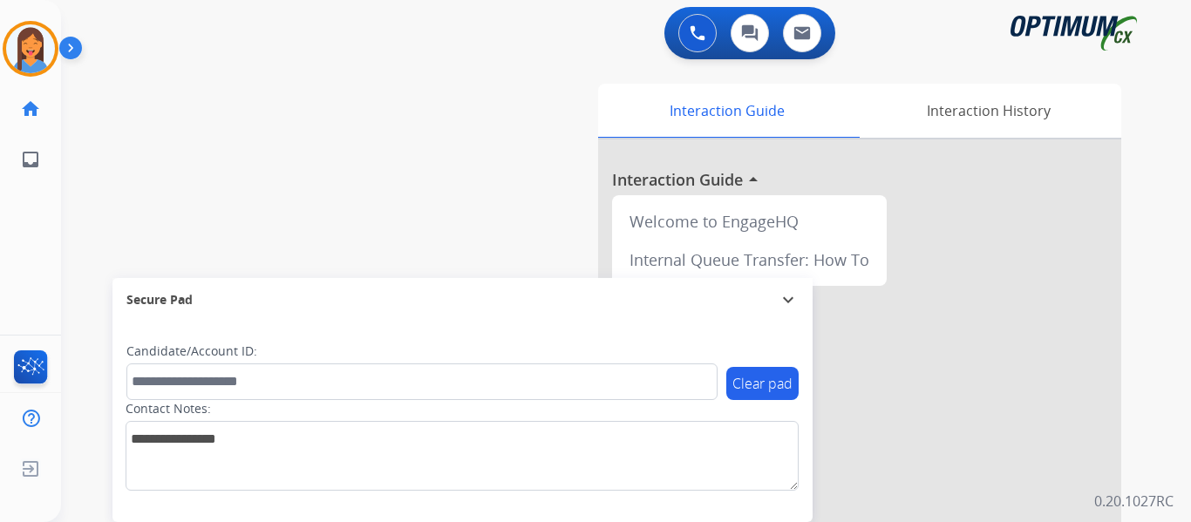
drag, startPoint x: 35, startPoint y: 46, endPoint x: 83, endPoint y: 54, distance: 48.6
click at [35, 46] on img at bounding box center [30, 48] width 49 height 49
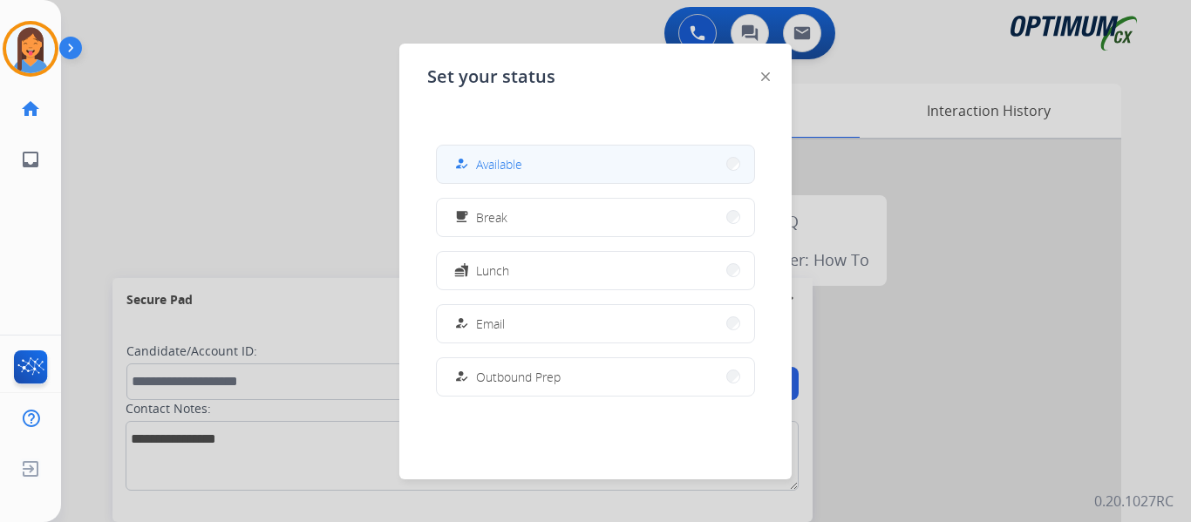
click at [475, 158] on div "how_to_reg" at bounding box center [463, 163] width 25 height 21
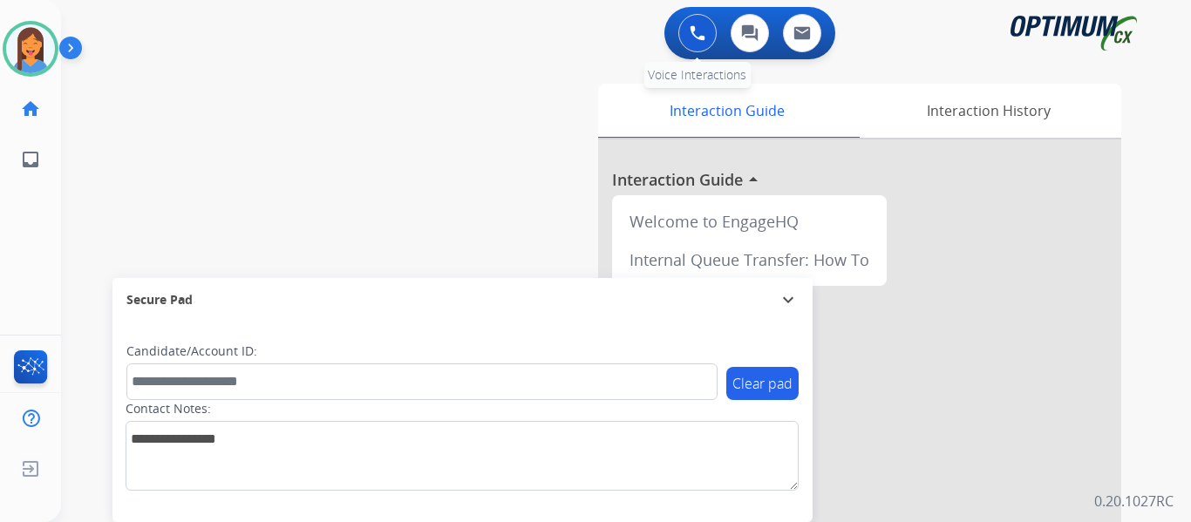
click at [699, 40] on img at bounding box center [697, 33] width 16 height 16
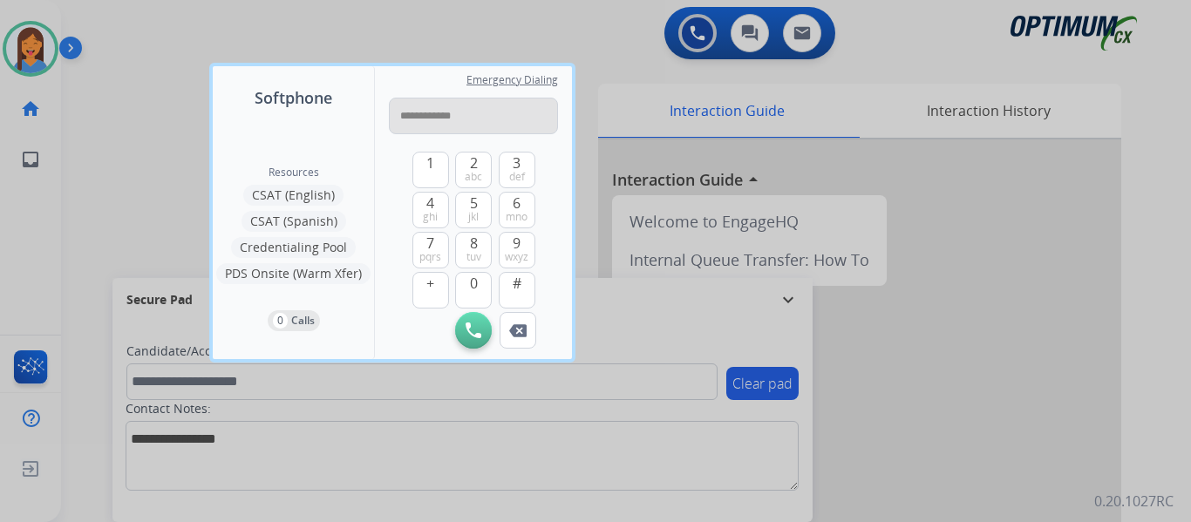
click at [412, 112] on input "**********" at bounding box center [473, 116] width 169 height 37
type input "**********"
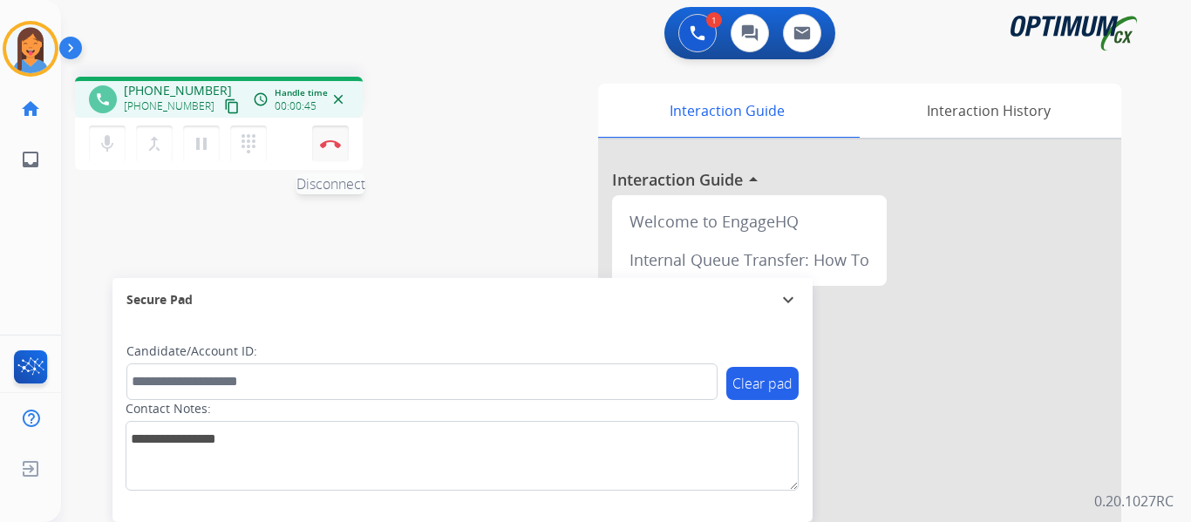
click at [332, 139] on img at bounding box center [330, 143] width 21 height 9
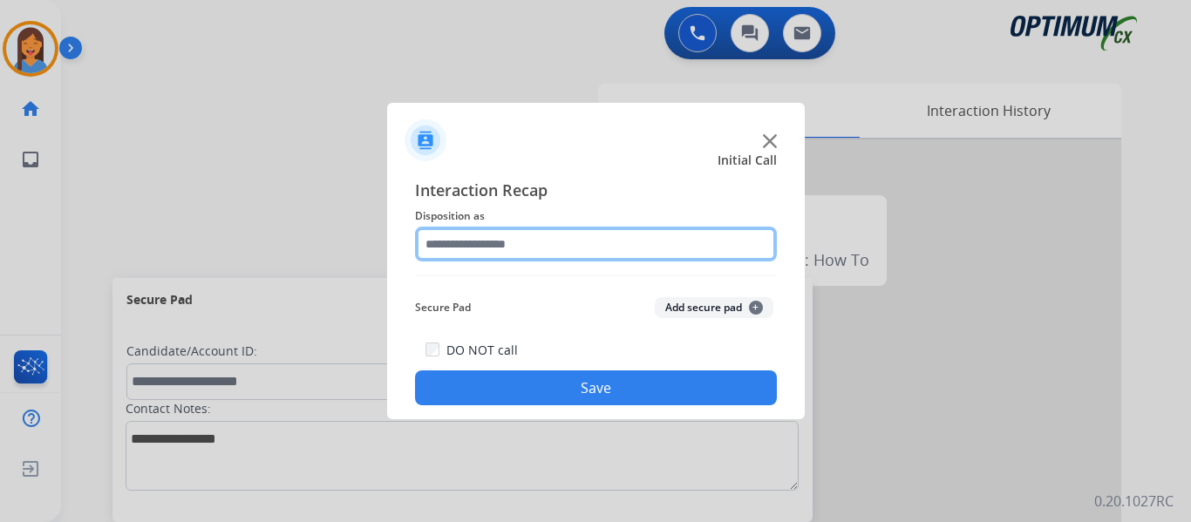
click at [488, 240] on input "text" at bounding box center [596, 244] width 362 height 35
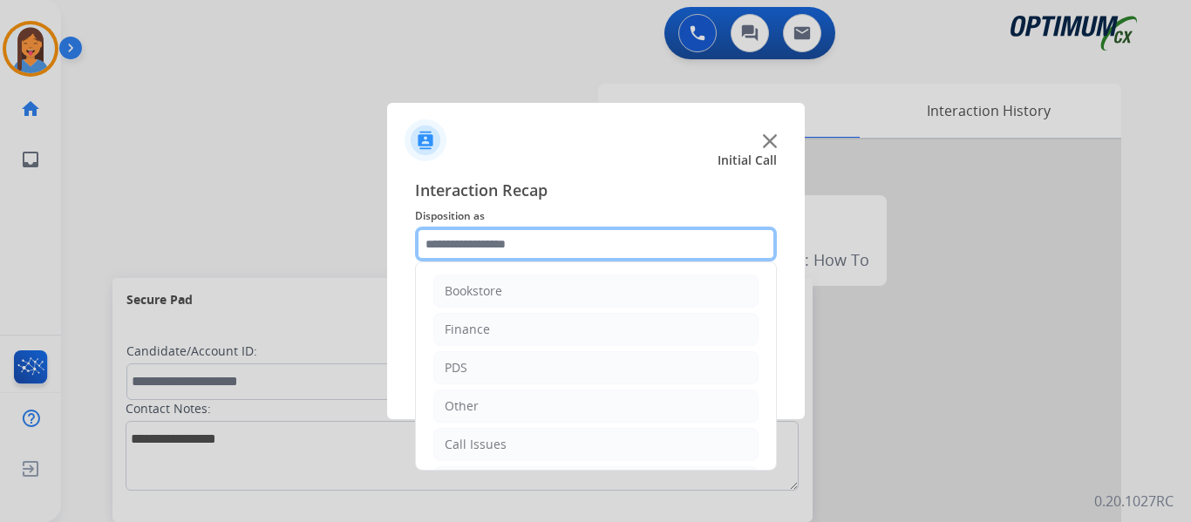
scroll to position [87, 0]
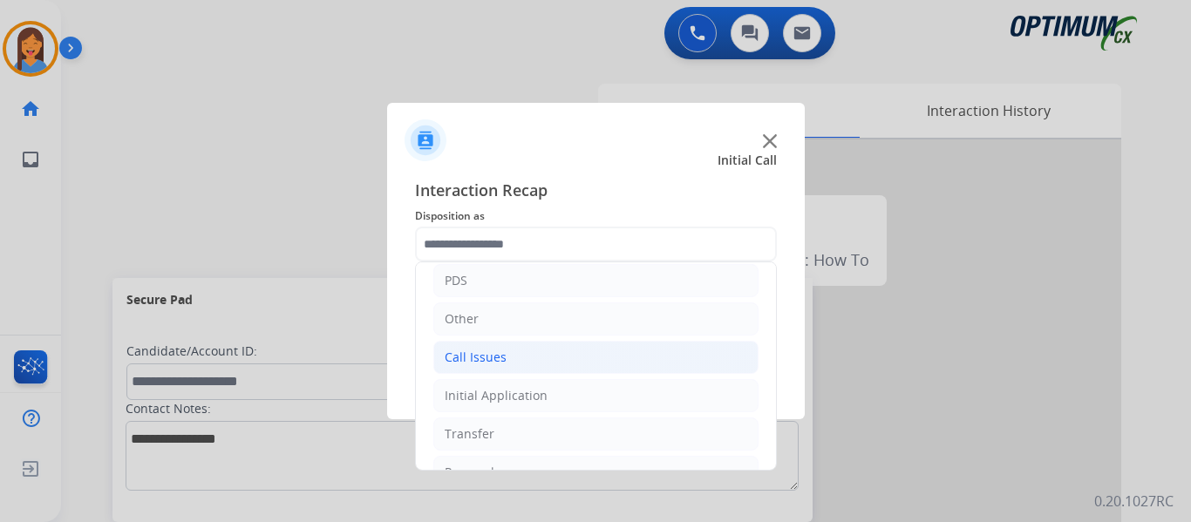
click at [499, 357] on div "Call Issues" at bounding box center [476, 357] width 62 height 17
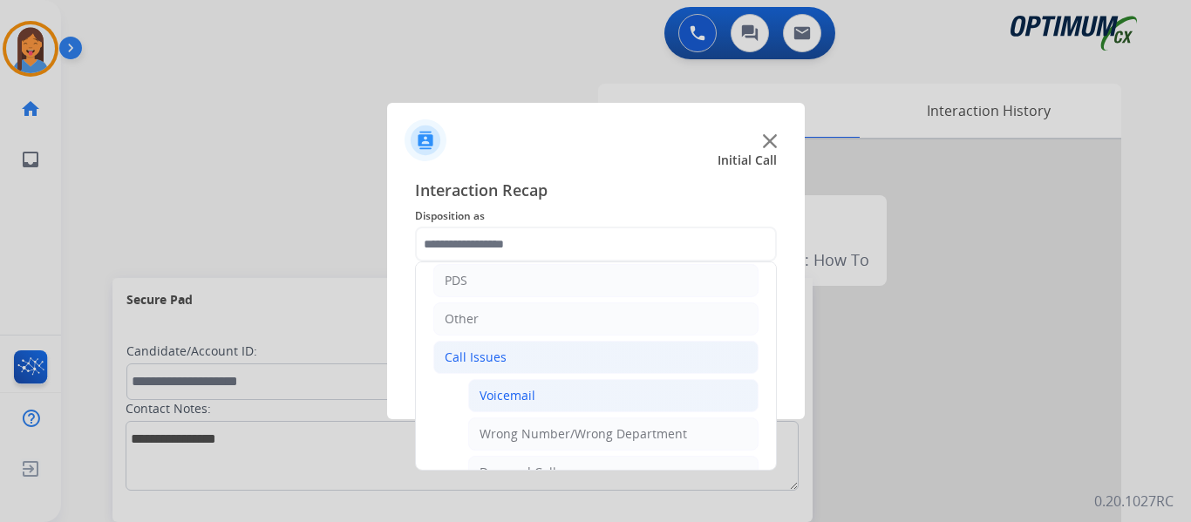
click at [525, 394] on div "Voicemail" at bounding box center [507, 395] width 56 height 17
type input "*********"
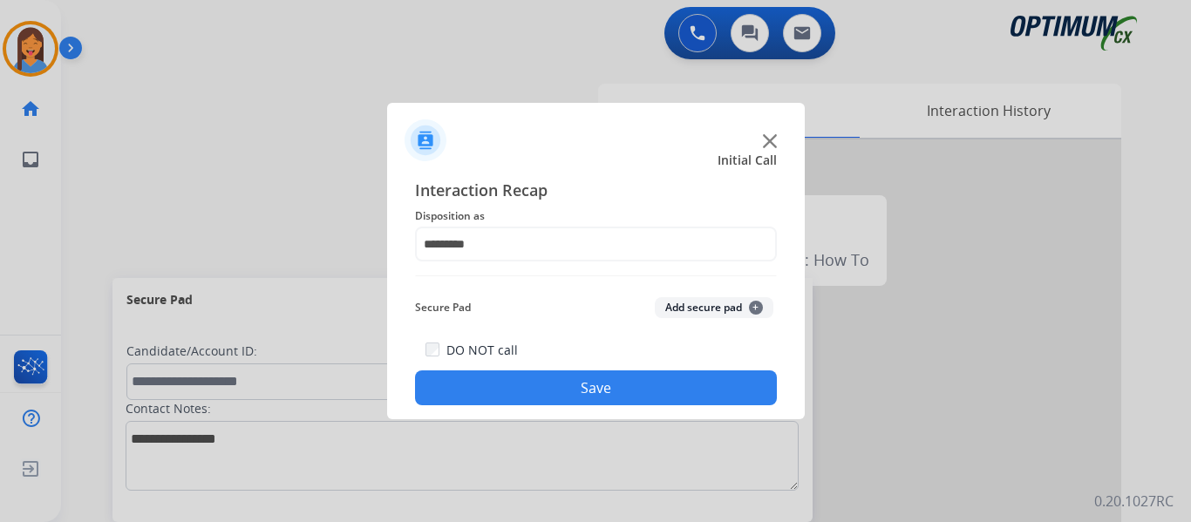
click at [522, 397] on button "Save" at bounding box center [596, 387] width 362 height 35
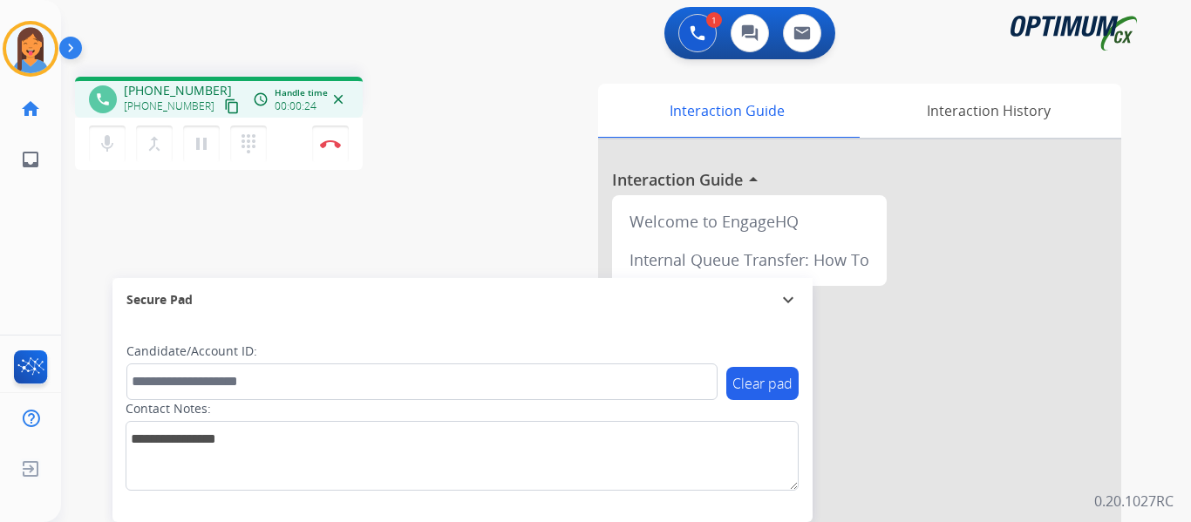
click at [224, 101] on mat-icon "content_copy" at bounding box center [232, 106] width 16 height 16
click at [329, 146] on img at bounding box center [330, 143] width 21 height 9
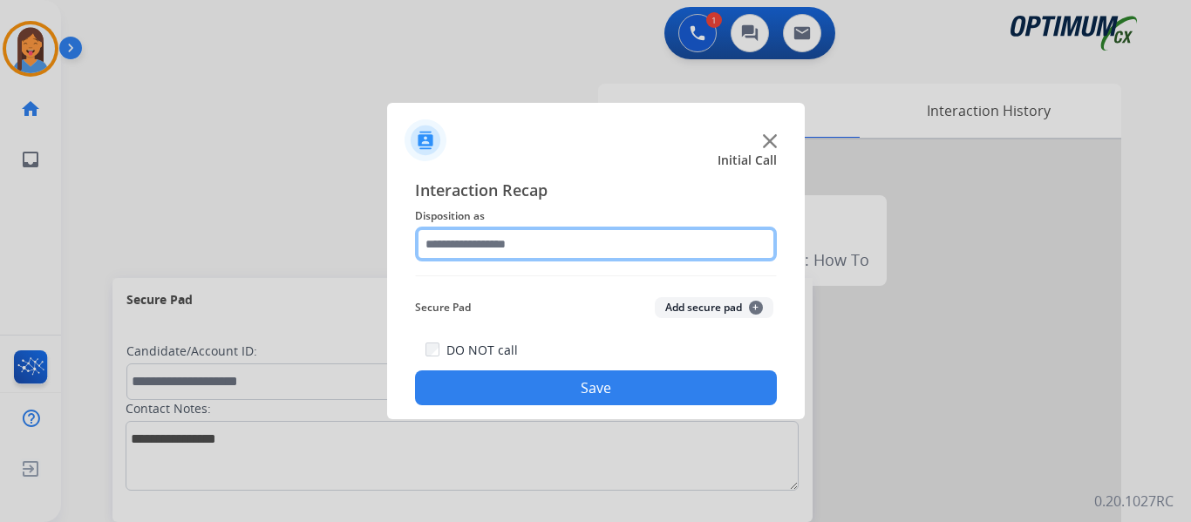
click at [480, 250] on input "text" at bounding box center [596, 244] width 362 height 35
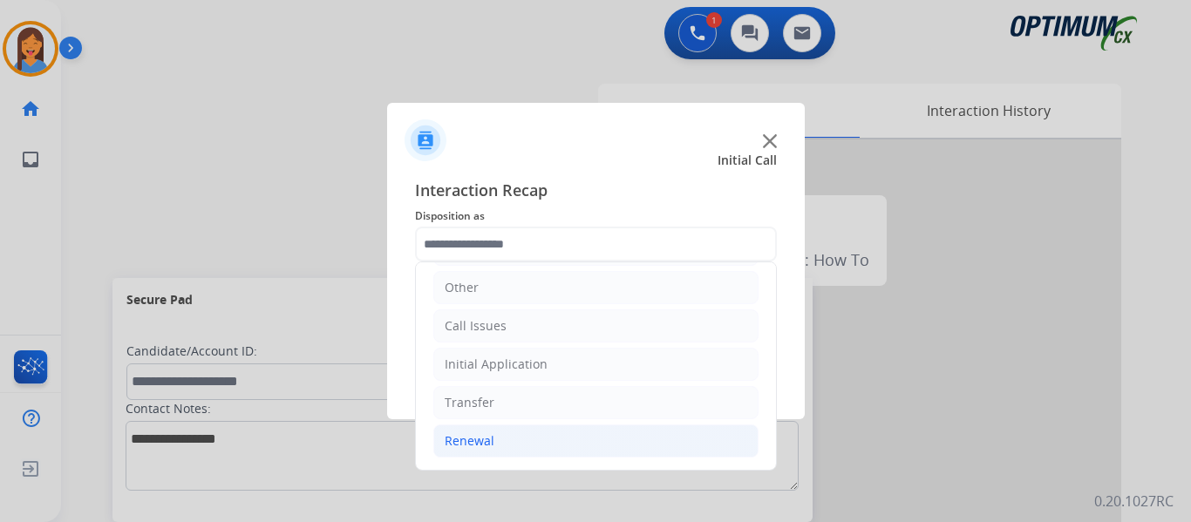
click at [487, 439] on div "Renewal" at bounding box center [470, 440] width 50 height 17
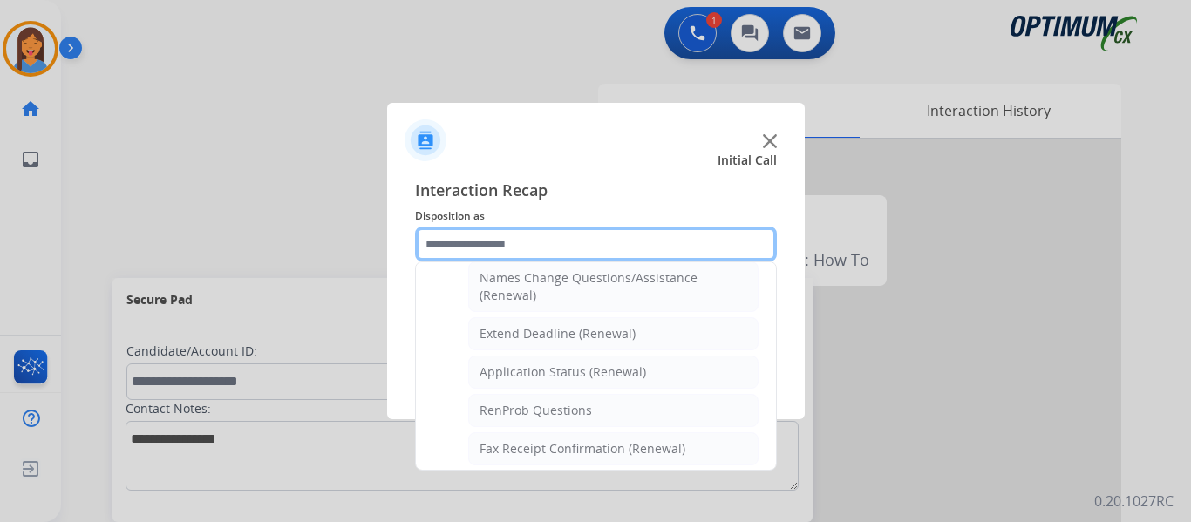
scroll to position [380, 0]
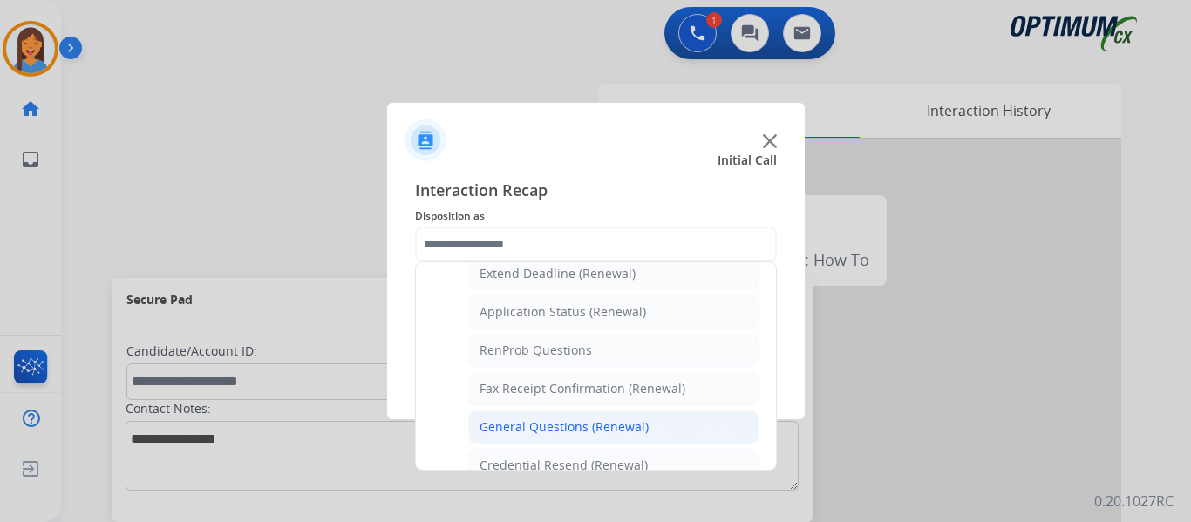
click at [557, 436] on div "General Questions (Renewal)" at bounding box center [563, 426] width 169 height 17
type input "**********"
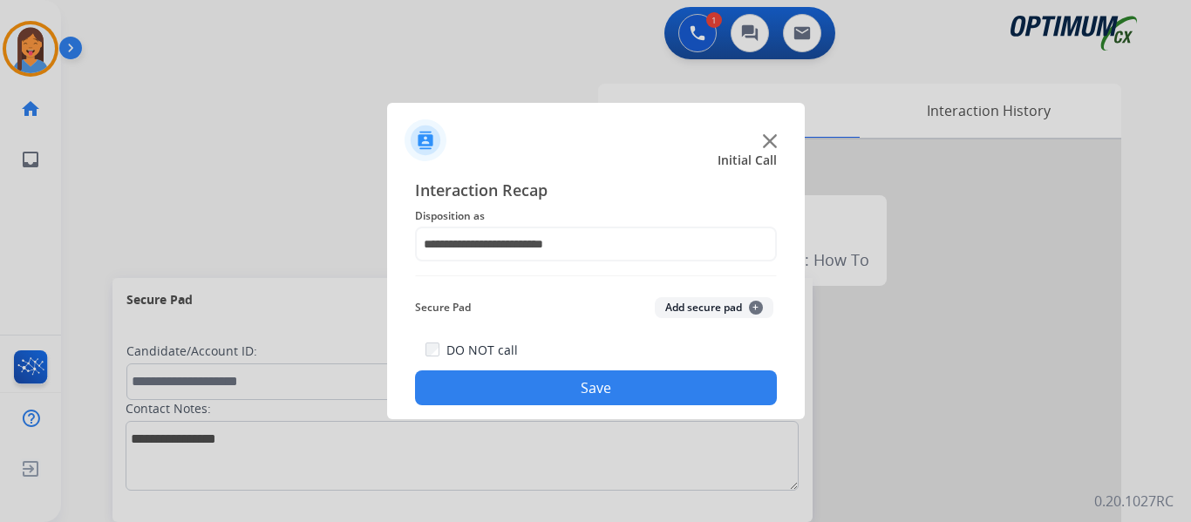
click at [604, 388] on button "Save" at bounding box center [596, 387] width 362 height 35
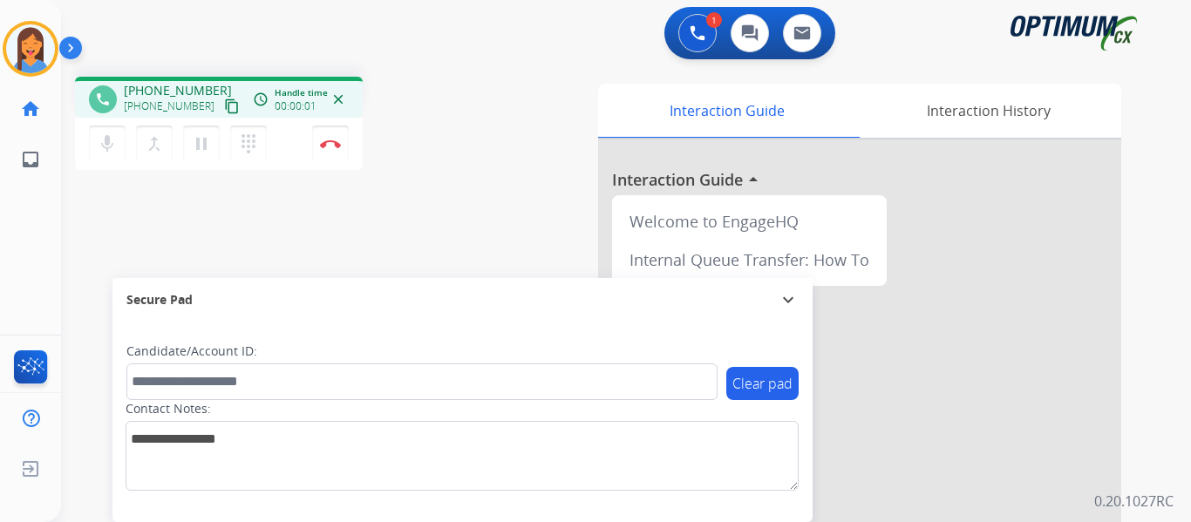
click at [224, 104] on mat-icon "content_copy" at bounding box center [232, 106] width 16 height 16
click at [330, 141] on img at bounding box center [330, 143] width 21 height 9
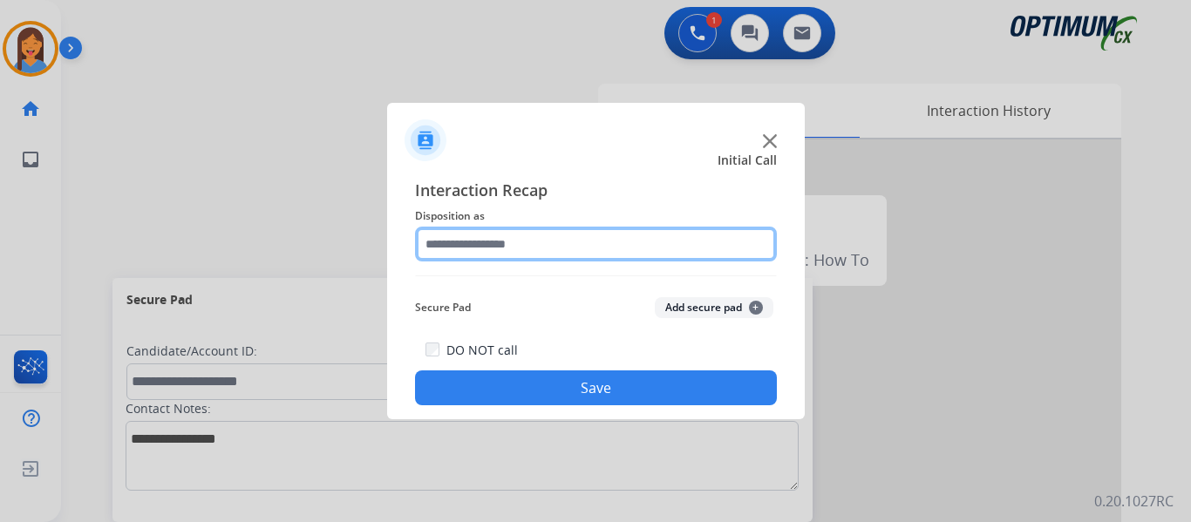
click at [511, 245] on input "text" at bounding box center [596, 244] width 362 height 35
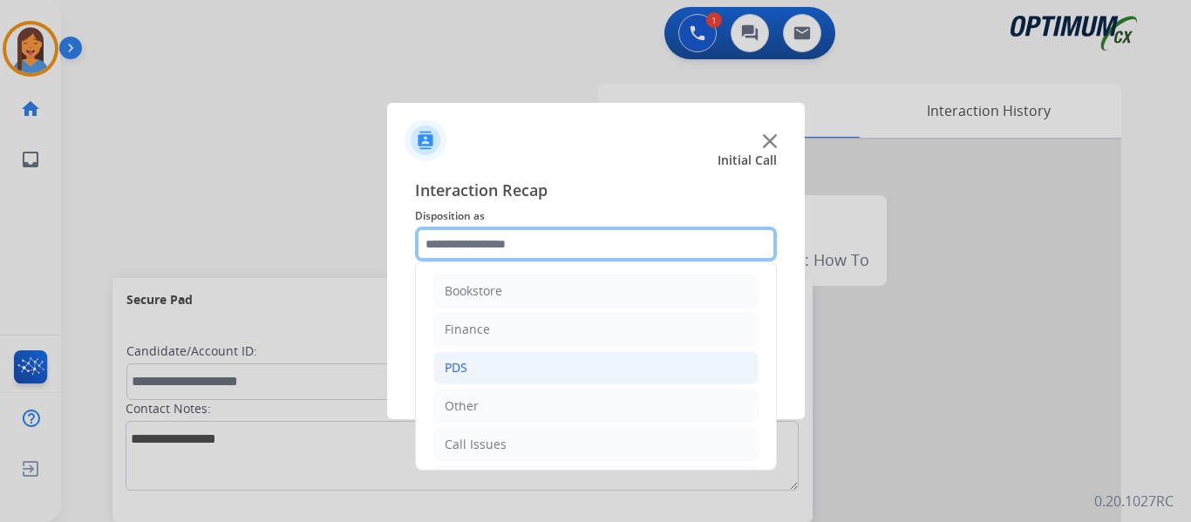
scroll to position [87, 0]
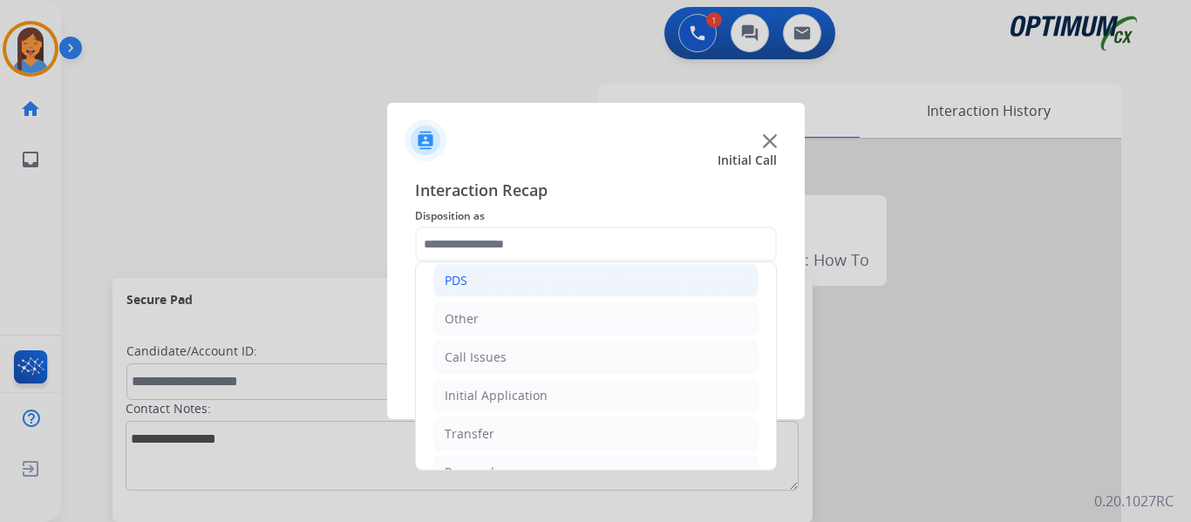
click at [496, 275] on li "PDS" at bounding box center [595, 280] width 325 height 33
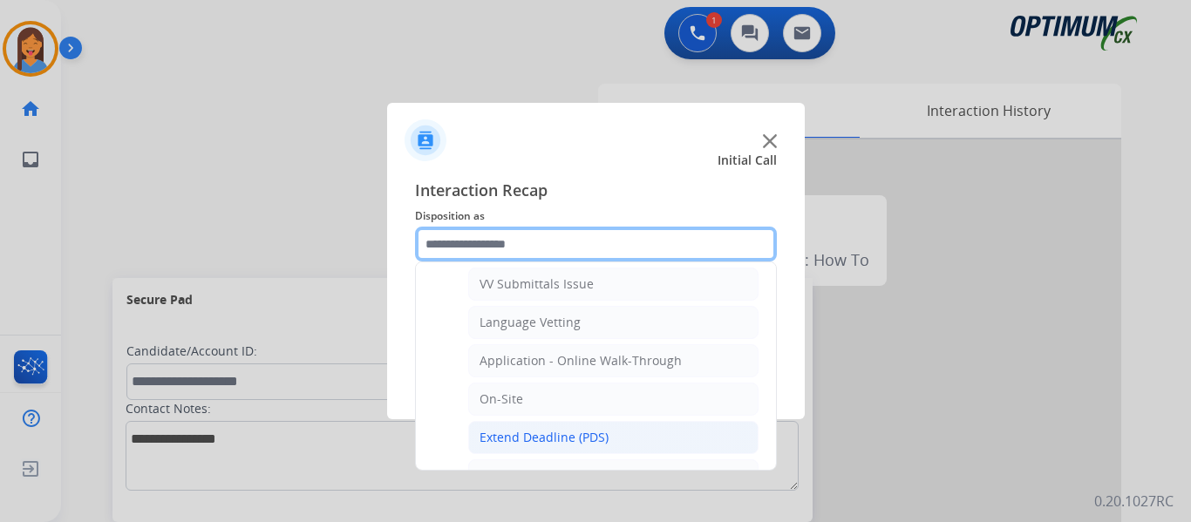
scroll to position [436, 0]
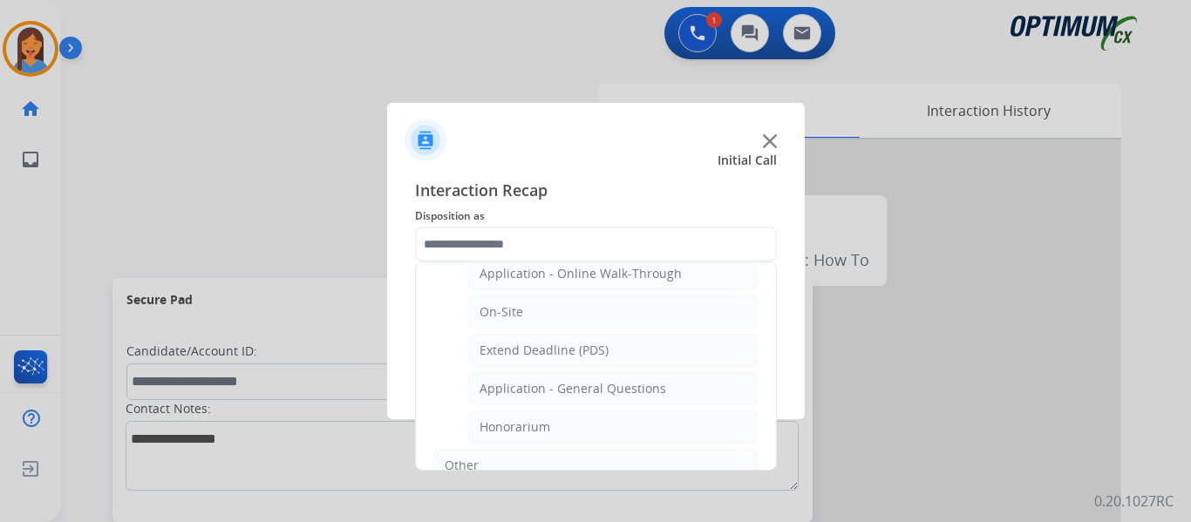
click at [558, 388] on div "Application - General Questions" at bounding box center [572, 388] width 187 height 17
type input "**********"
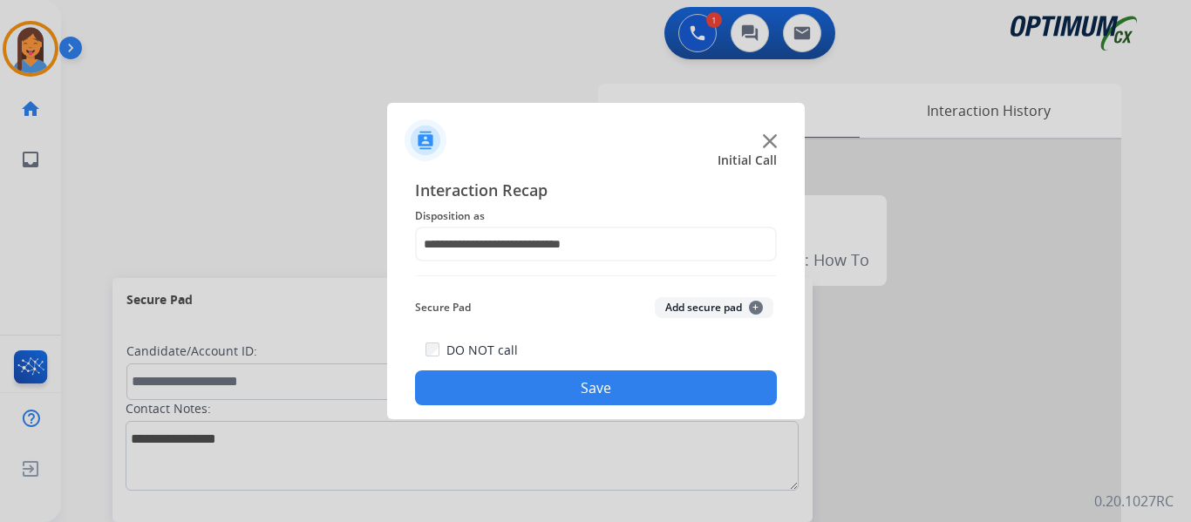
click at [607, 396] on button "Save" at bounding box center [596, 387] width 362 height 35
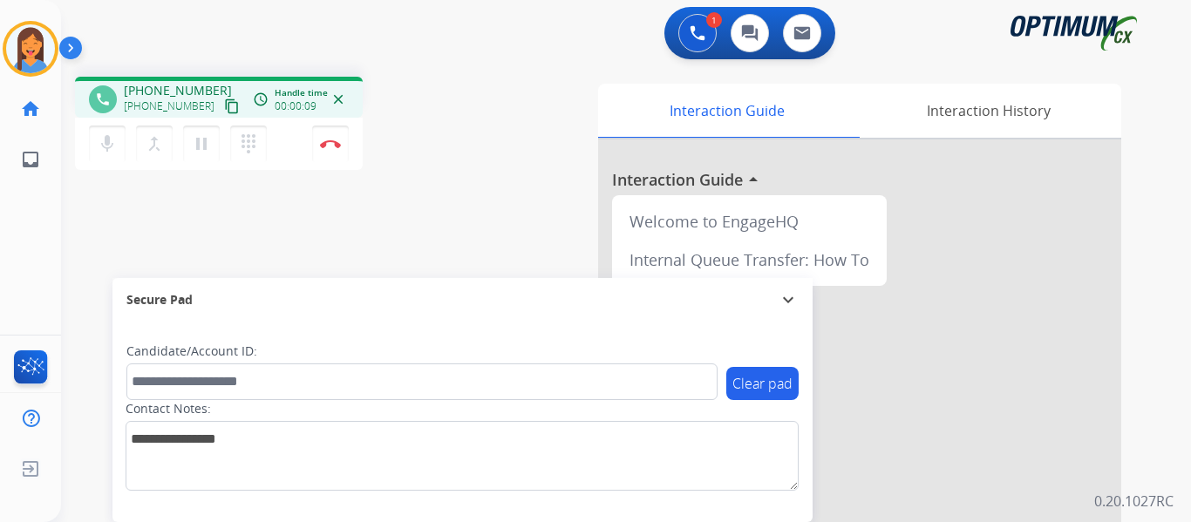
click at [224, 108] on mat-icon "content_copy" at bounding box center [232, 106] width 16 height 16
click at [333, 150] on button "Disconnect" at bounding box center [330, 144] width 37 height 37
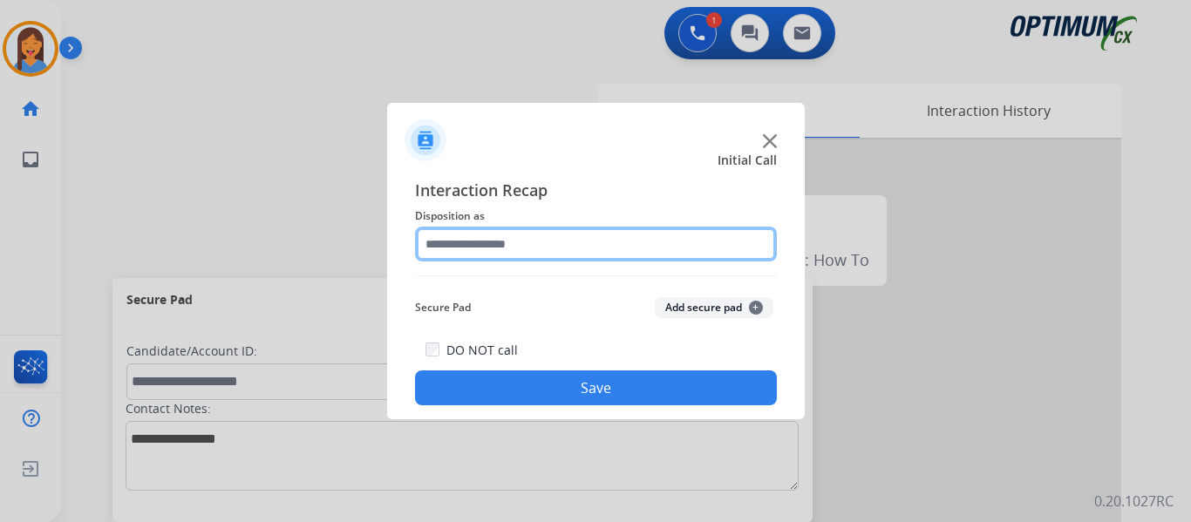
click at [483, 238] on input "text" at bounding box center [596, 244] width 362 height 35
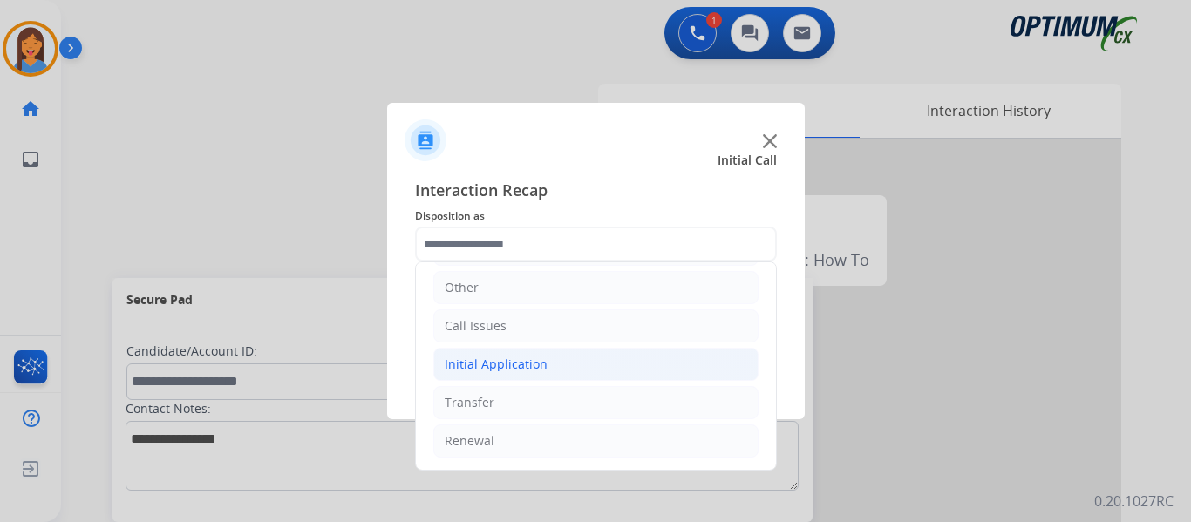
click at [522, 380] on li "Initial Application" at bounding box center [595, 364] width 325 height 33
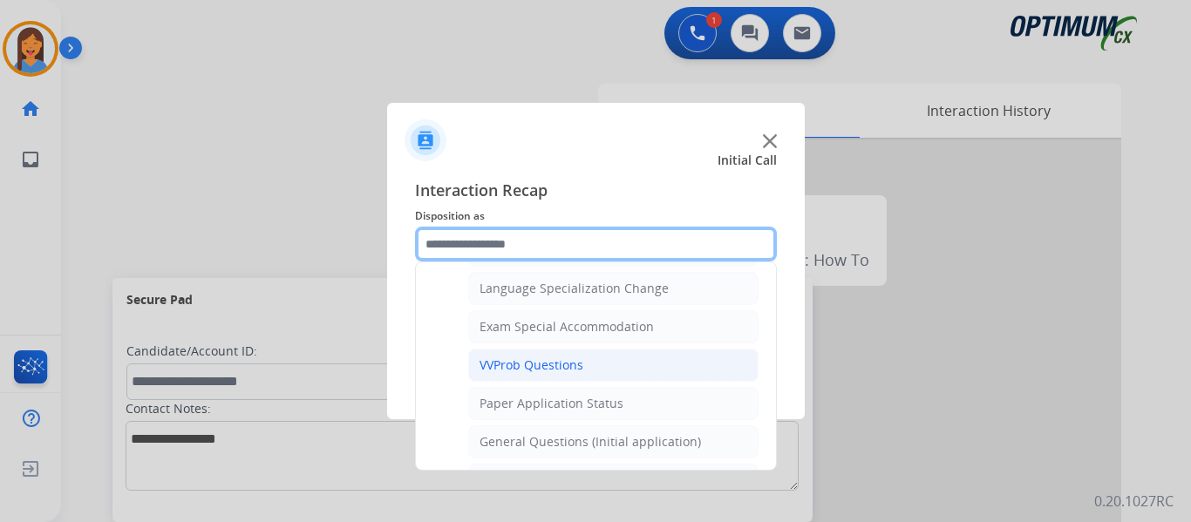
scroll to position [903, 0]
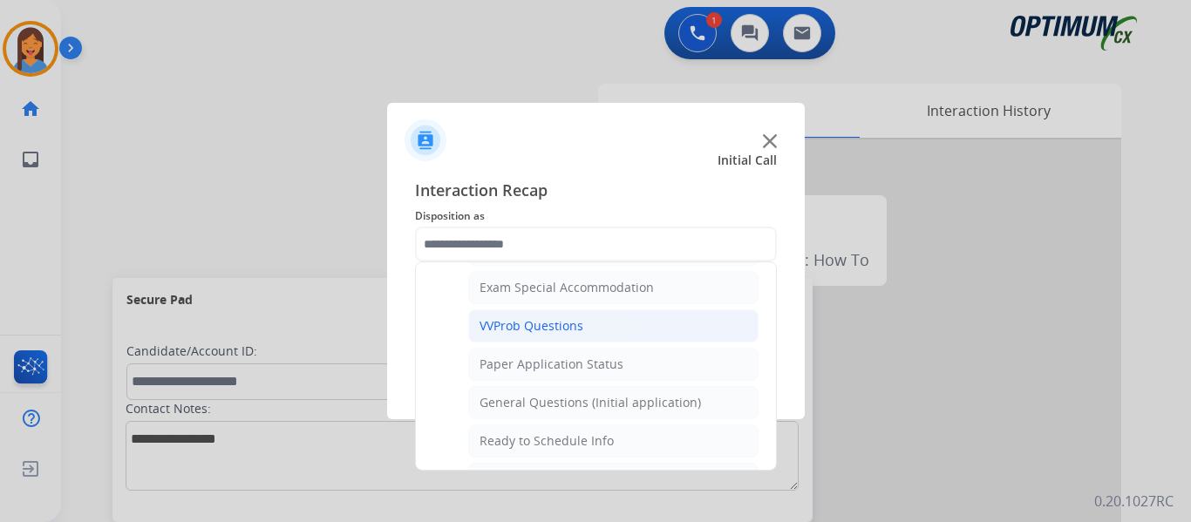
click at [519, 404] on div "General Questions (Initial application)" at bounding box center [589, 402] width 221 height 17
type input "**********"
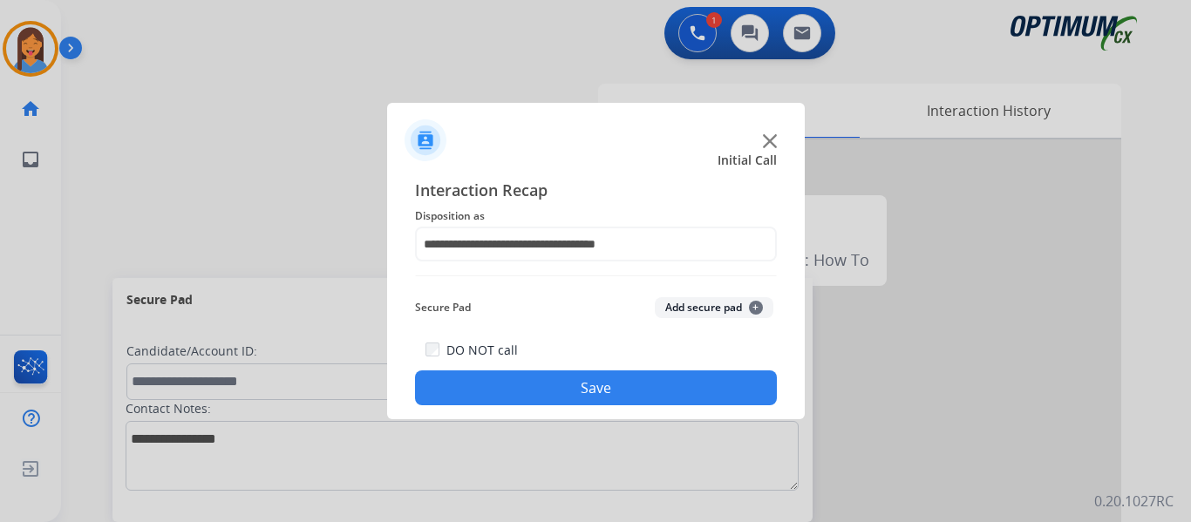
click at [526, 390] on button "Save" at bounding box center [596, 387] width 362 height 35
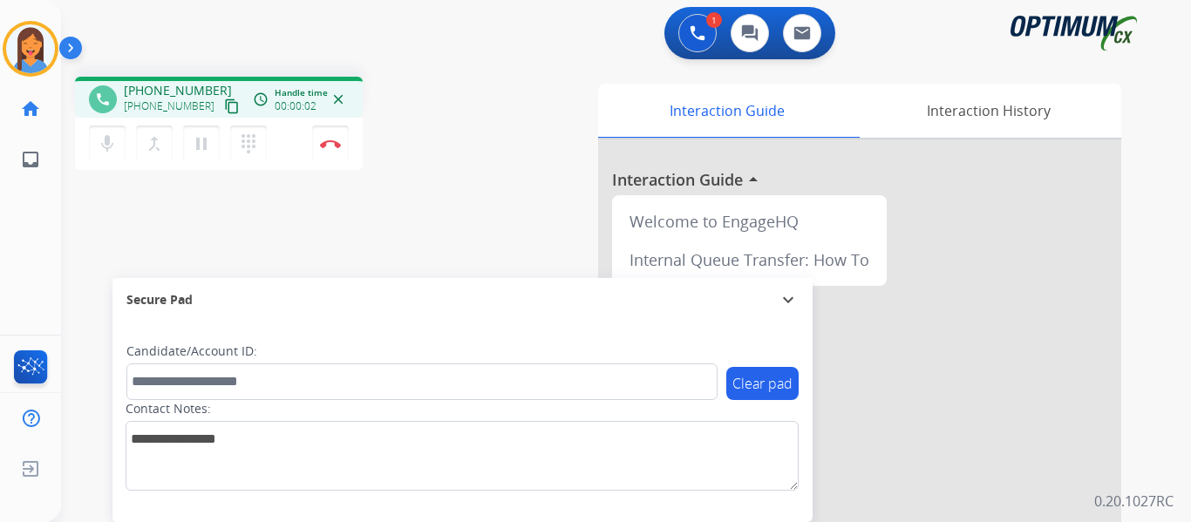
click at [224, 112] on mat-icon "content_copy" at bounding box center [232, 106] width 16 height 16
click at [328, 150] on button "Disconnect" at bounding box center [330, 144] width 37 height 37
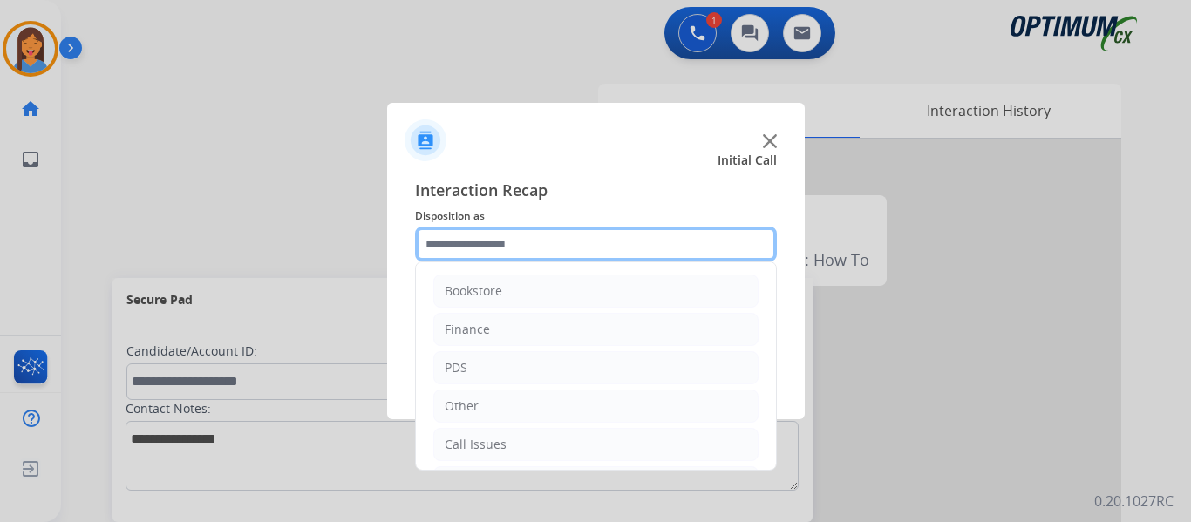
click at [492, 239] on input "text" at bounding box center [596, 244] width 362 height 35
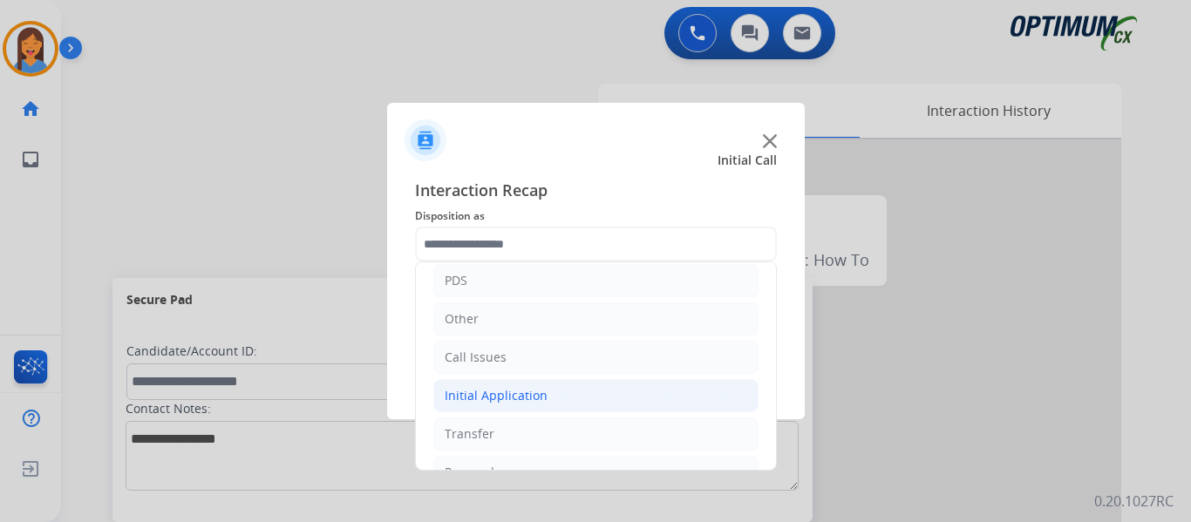
click at [534, 404] on div "Initial Application" at bounding box center [496, 395] width 103 height 17
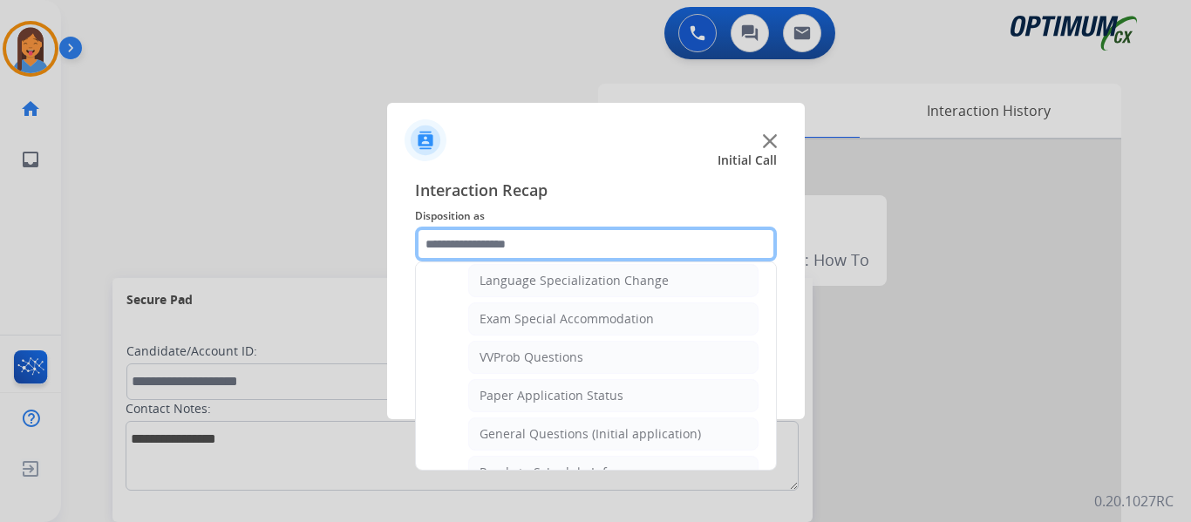
scroll to position [959, 0]
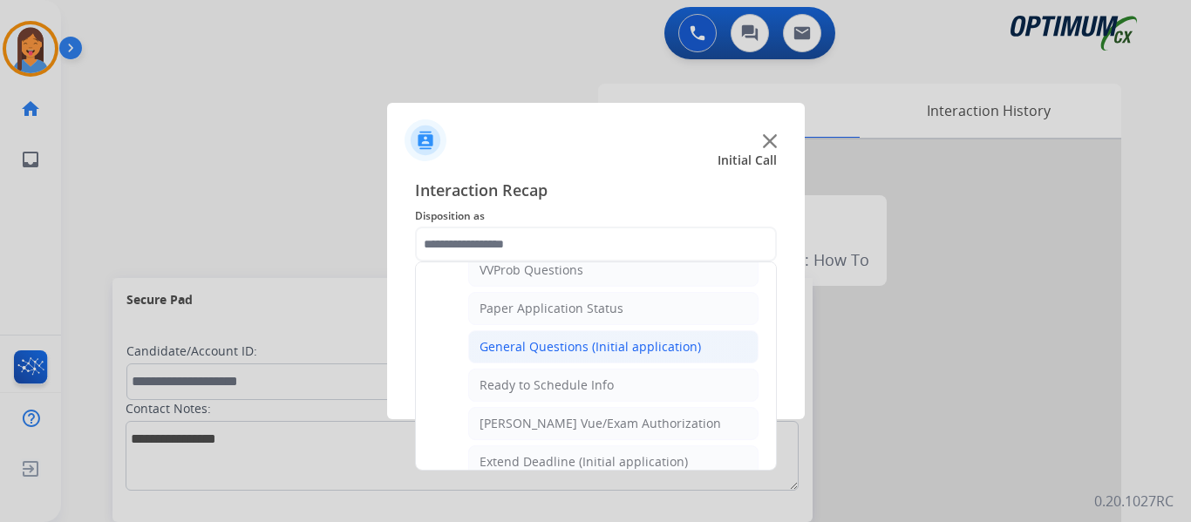
click at [542, 348] on div "General Questions (Initial application)" at bounding box center [589, 346] width 221 height 17
type input "**********"
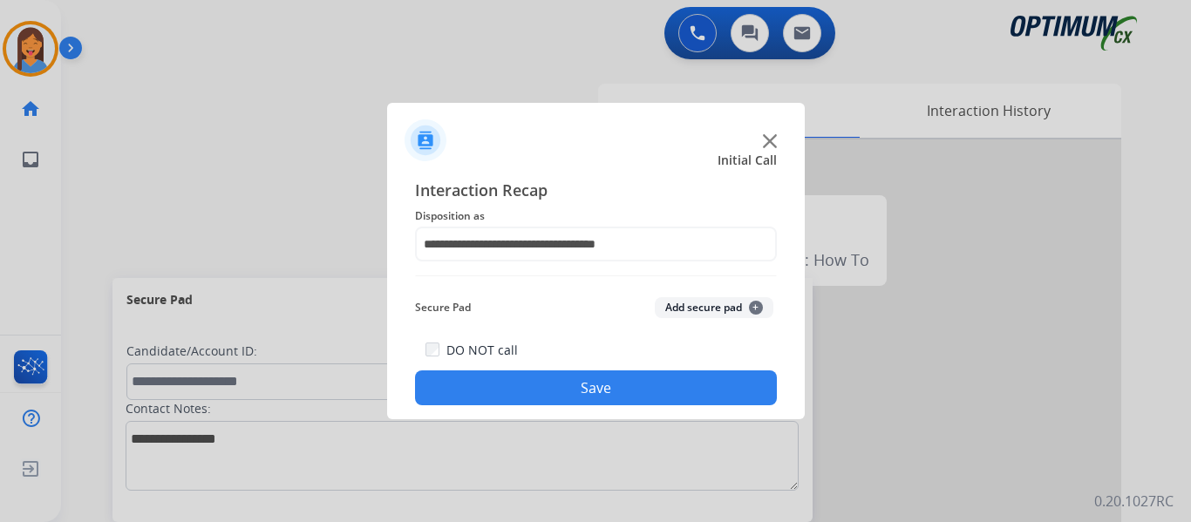
click at [561, 388] on button "Save" at bounding box center [596, 387] width 362 height 35
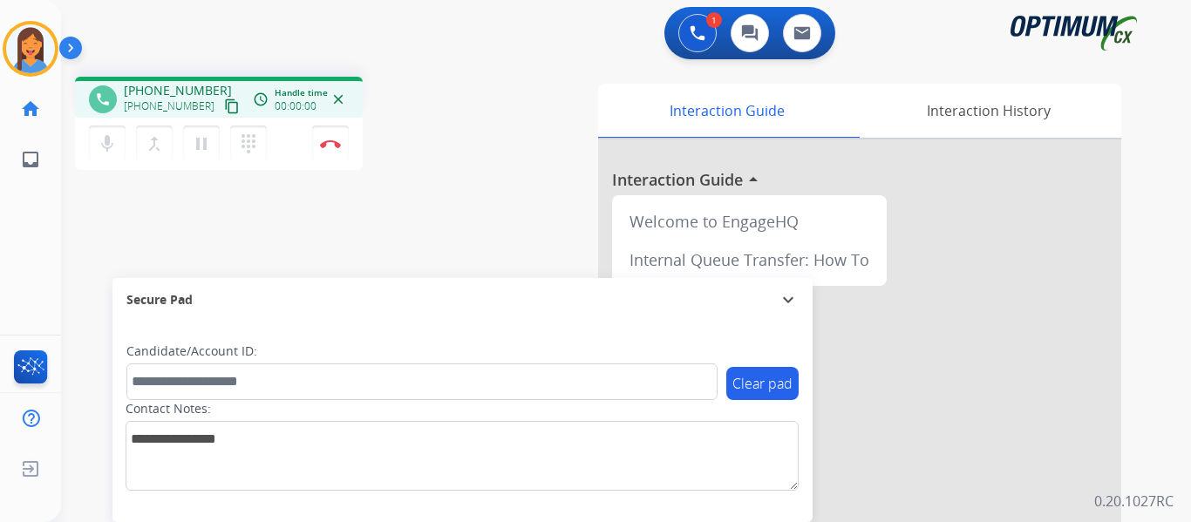
click at [224, 107] on mat-icon "content_copy" at bounding box center [232, 106] width 16 height 16
click at [327, 145] on img at bounding box center [330, 143] width 21 height 9
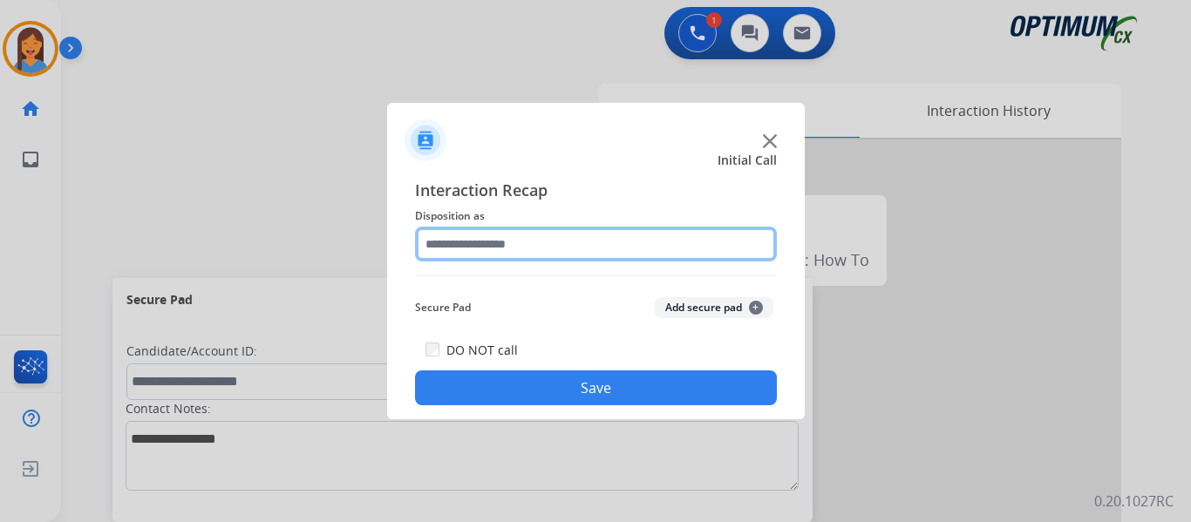
click at [513, 246] on input "text" at bounding box center [596, 244] width 362 height 35
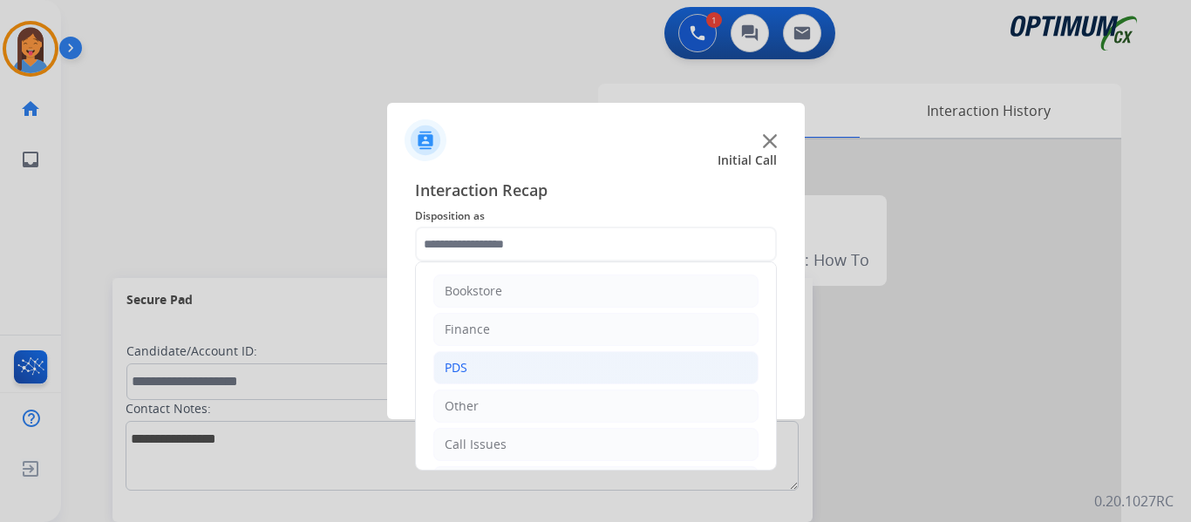
click at [495, 370] on li "PDS" at bounding box center [595, 367] width 325 height 33
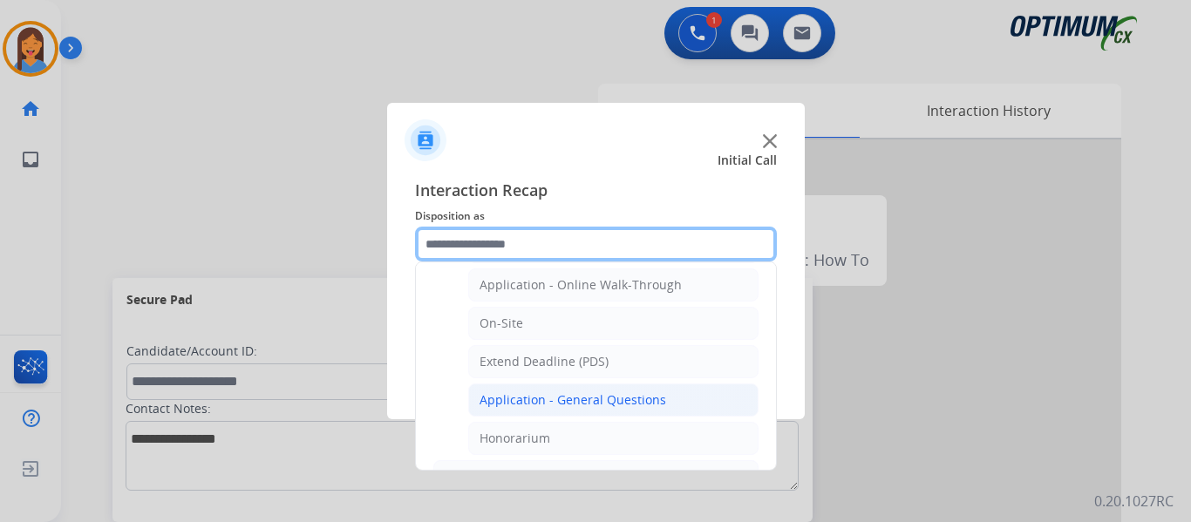
scroll to position [436, 0]
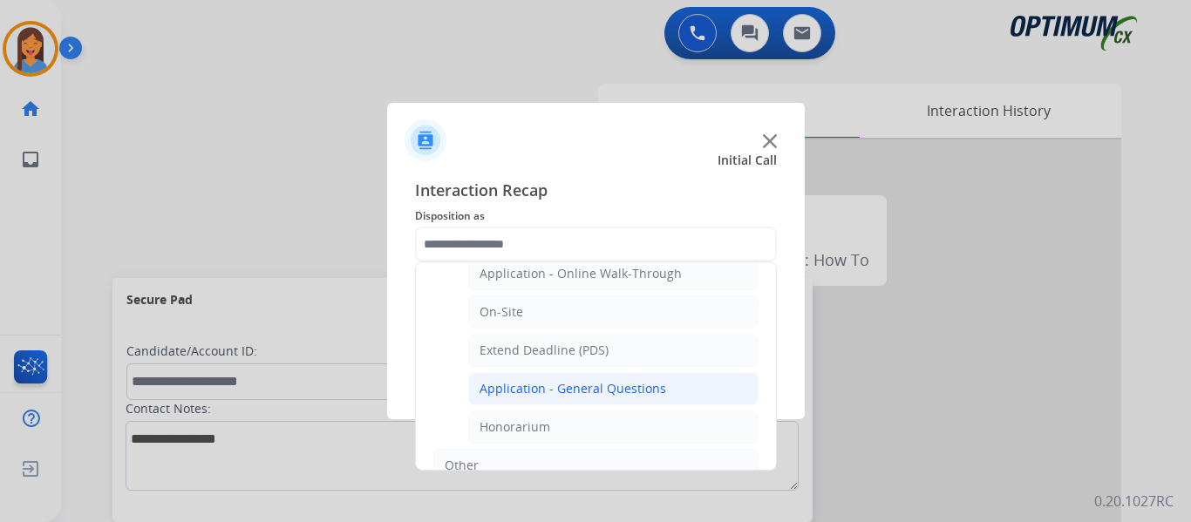
click at [606, 391] on div "Application - General Questions" at bounding box center [572, 388] width 187 height 17
type input "**********"
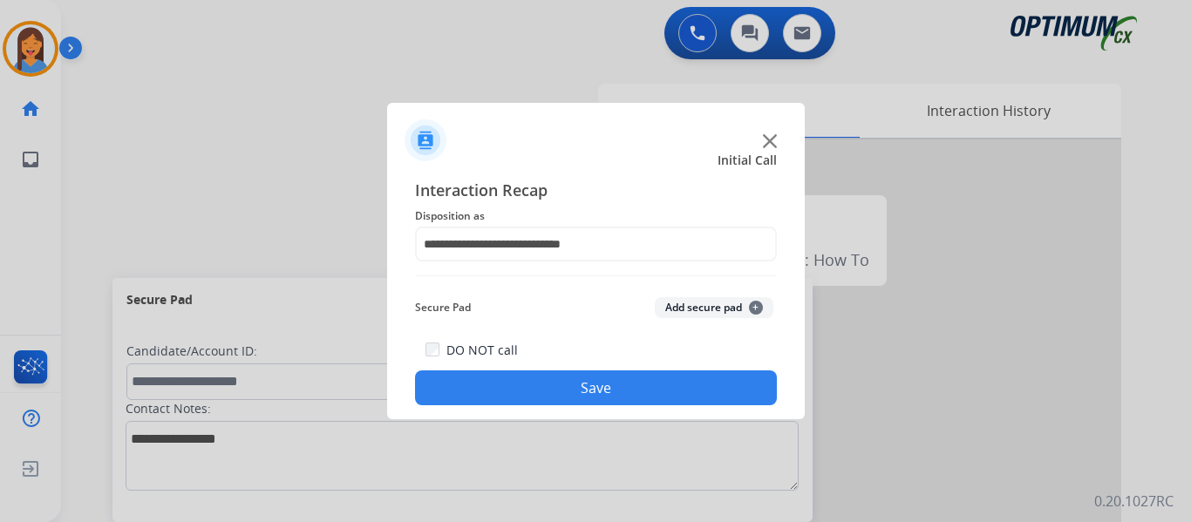
click at [609, 398] on button "Save" at bounding box center [596, 387] width 362 height 35
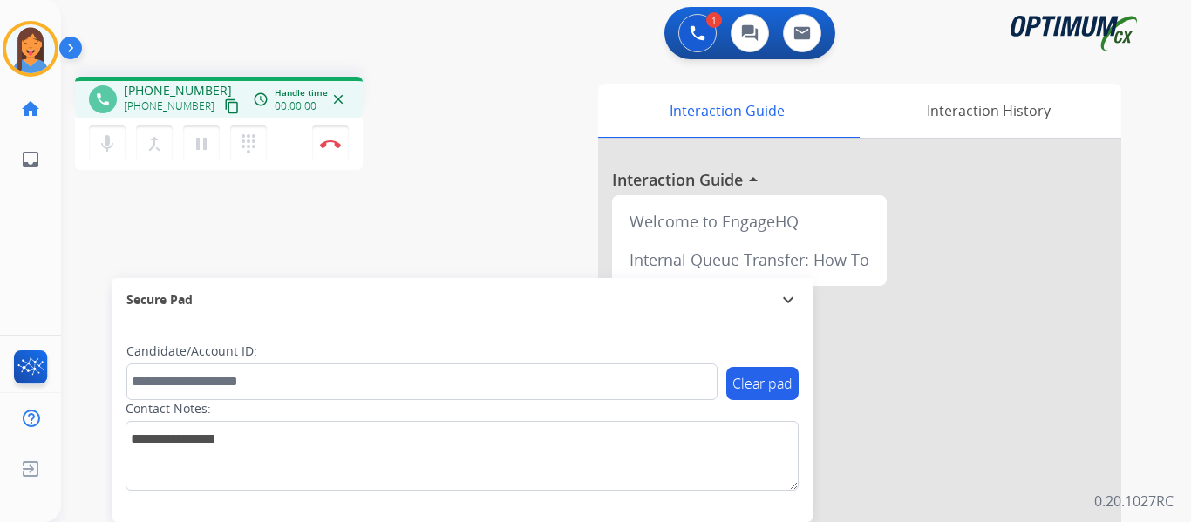
click at [224, 109] on mat-icon "content_copy" at bounding box center [232, 106] width 16 height 16
click at [326, 146] on img at bounding box center [330, 143] width 21 height 9
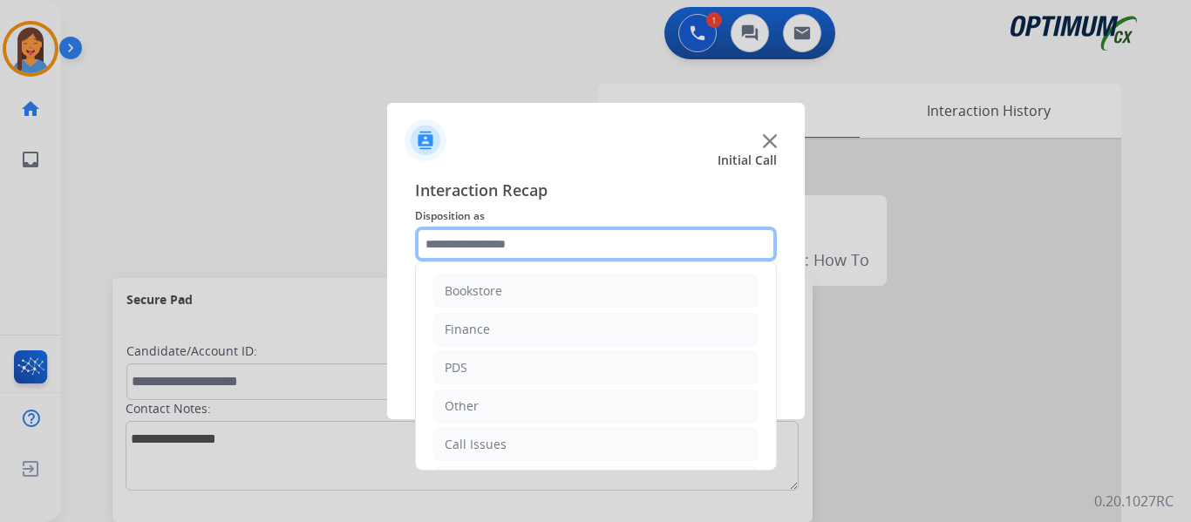
click at [638, 247] on input "text" at bounding box center [596, 244] width 362 height 35
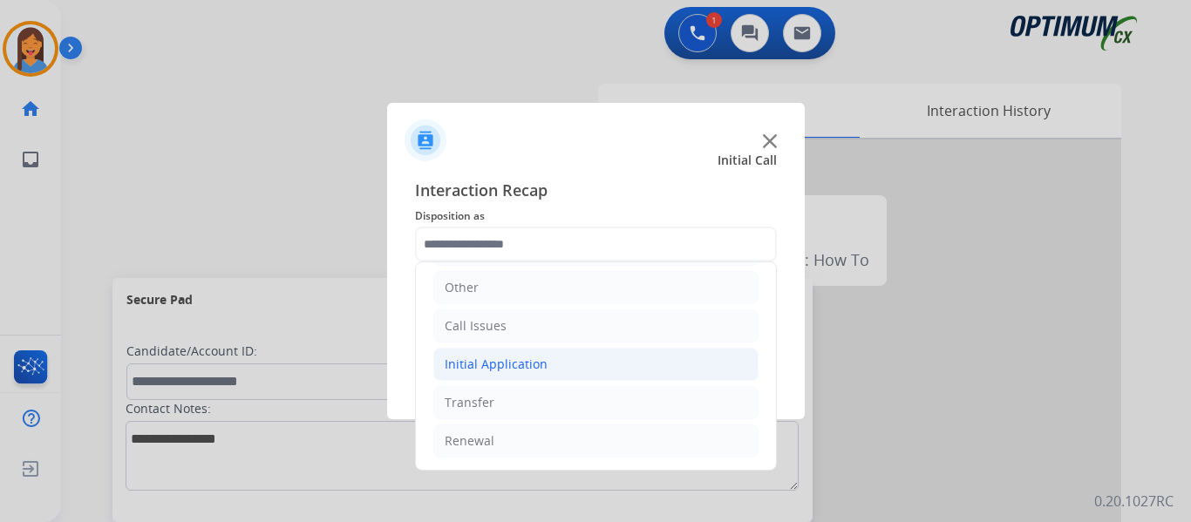
click at [502, 370] on div "Initial Application" at bounding box center [496, 364] width 103 height 17
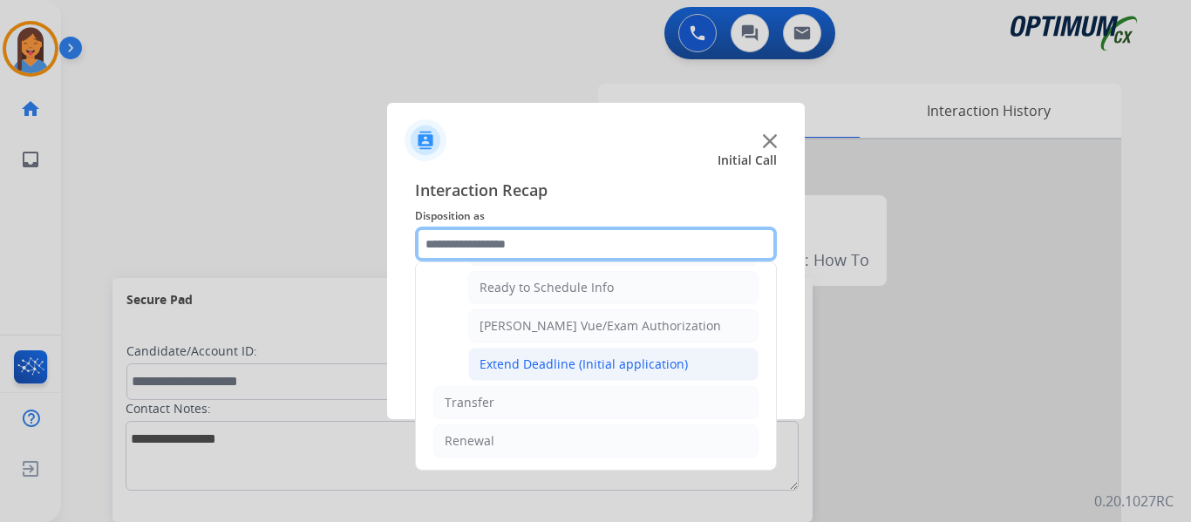
scroll to position [969, 0]
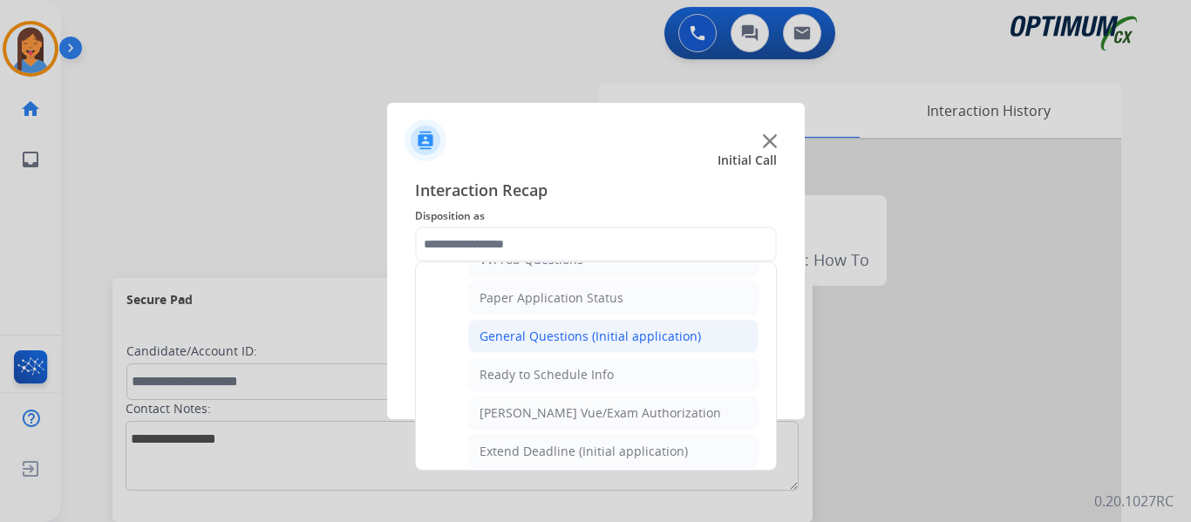
click at [564, 345] on div "General Questions (Initial application)" at bounding box center [589, 336] width 221 height 17
type input "**********"
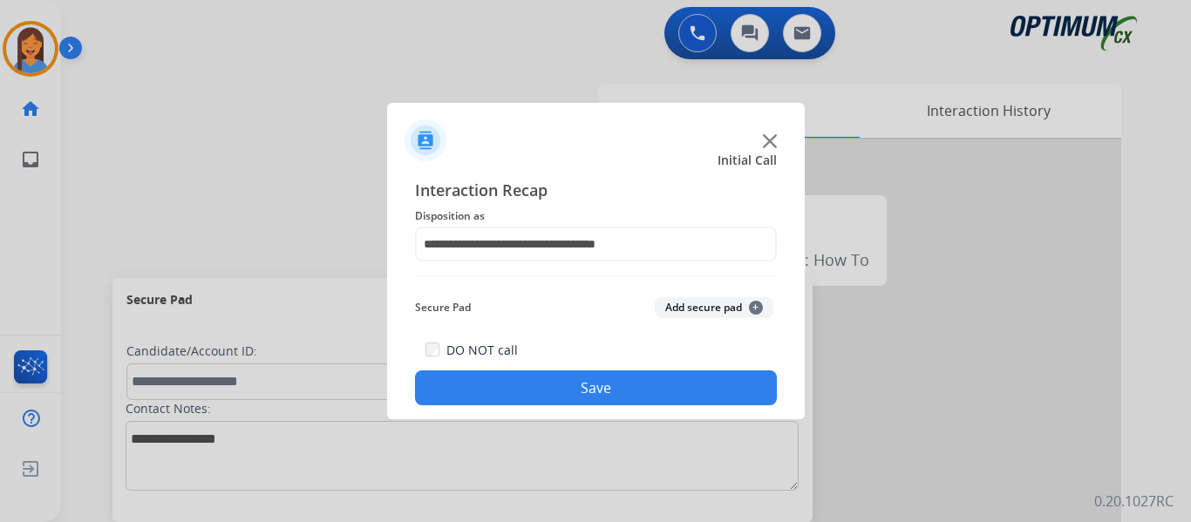
click at [575, 390] on button "Save" at bounding box center [596, 387] width 362 height 35
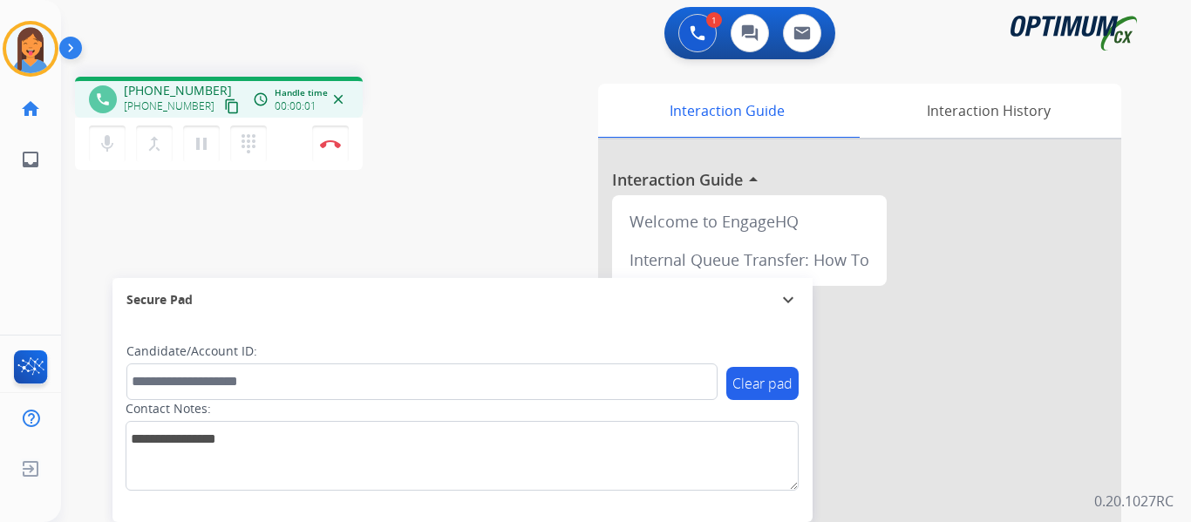
click at [224, 112] on mat-icon "content_copy" at bounding box center [232, 106] width 16 height 16
click at [511, 177] on div "phone [PHONE_NUMBER] [PHONE_NUMBER] content_copy access_time Call metrics Queue…" at bounding box center [605, 426] width 1088 height 727
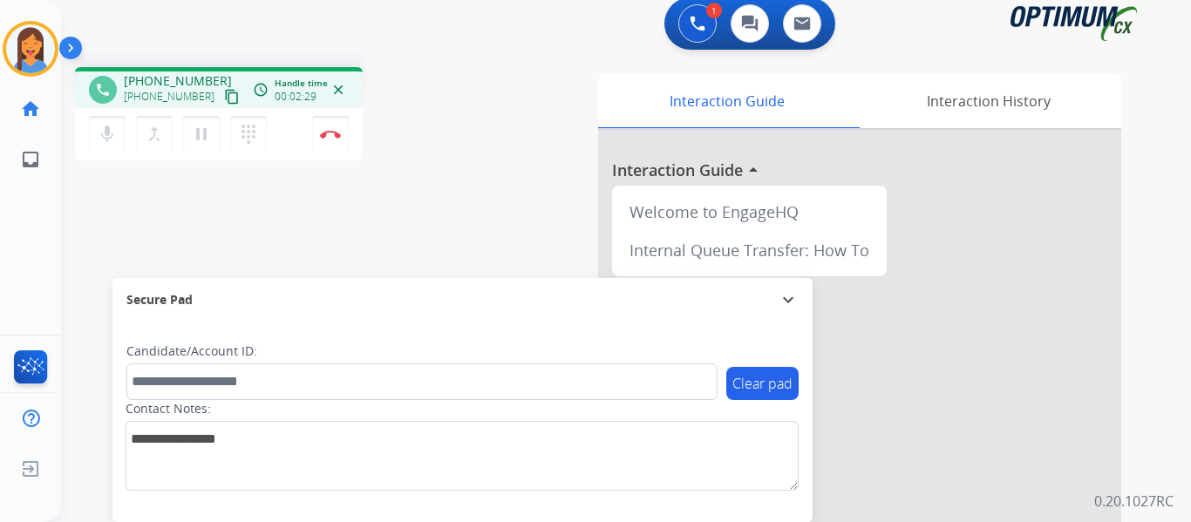
scroll to position [0, 0]
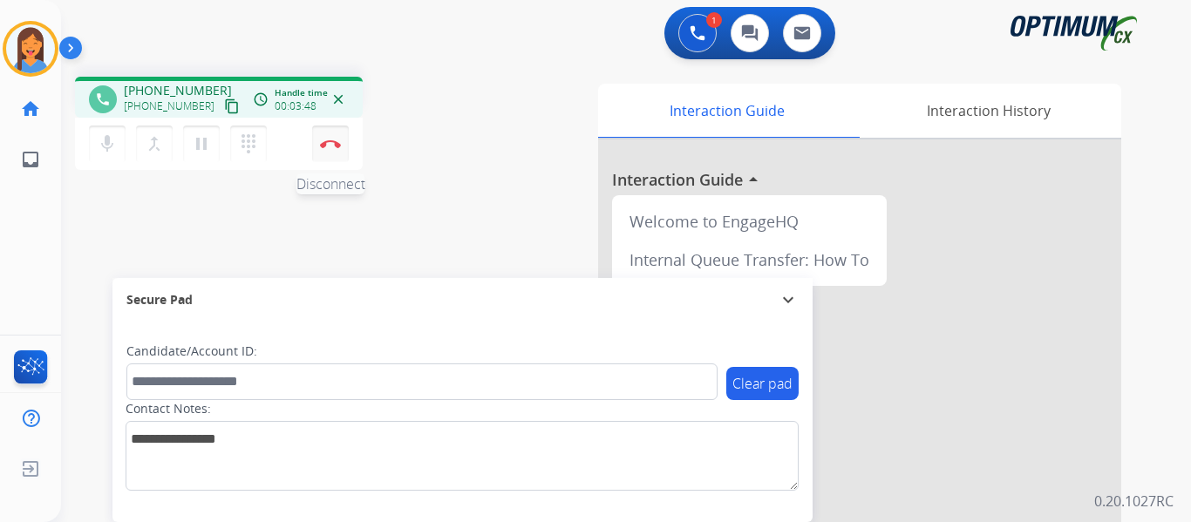
click at [334, 149] on button "Disconnect" at bounding box center [330, 144] width 37 height 37
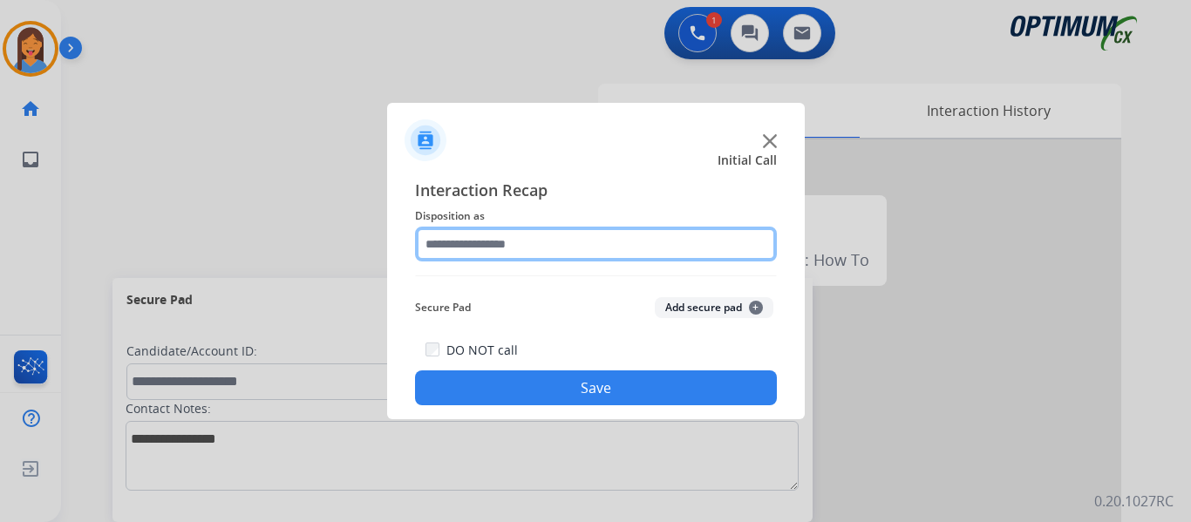
click at [517, 249] on input "text" at bounding box center [596, 244] width 362 height 35
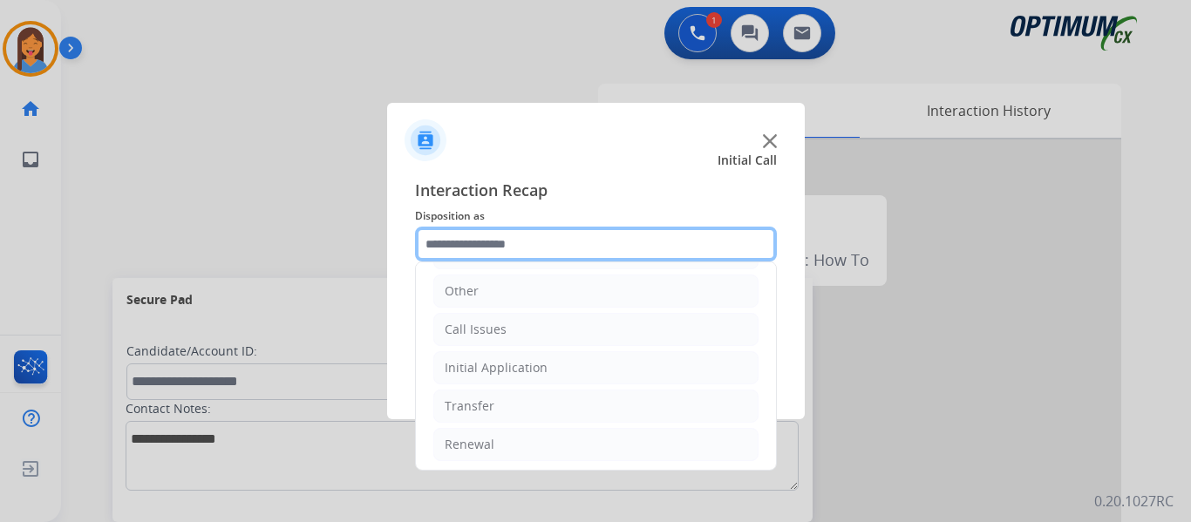
scroll to position [119, 0]
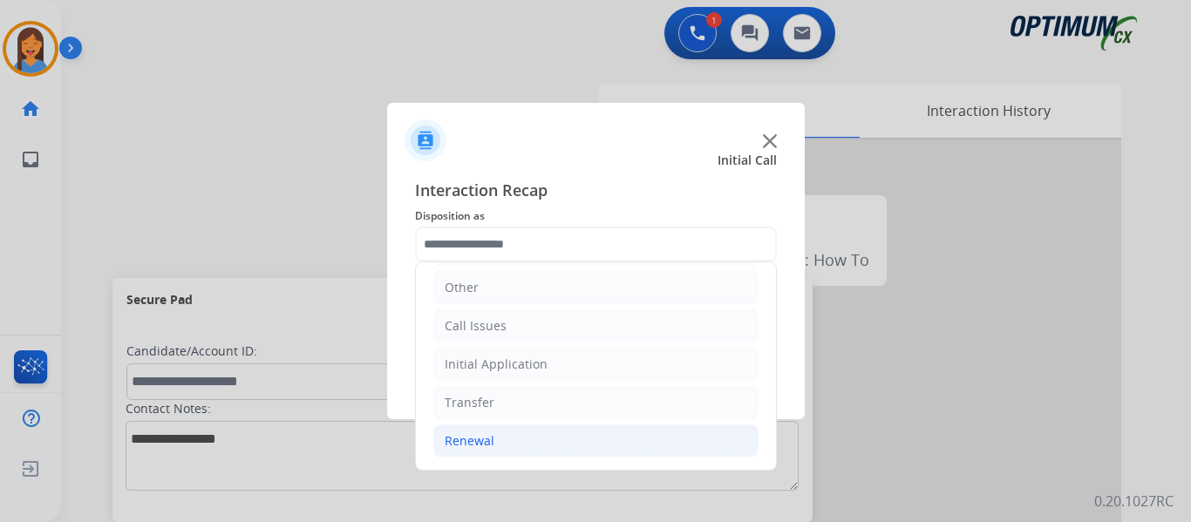
click at [480, 444] on div "Renewal" at bounding box center [470, 440] width 50 height 17
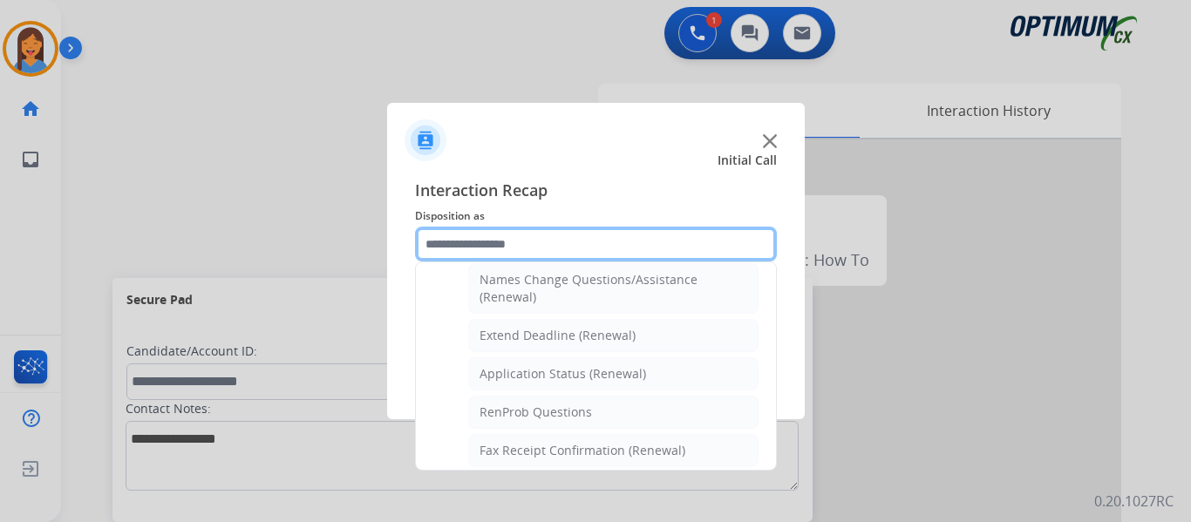
scroll to position [380, 0]
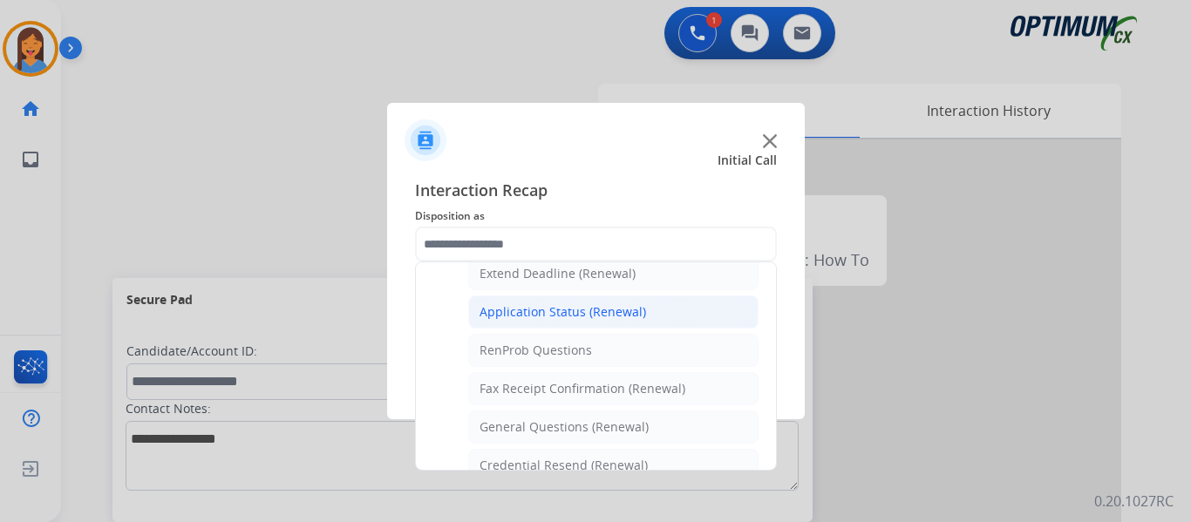
click at [525, 315] on div "Application Status (Renewal)" at bounding box center [562, 311] width 166 height 17
type input "**********"
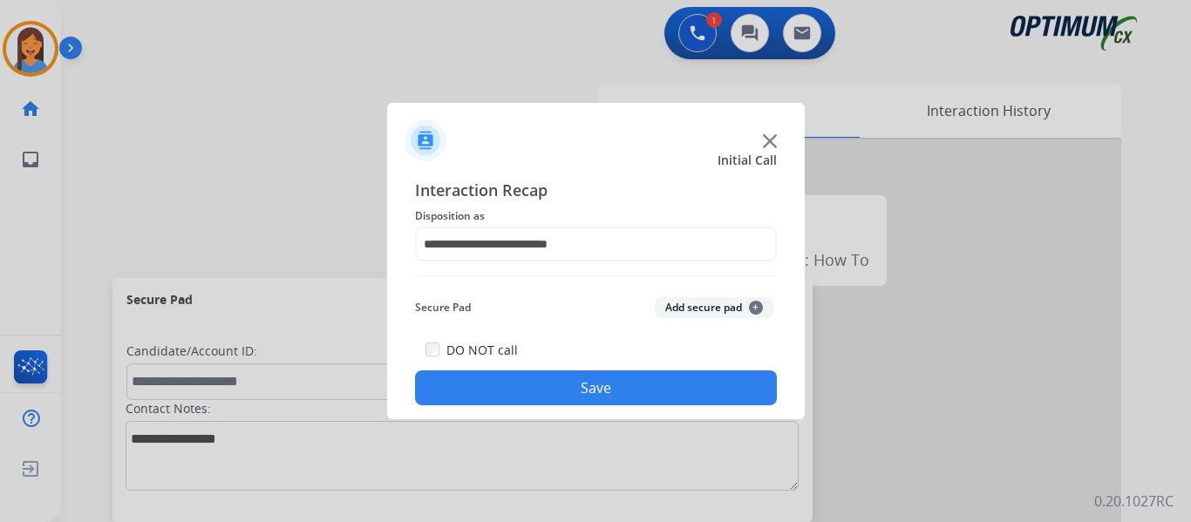
click at [564, 373] on button "Save" at bounding box center [596, 387] width 362 height 35
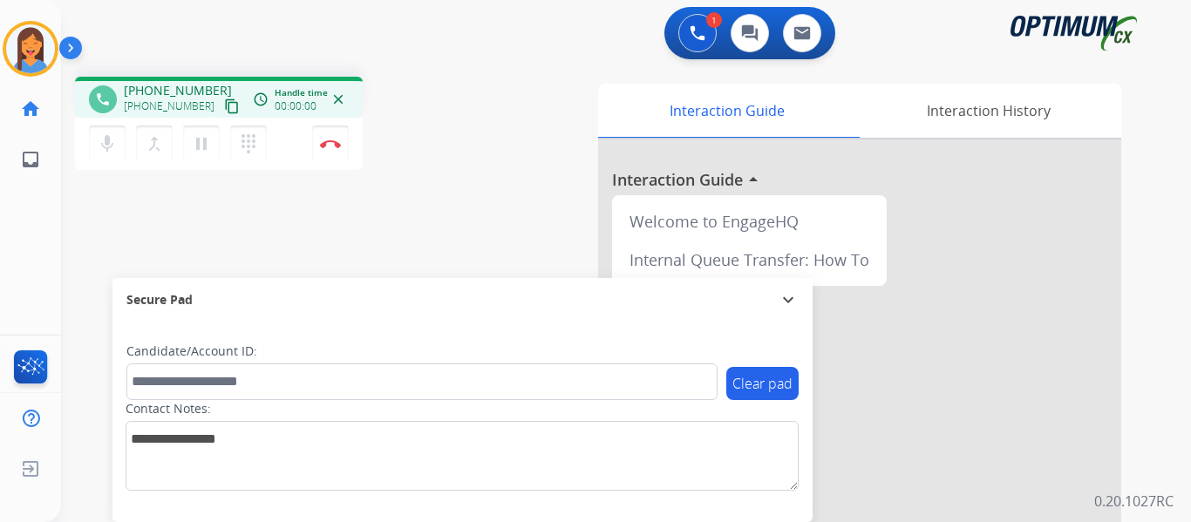
click at [224, 107] on mat-icon "content_copy" at bounding box center [232, 106] width 16 height 16
click at [485, 163] on div "phone [PHONE_NUMBER] [PHONE_NUMBER] content_copy access_time Call metrics Queue…" at bounding box center [290, 126] width 431 height 98
click at [334, 142] on img at bounding box center [330, 143] width 21 height 9
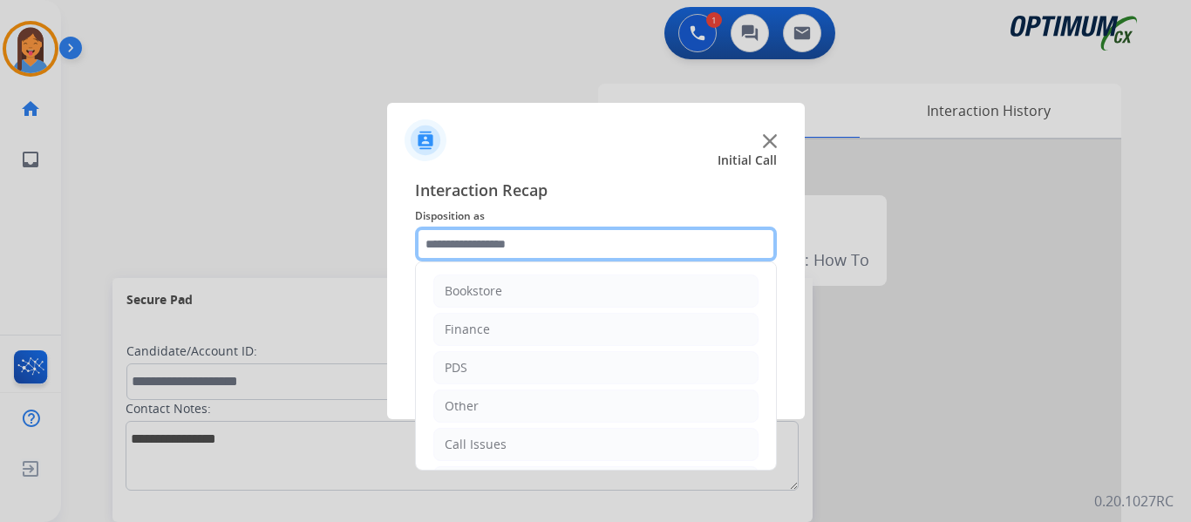
click at [539, 255] on input "text" at bounding box center [596, 244] width 362 height 35
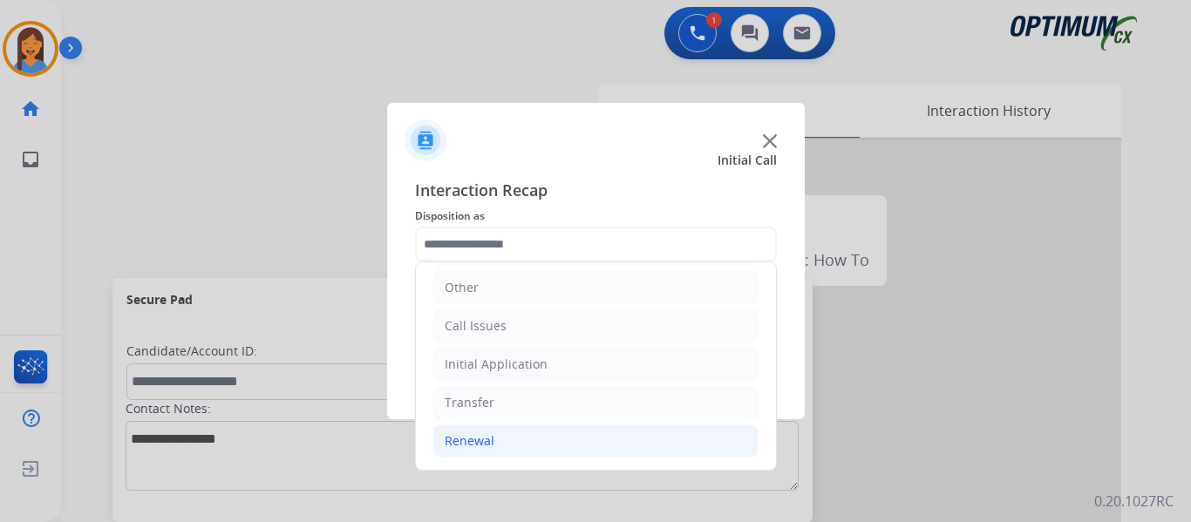
click at [486, 446] on div "Renewal" at bounding box center [470, 440] width 50 height 17
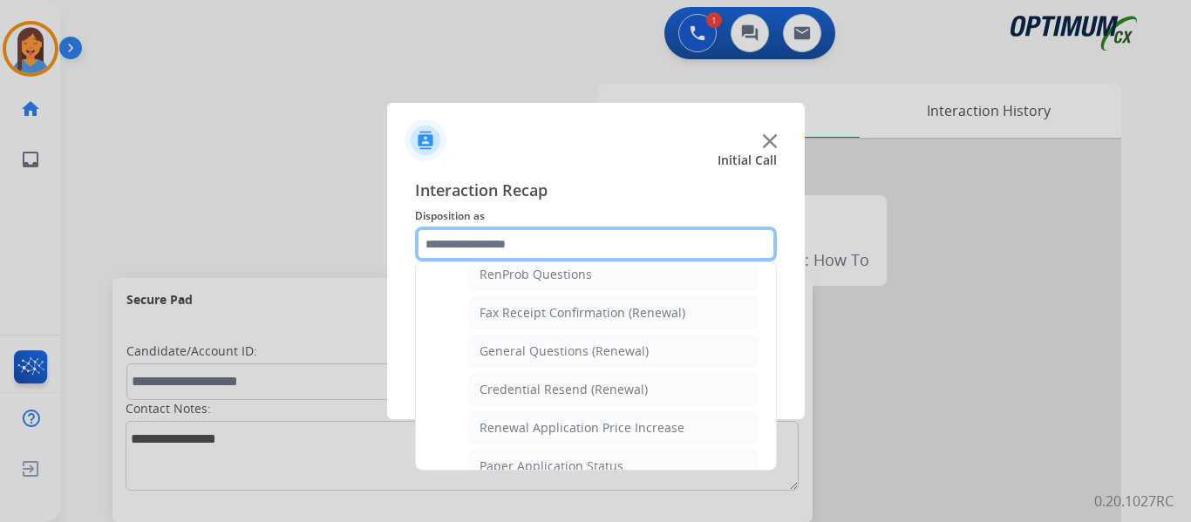
scroll to position [467, 0]
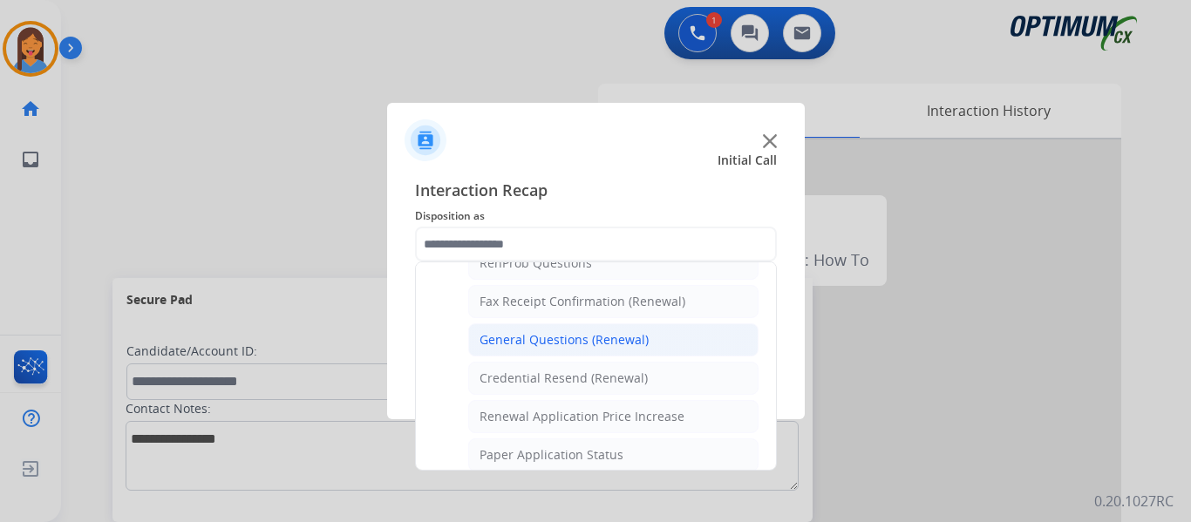
click at [541, 343] on div "General Questions (Renewal)" at bounding box center [563, 339] width 169 height 17
type input "**********"
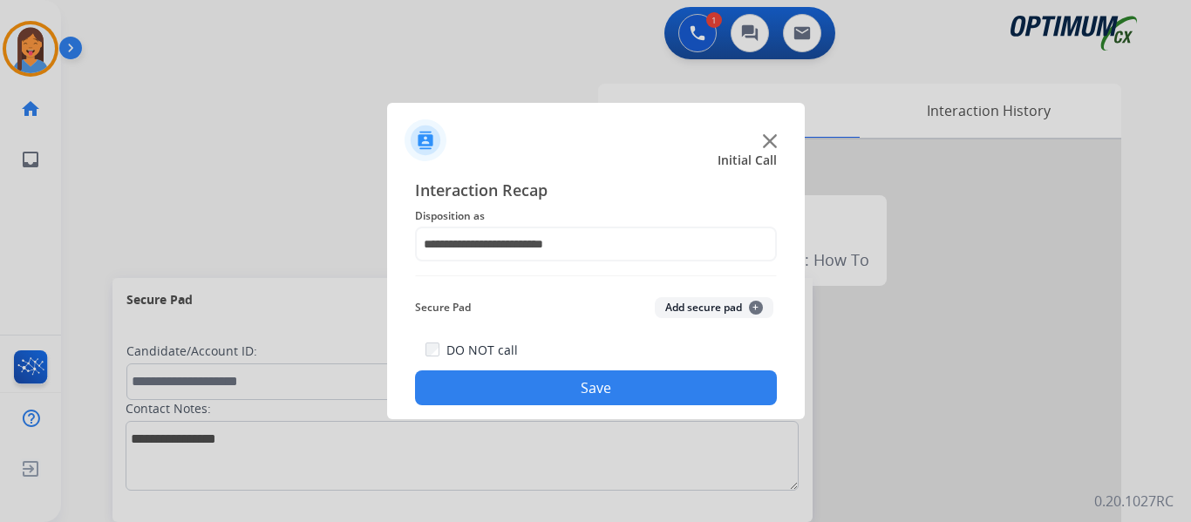
click at [545, 390] on button "Save" at bounding box center [596, 387] width 362 height 35
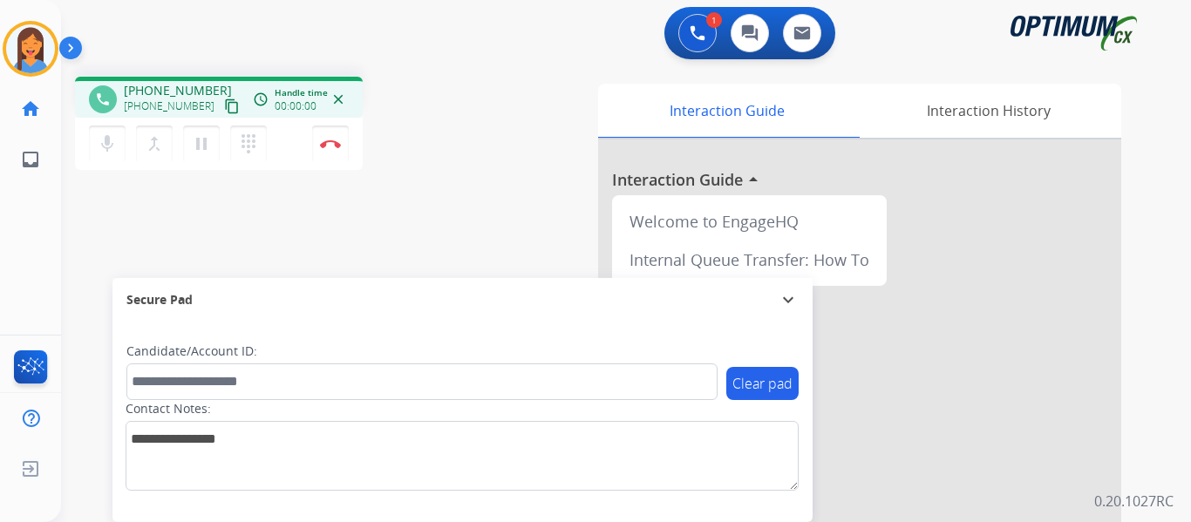
click at [224, 105] on mat-icon "content_copy" at bounding box center [232, 106] width 16 height 16
click at [339, 142] on img at bounding box center [330, 143] width 21 height 9
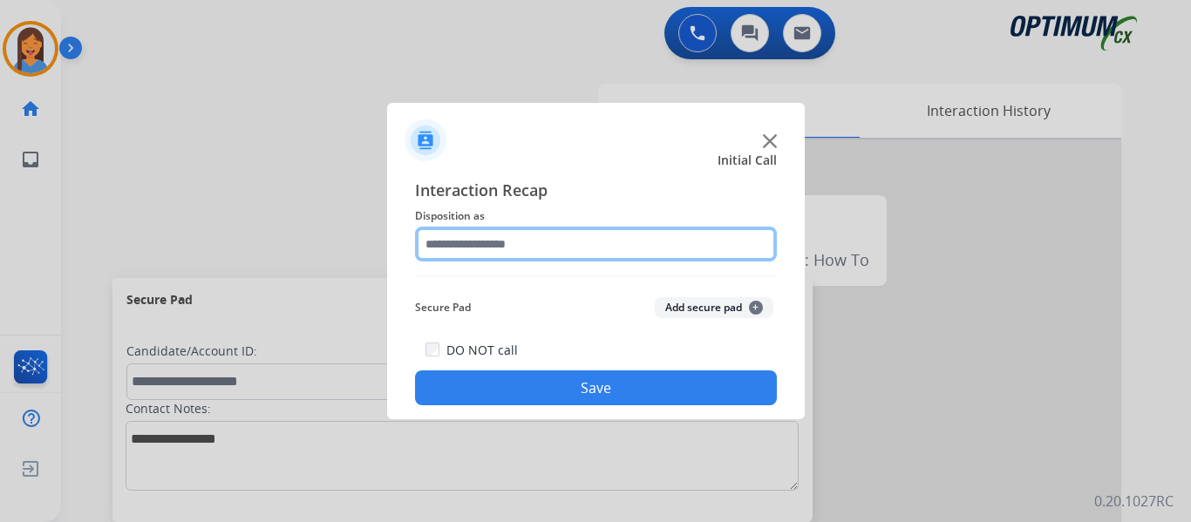
click at [544, 250] on input "text" at bounding box center [596, 244] width 362 height 35
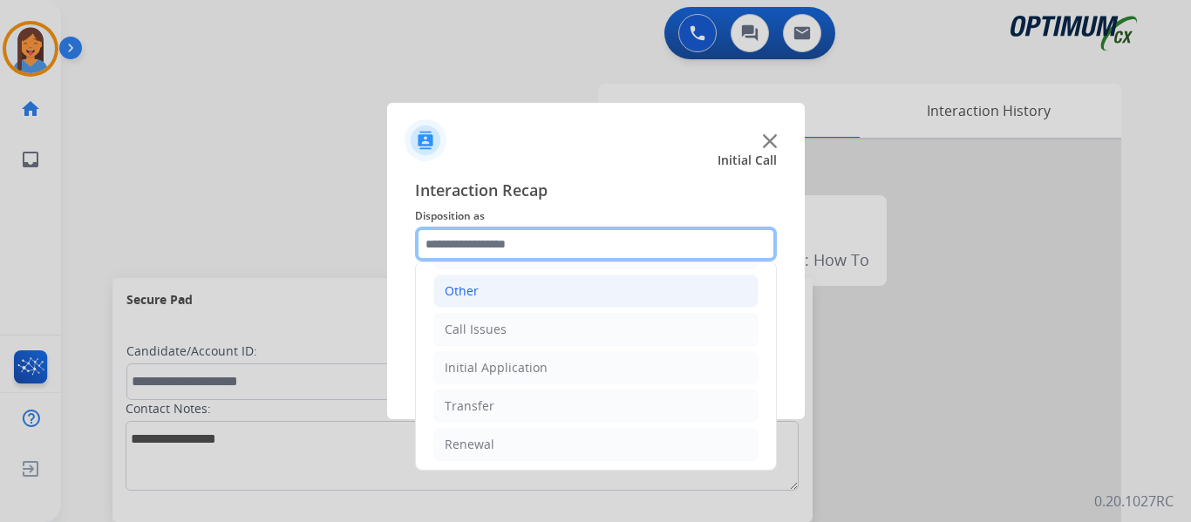
scroll to position [119, 0]
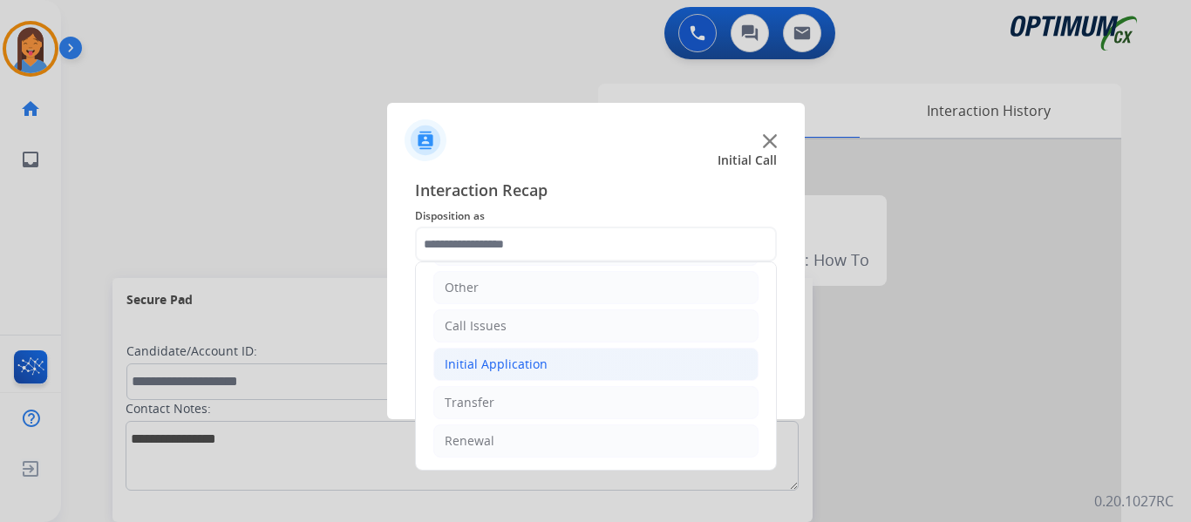
click at [478, 356] on div "Initial Application" at bounding box center [496, 364] width 103 height 17
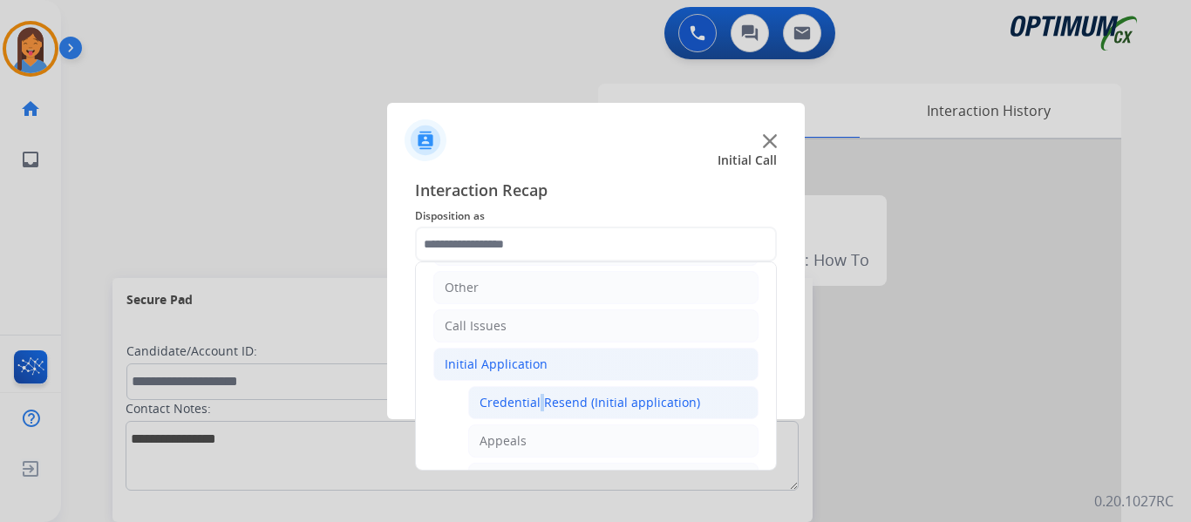
click at [536, 403] on div "Credential Resend (Initial application)" at bounding box center [589, 402] width 221 height 17
type input "**********"
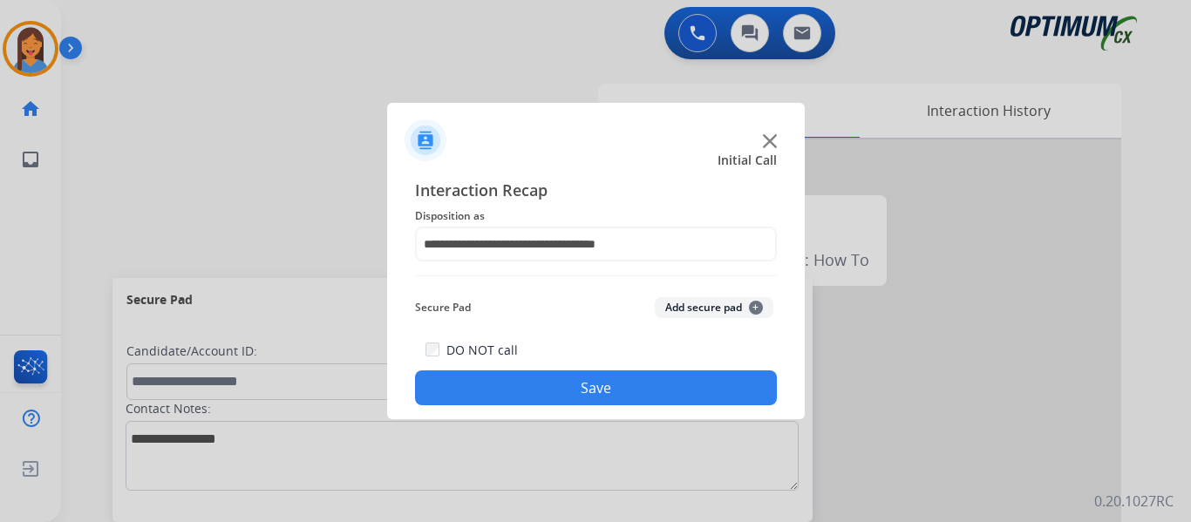
click at [550, 380] on button "Save" at bounding box center [596, 387] width 362 height 35
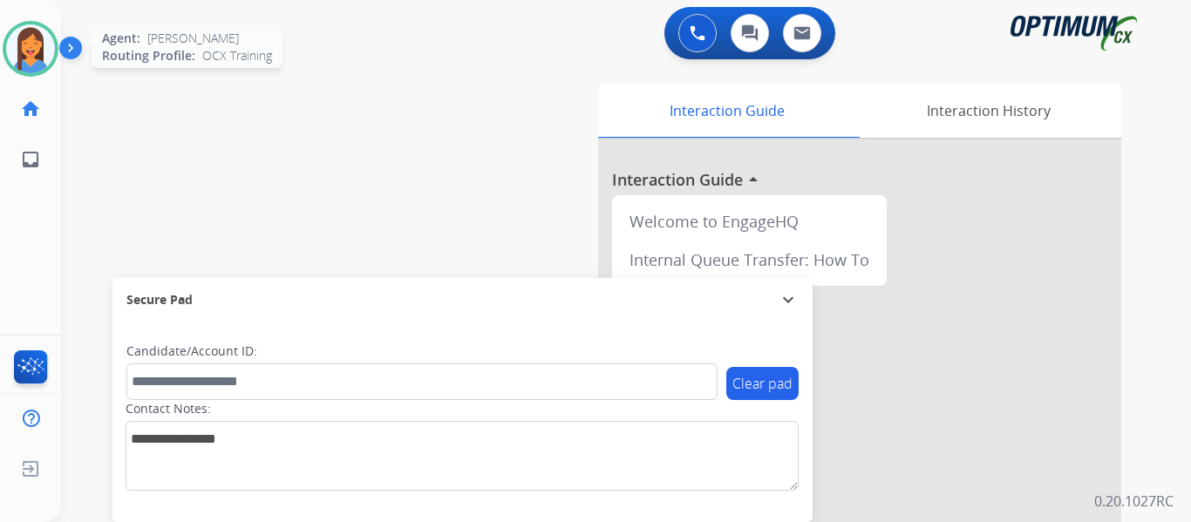
click at [35, 45] on img at bounding box center [30, 48] width 49 height 49
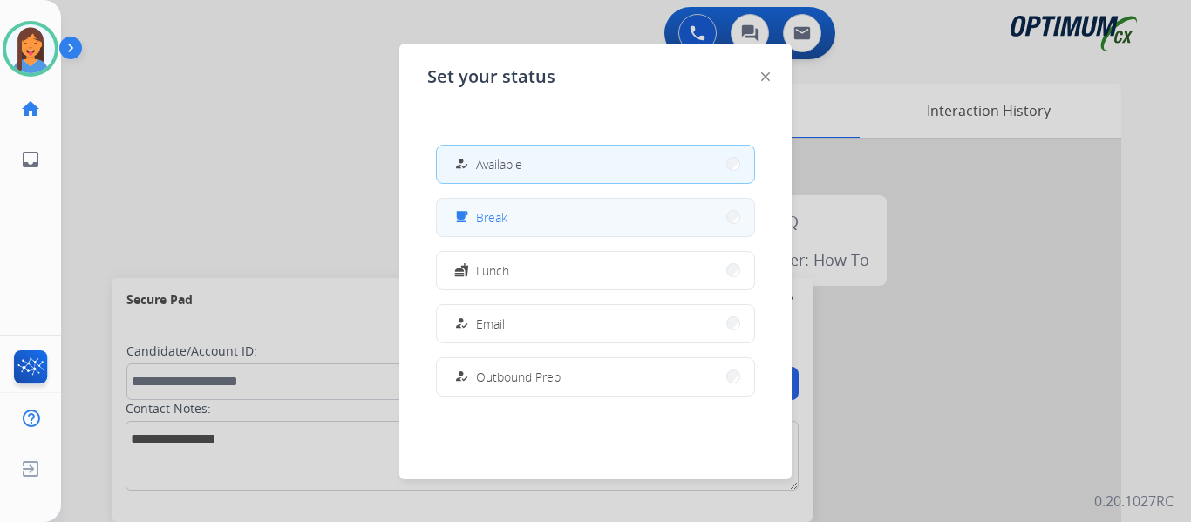
click at [575, 216] on button "free_breakfast Break" at bounding box center [595, 217] width 317 height 37
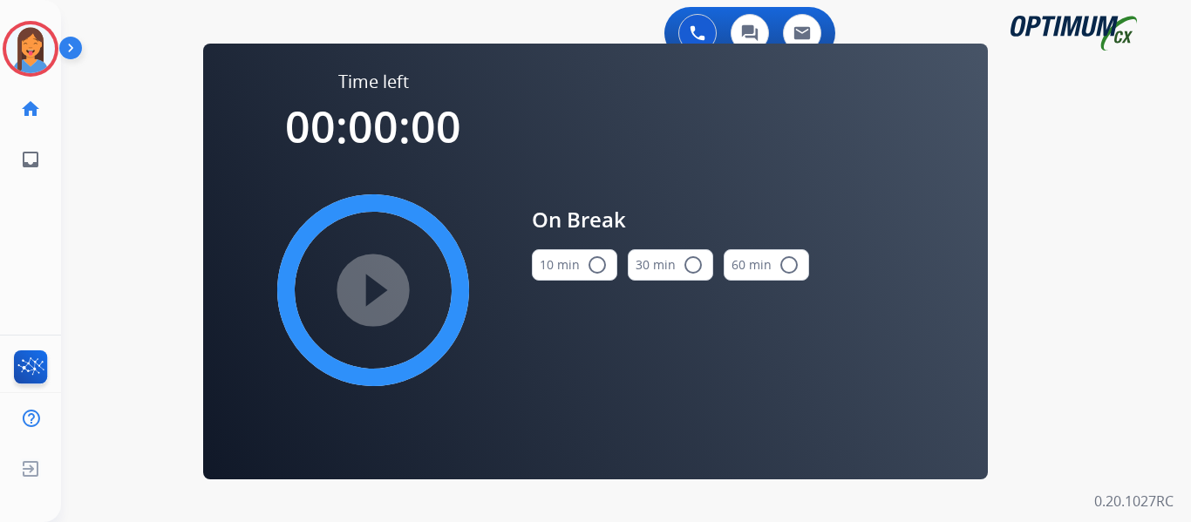
click at [571, 268] on button "10 min radio_button_unchecked" at bounding box center [574, 264] width 85 height 31
click at [384, 295] on mat-icon "play_circle_filled" at bounding box center [373, 290] width 21 height 21
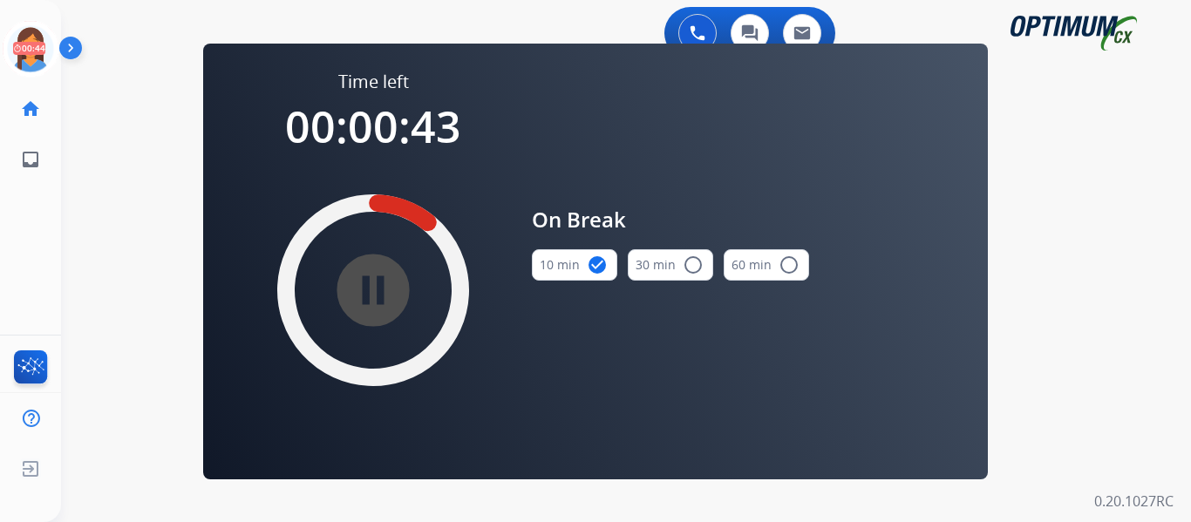
drag, startPoint x: 24, startPoint y: 43, endPoint x: 59, endPoint y: 58, distance: 38.7
click at [24, 43] on icon at bounding box center [31, 49] width 57 height 57
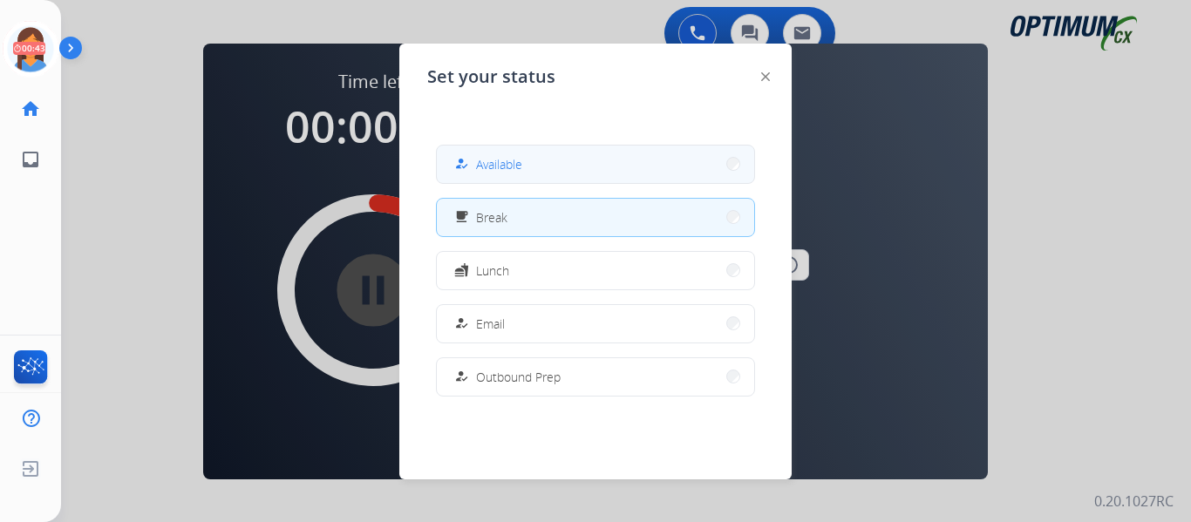
click at [522, 170] on span "Available" at bounding box center [499, 164] width 46 height 18
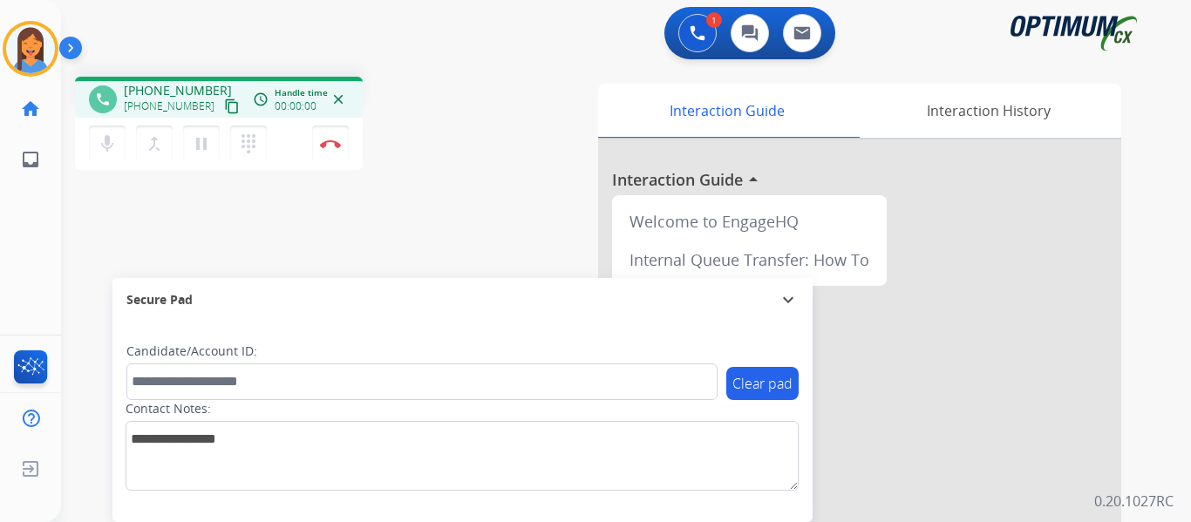
click at [224, 107] on mat-icon "content_copy" at bounding box center [232, 106] width 16 height 16
click at [342, 153] on button "Disconnect" at bounding box center [330, 144] width 37 height 37
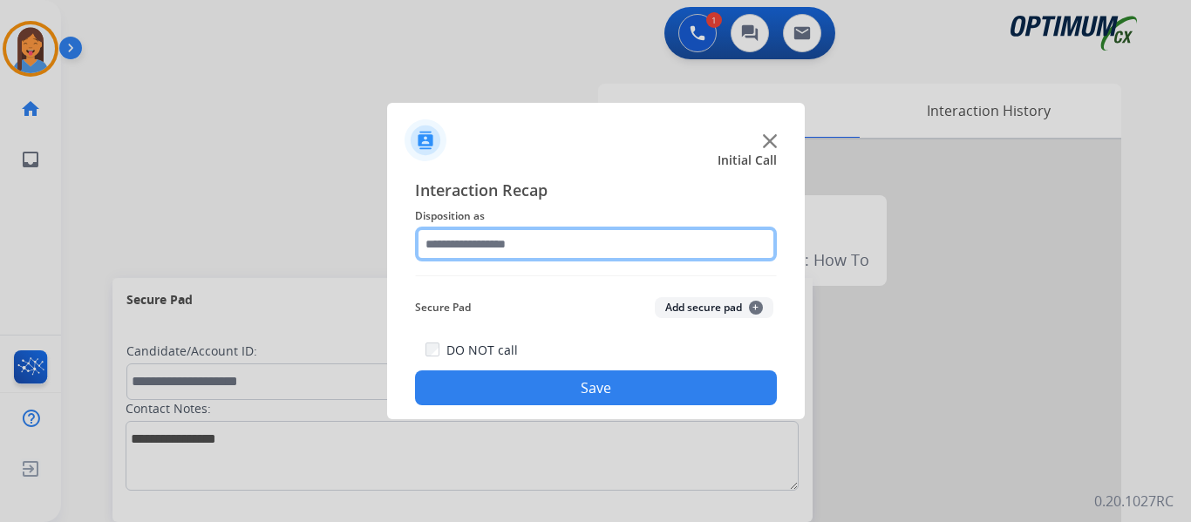
click at [474, 241] on input "text" at bounding box center [596, 244] width 362 height 35
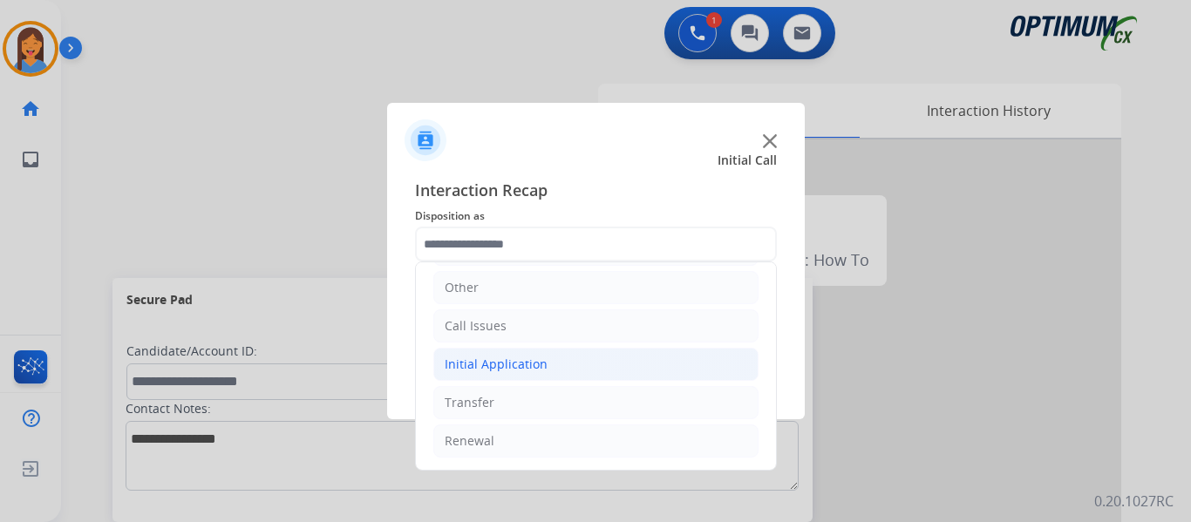
click at [508, 373] on div "Initial Application" at bounding box center [496, 364] width 103 height 17
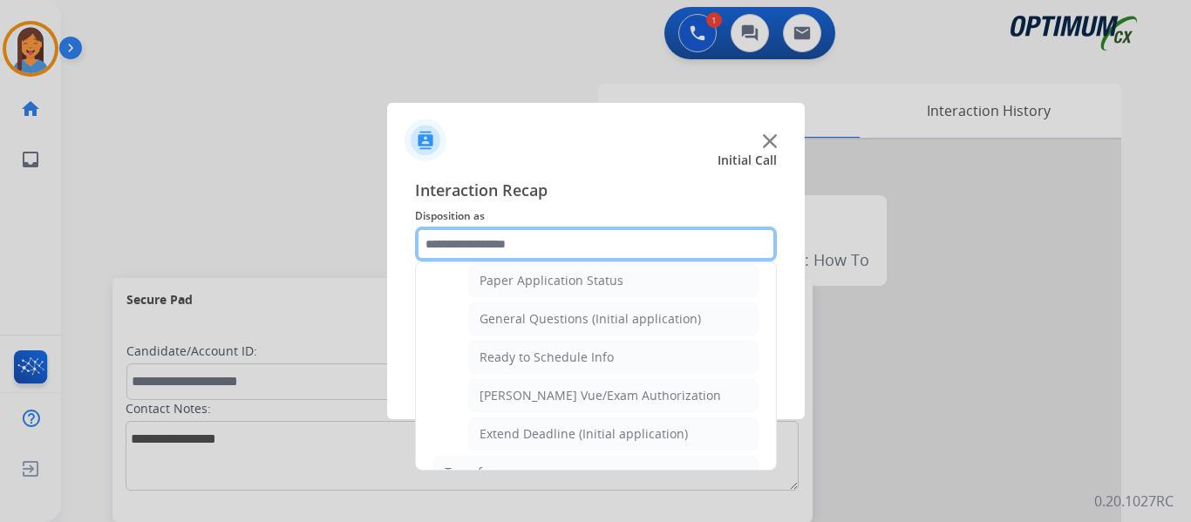
scroll to position [990, 0]
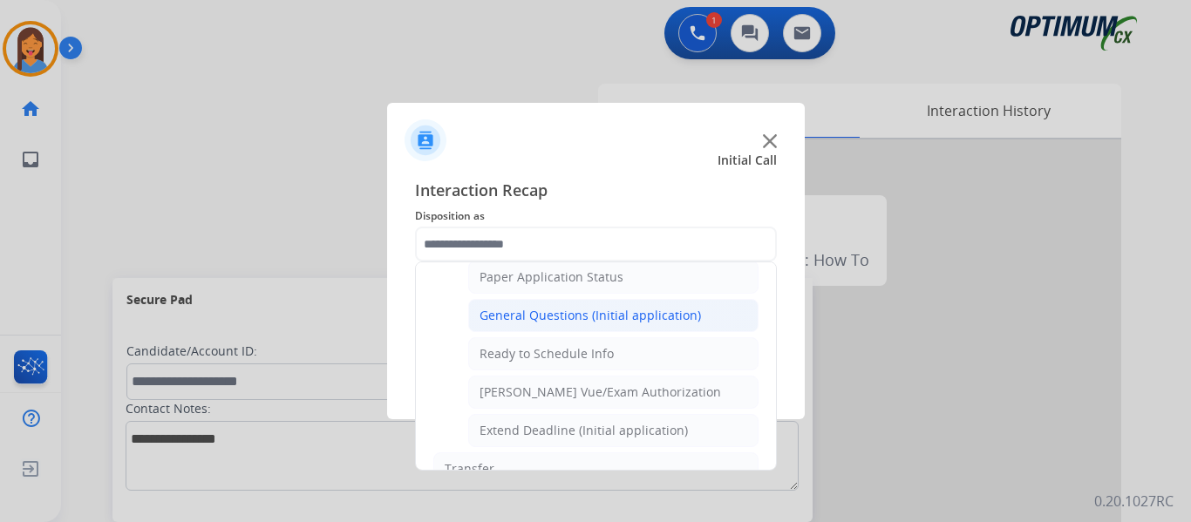
click at [554, 312] on div "General Questions (Initial application)" at bounding box center [589, 315] width 221 height 17
type input "**********"
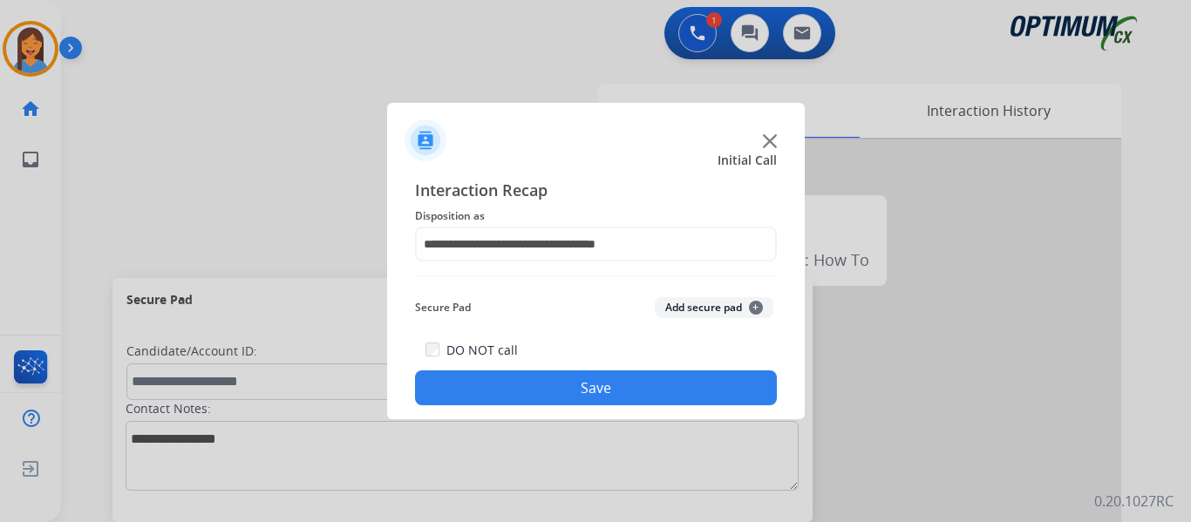
click at [608, 387] on button "Save" at bounding box center [596, 387] width 362 height 35
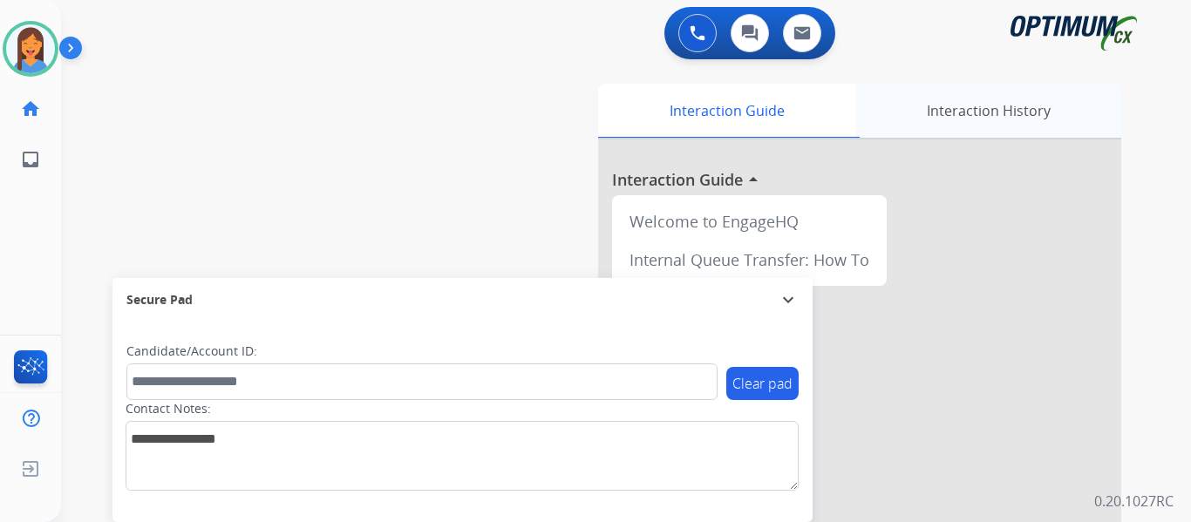
click at [940, 114] on div "Interaction History" at bounding box center [988, 111] width 266 height 54
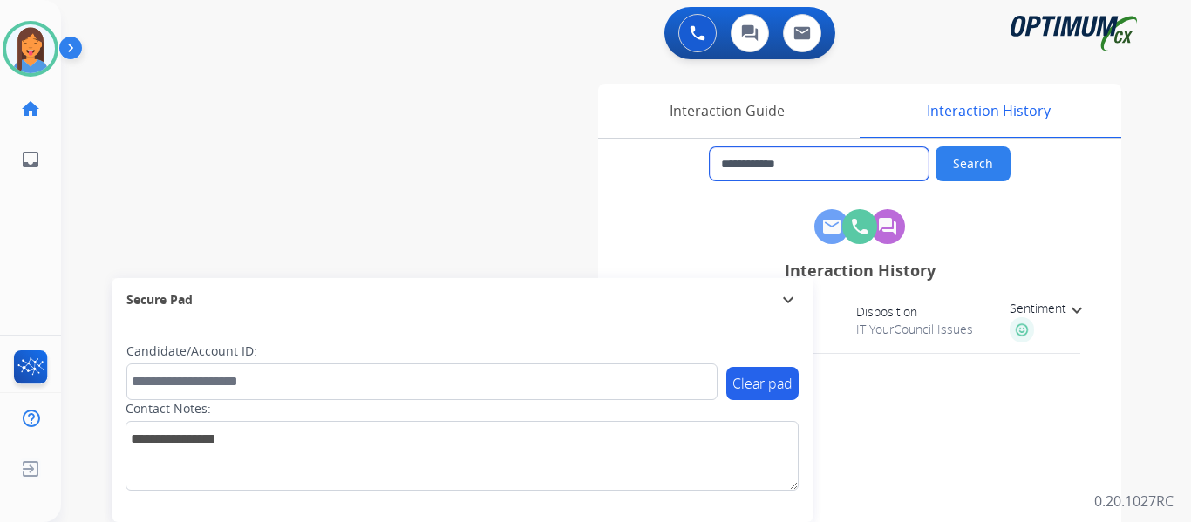
click at [833, 161] on input "**********" at bounding box center [819, 163] width 219 height 33
drag, startPoint x: 852, startPoint y: 161, endPoint x: 732, endPoint y: 168, distance: 120.5
click at [732, 168] on input "**********" at bounding box center [819, 163] width 219 height 33
click at [707, 114] on div "Interaction Guide" at bounding box center [726, 111] width 257 height 54
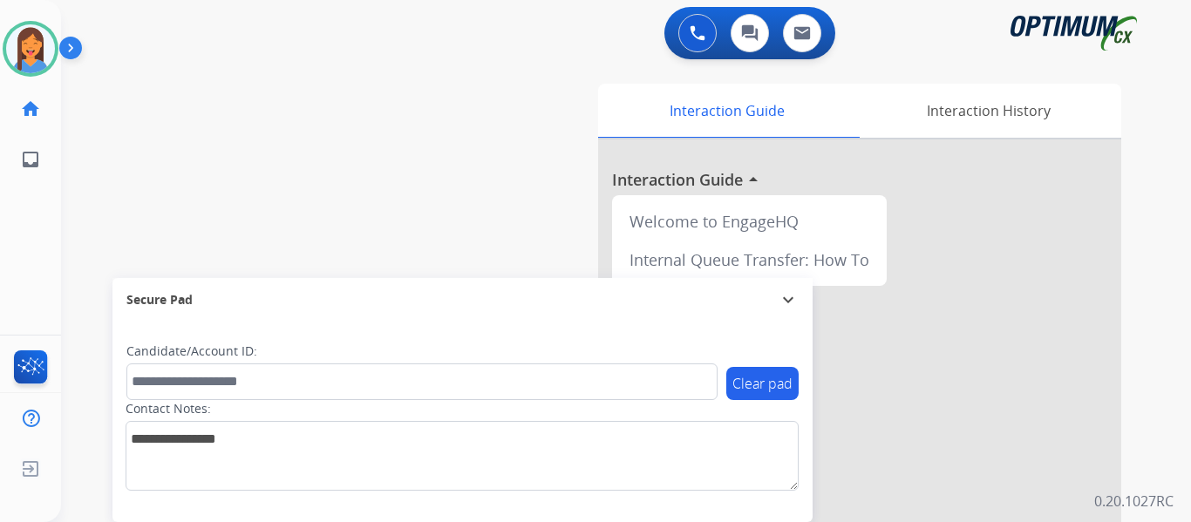
click at [424, 194] on div "swap_horiz Break voice bridge close_fullscreen Connect 3-Way Call merge_type Se…" at bounding box center [605, 426] width 1088 height 727
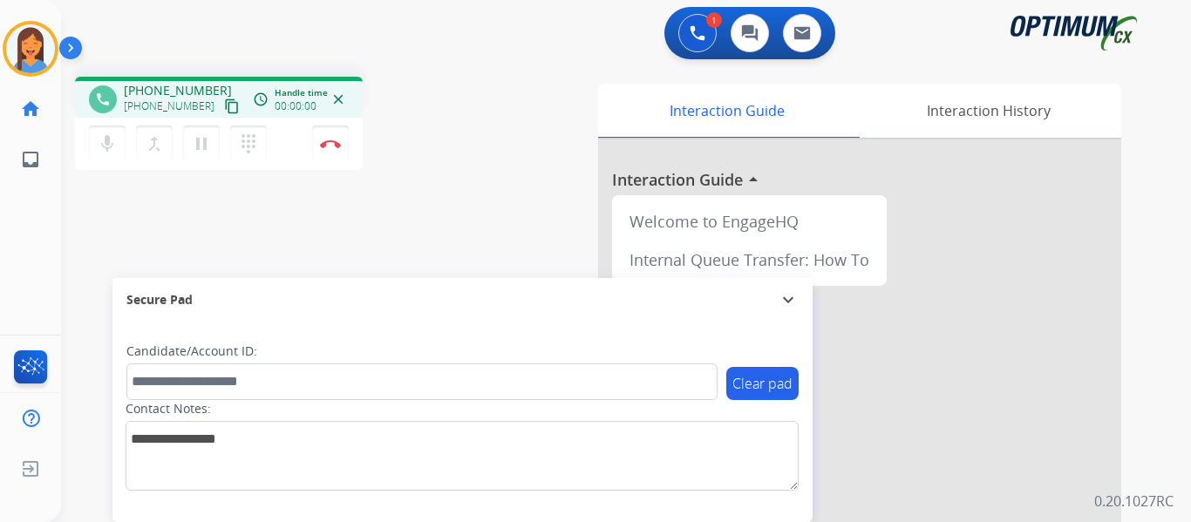
click at [224, 109] on mat-icon "content_copy" at bounding box center [232, 106] width 16 height 16
click at [327, 133] on button "Disconnect" at bounding box center [330, 144] width 37 height 37
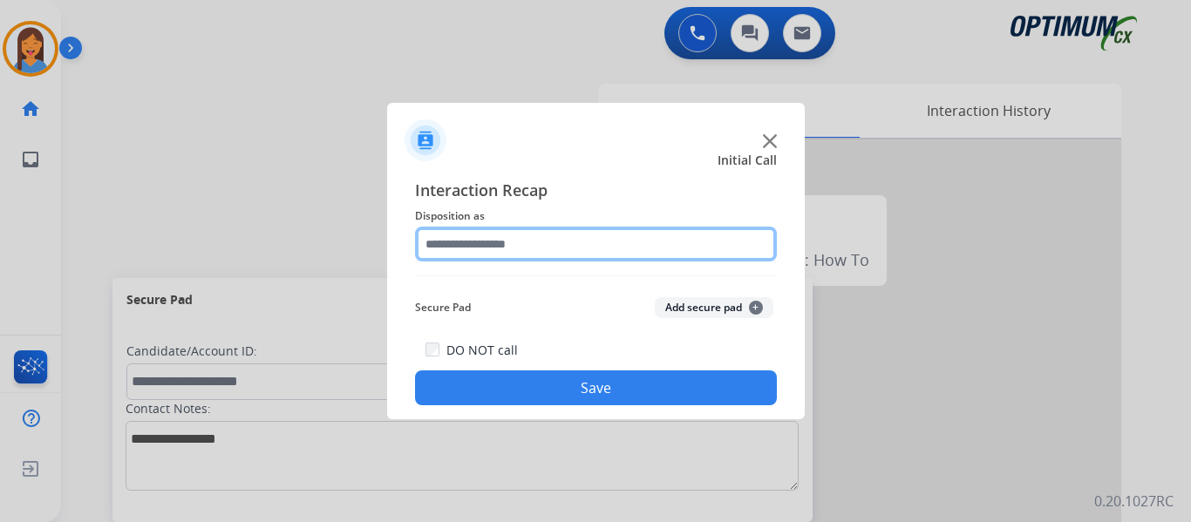
click at [511, 233] on input "text" at bounding box center [596, 244] width 362 height 35
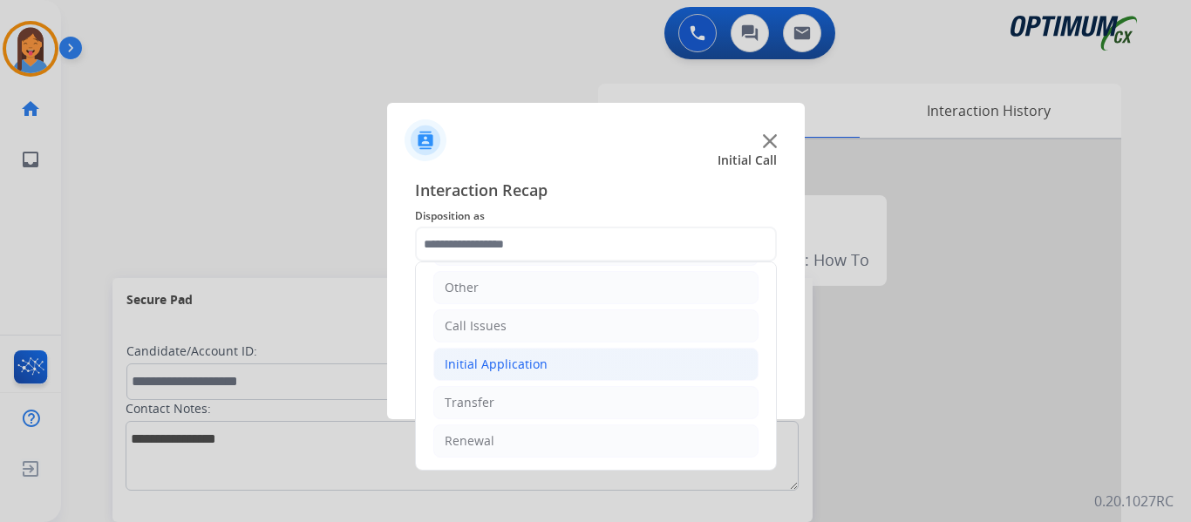
click at [506, 366] on div "Initial Application" at bounding box center [496, 364] width 103 height 17
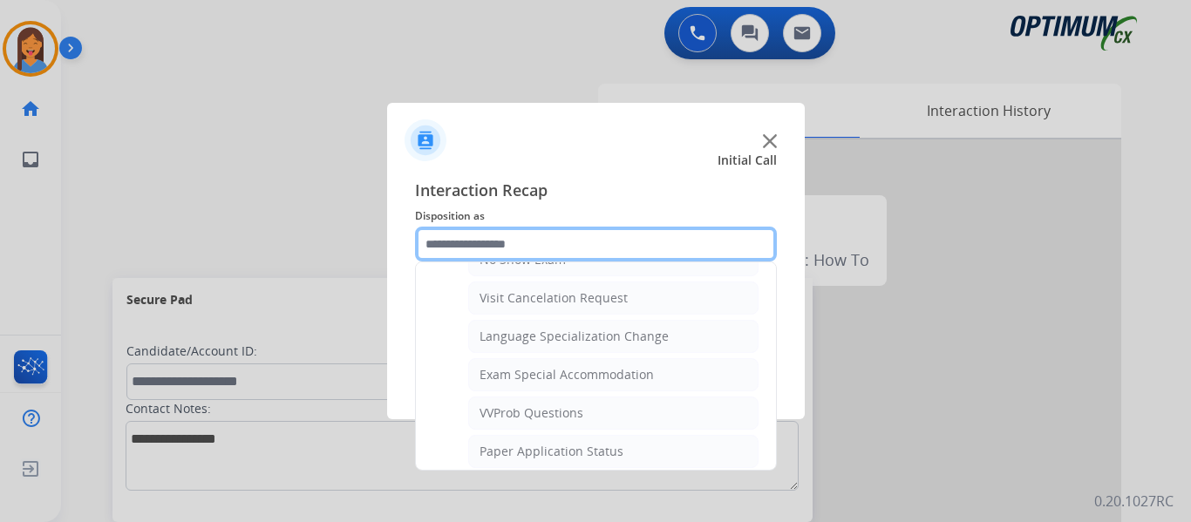
scroll to position [903, 0]
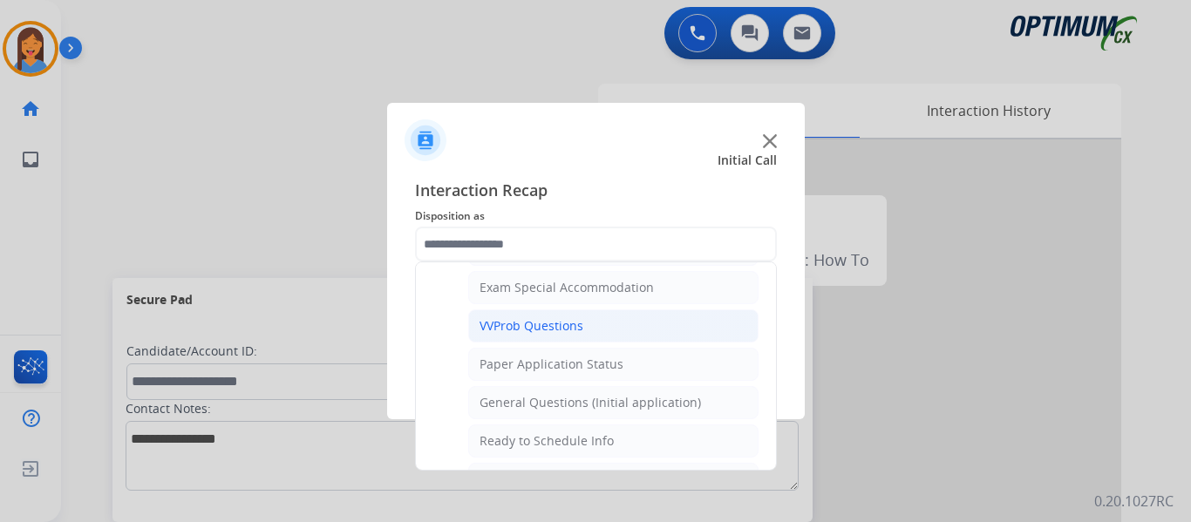
click at [523, 321] on div "VVProb Questions" at bounding box center [531, 325] width 104 height 17
type input "**********"
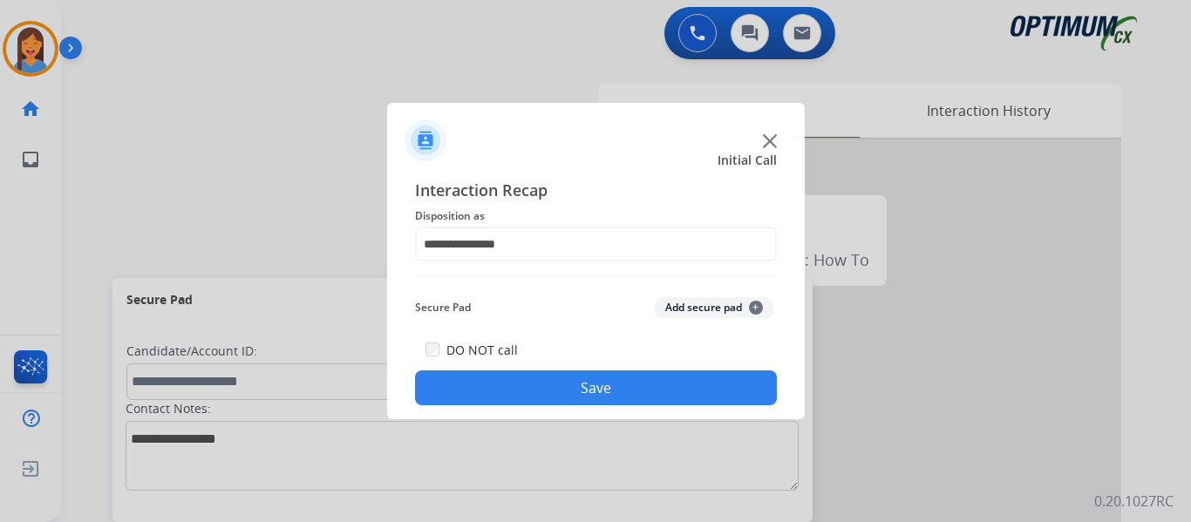
click at [569, 397] on button "Save" at bounding box center [596, 387] width 362 height 35
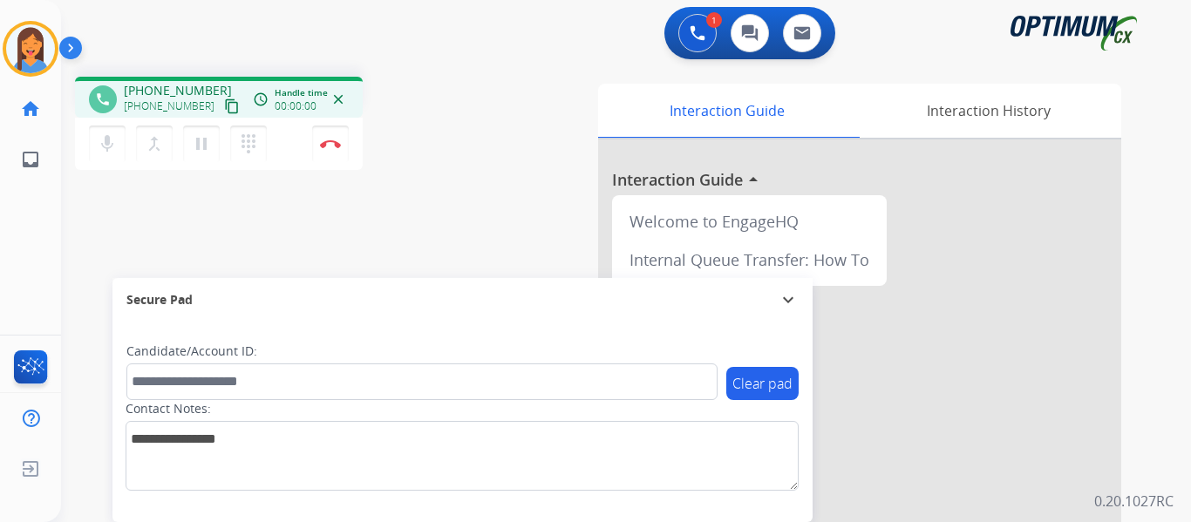
click at [224, 107] on mat-icon "content_copy" at bounding box center [232, 106] width 16 height 16
click at [329, 154] on button "Disconnect" at bounding box center [330, 144] width 37 height 37
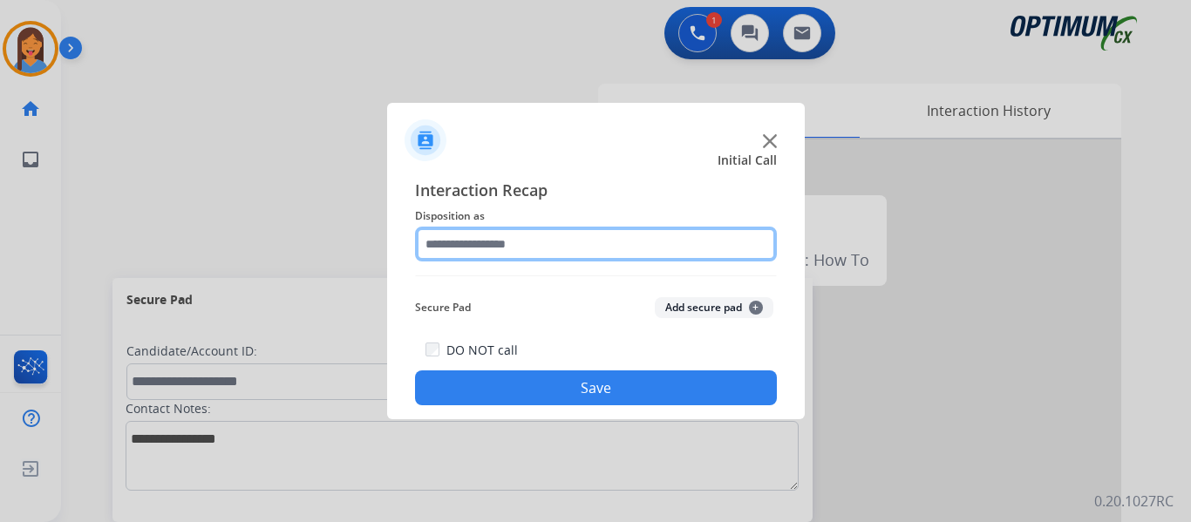
click at [469, 258] on input "text" at bounding box center [596, 244] width 362 height 35
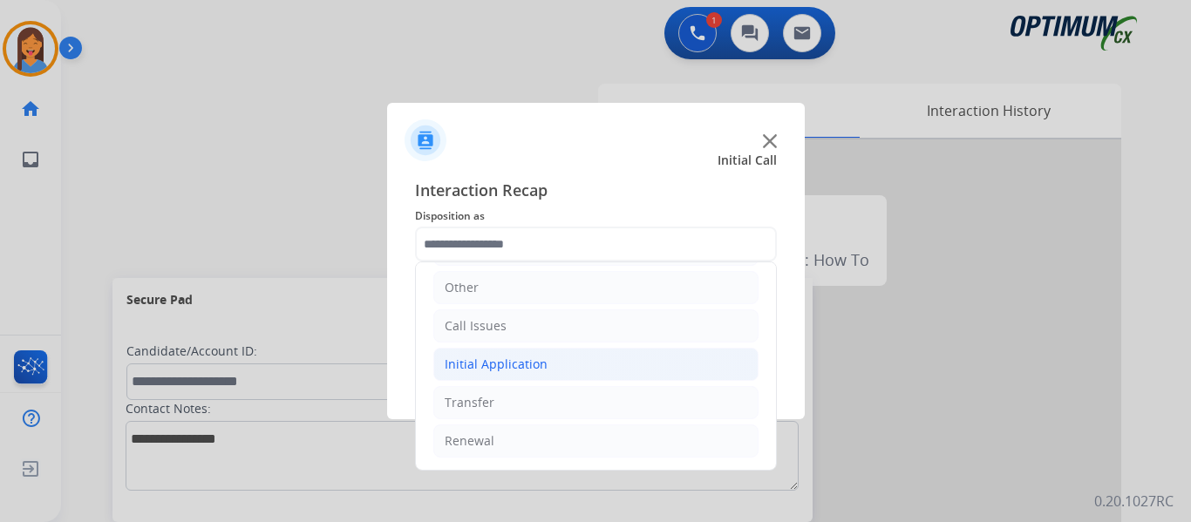
click at [547, 362] on li "Initial Application" at bounding box center [595, 364] width 325 height 33
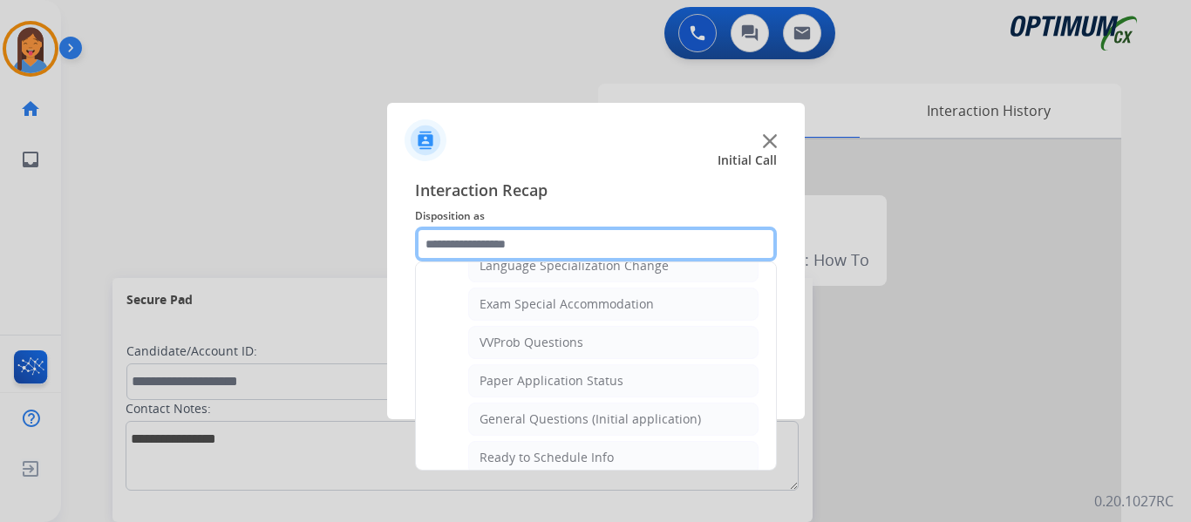
scroll to position [882, 0]
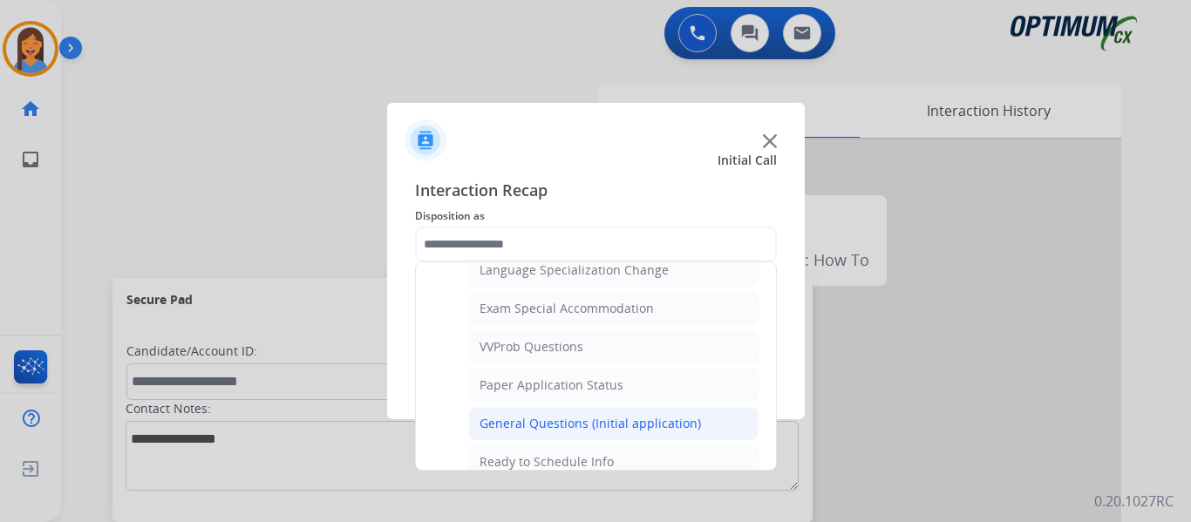
click at [551, 423] on div "General Questions (Initial application)" at bounding box center [589, 423] width 221 height 17
type input "**********"
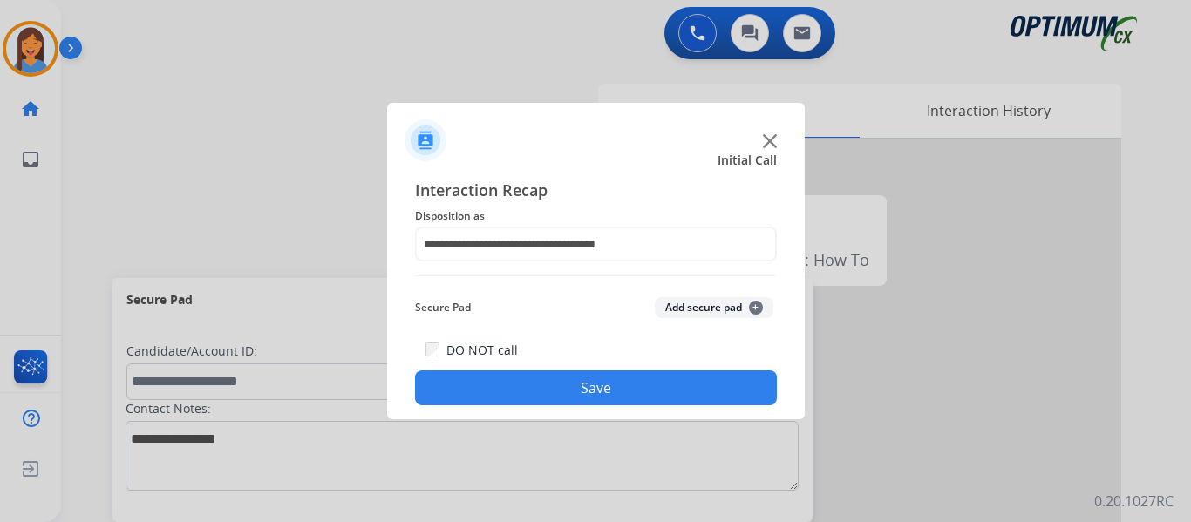
click at [562, 397] on button "Save" at bounding box center [596, 387] width 362 height 35
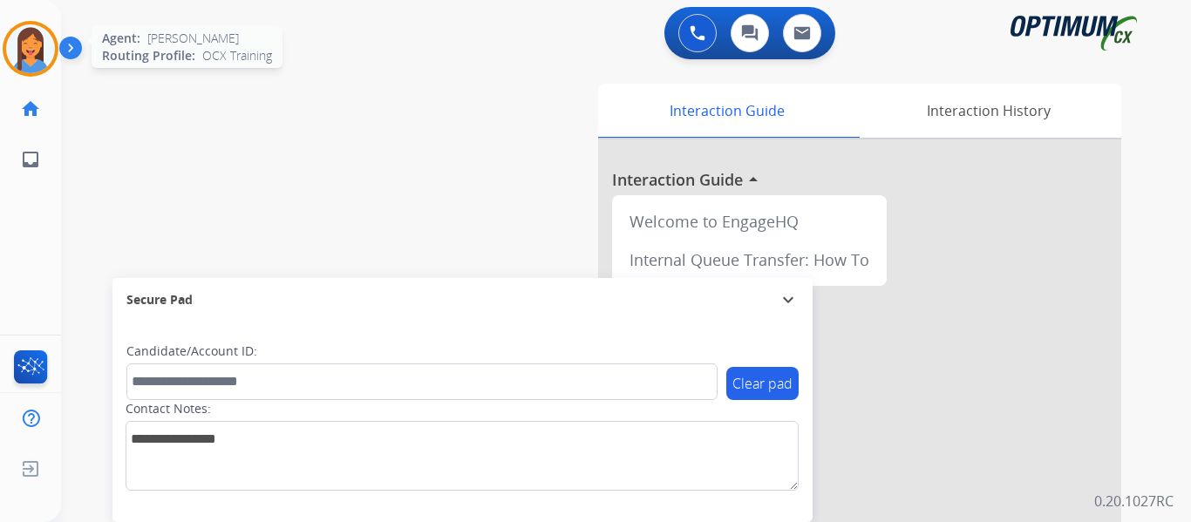
click at [24, 52] on img at bounding box center [30, 48] width 49 height 49
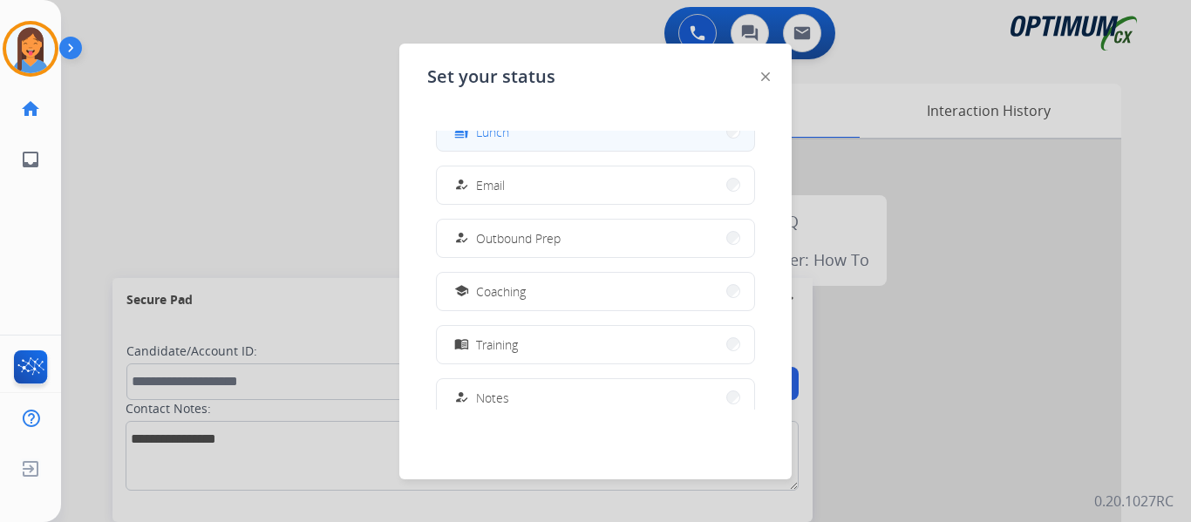
scroll to position [435, 0]
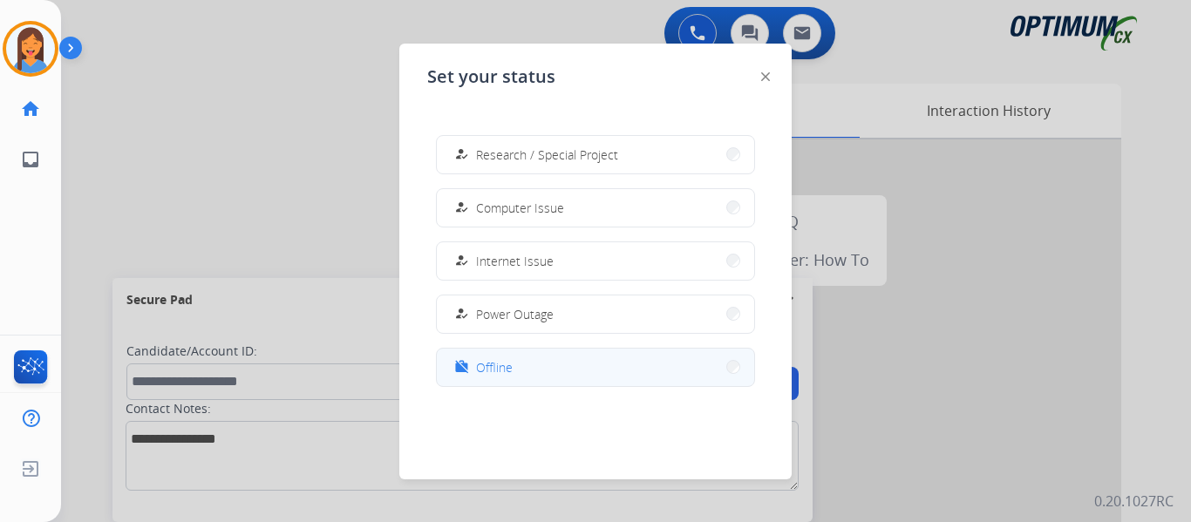
click at [525, 368] on button "work_off Offline" at bounding box center [595, 367] width 317 height 37
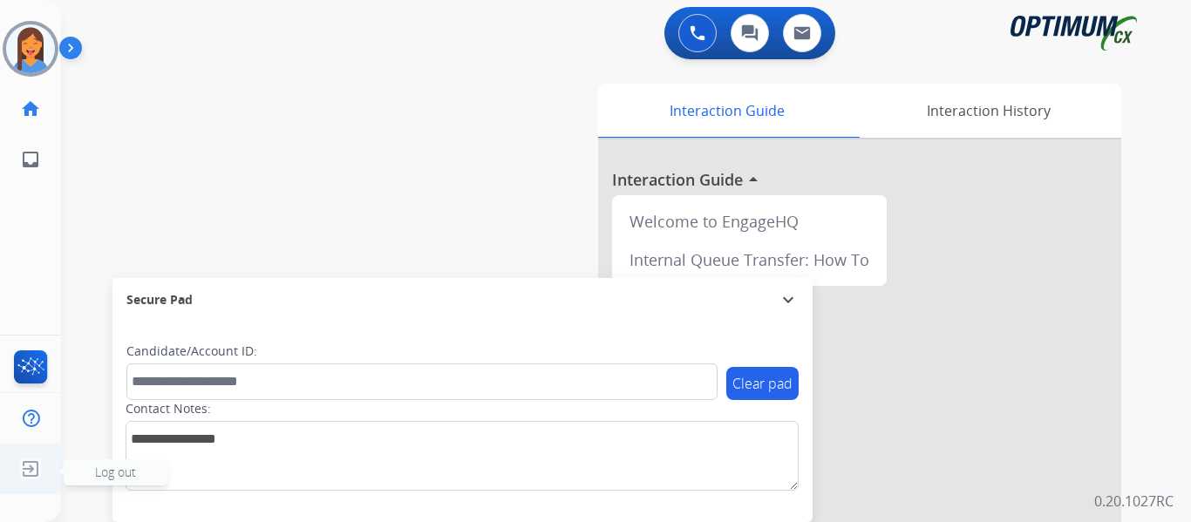
click at [23, 472] on img at bounding box center [30, 468] width 31 height 33
